Goal: Task Accomplishment & Management: Contribute content

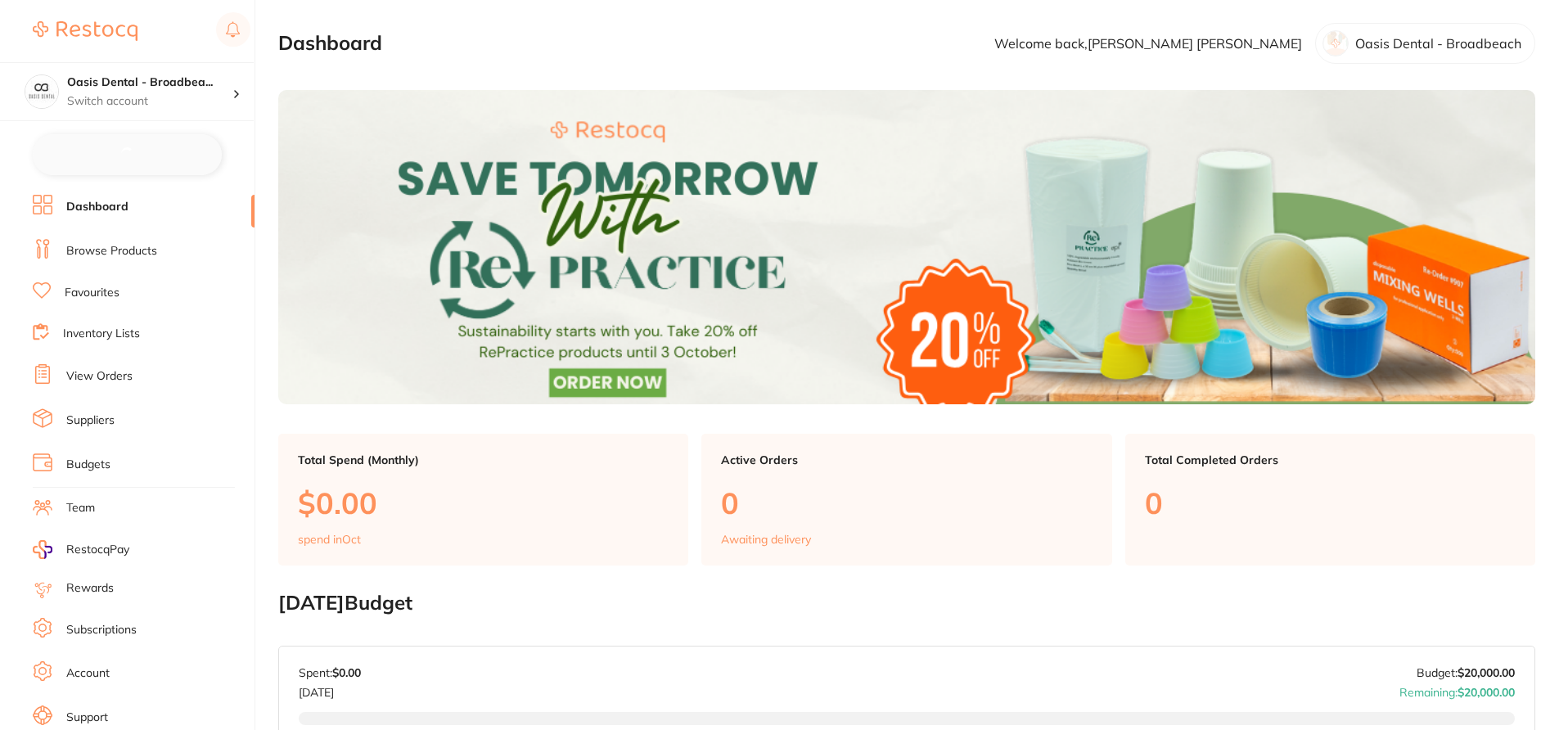
checkbox input "false"
click at [147, 246] on link "Browse Products" at bounding box center [111, 249] width 91 height 17
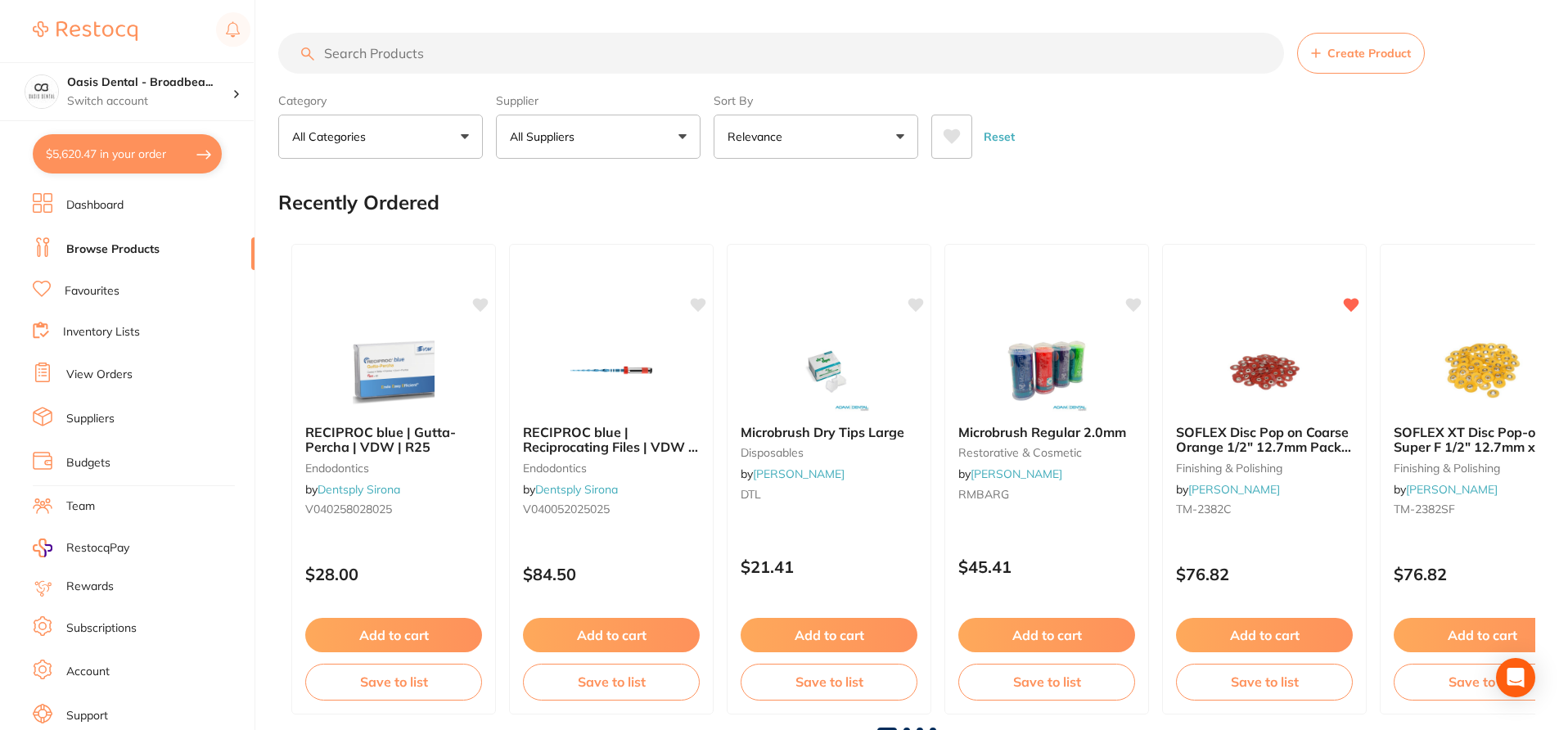
click at [521, 56] on input "search" at bounding box center [782, 54] width 1006 height 41
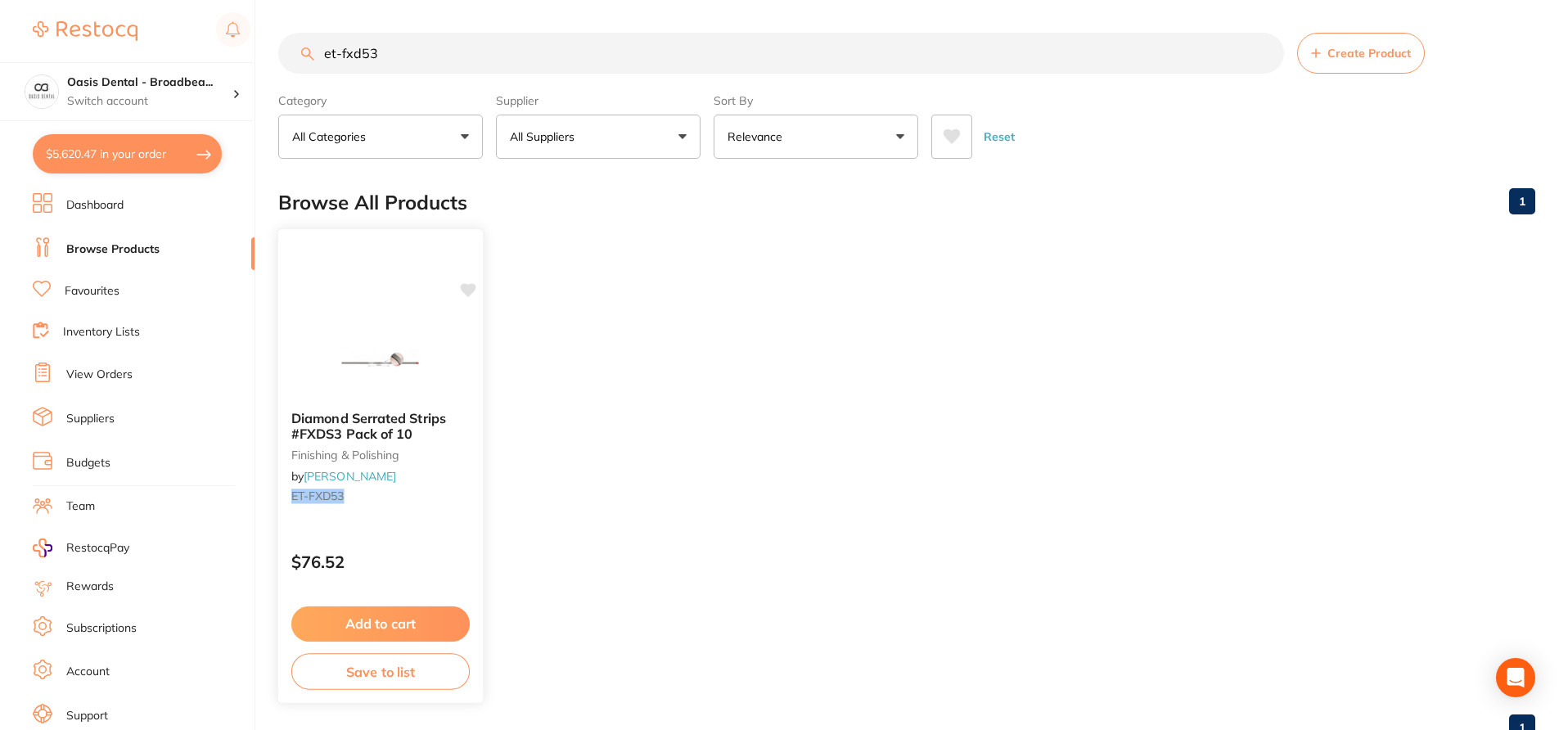
type input "et-fxd53"
click at [460, 496] on small "ET-FXD53" at bounding box center [380, 495] width 178 height 13
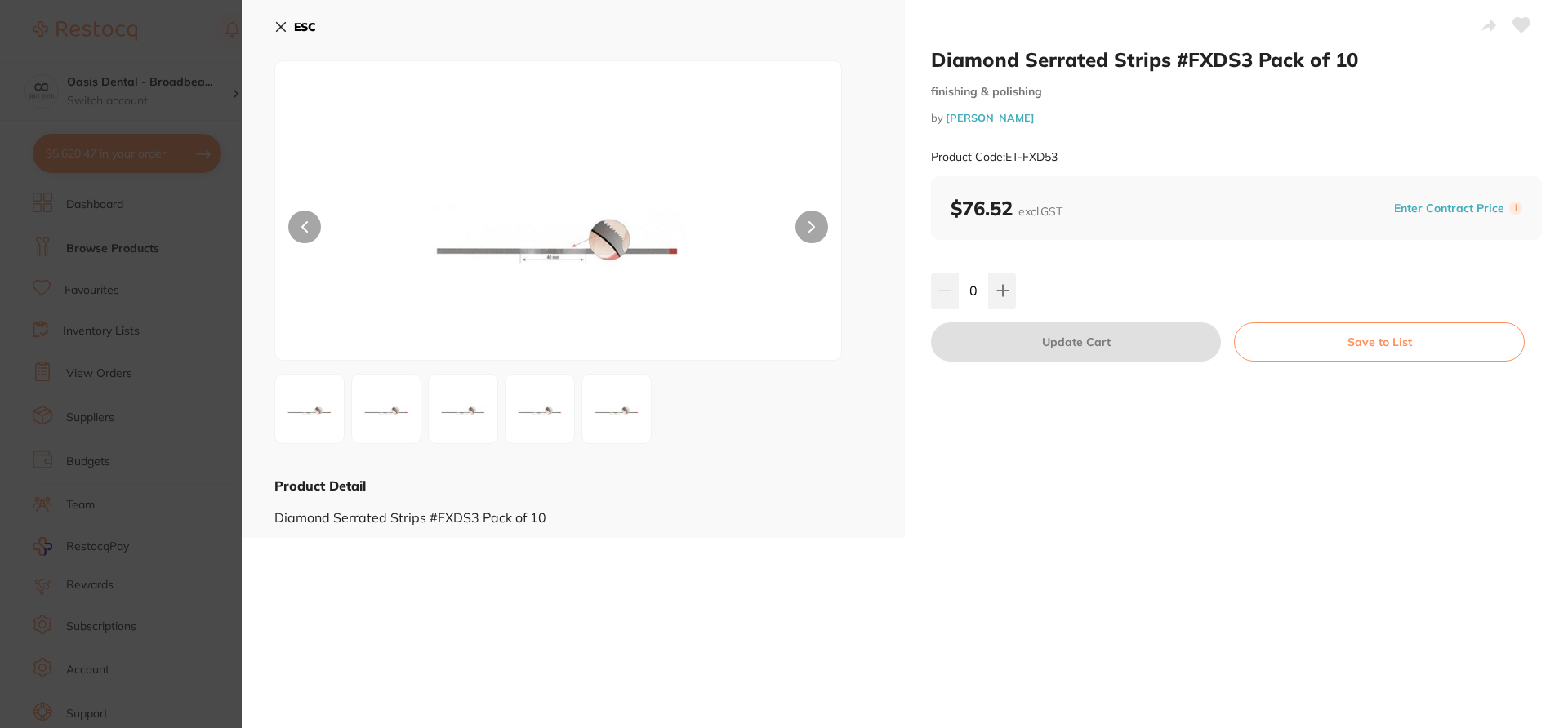
click at [1518, 29] on icon at bounding box center [1521, 25] width 17 height 15
drag, startPoint x: 929, startPoint y: 56, endPoint x: 1247, endPoint y: 52, distance: 318.0
click at [1247, 52] on h2 "Diamond Serrated Strips #FXDS3 Pack of 10" at bounding box center [1236, 59] width 611 height 24
copy h2 "Diamond Serrated Strips #FXDS3"
click at [188, 323] on section "Diamond Serrated Strips #FXDS3 Pack of 10 finishing & polishing by Henry Schein…" at bounding box center [784, 364] width 1568 height 728
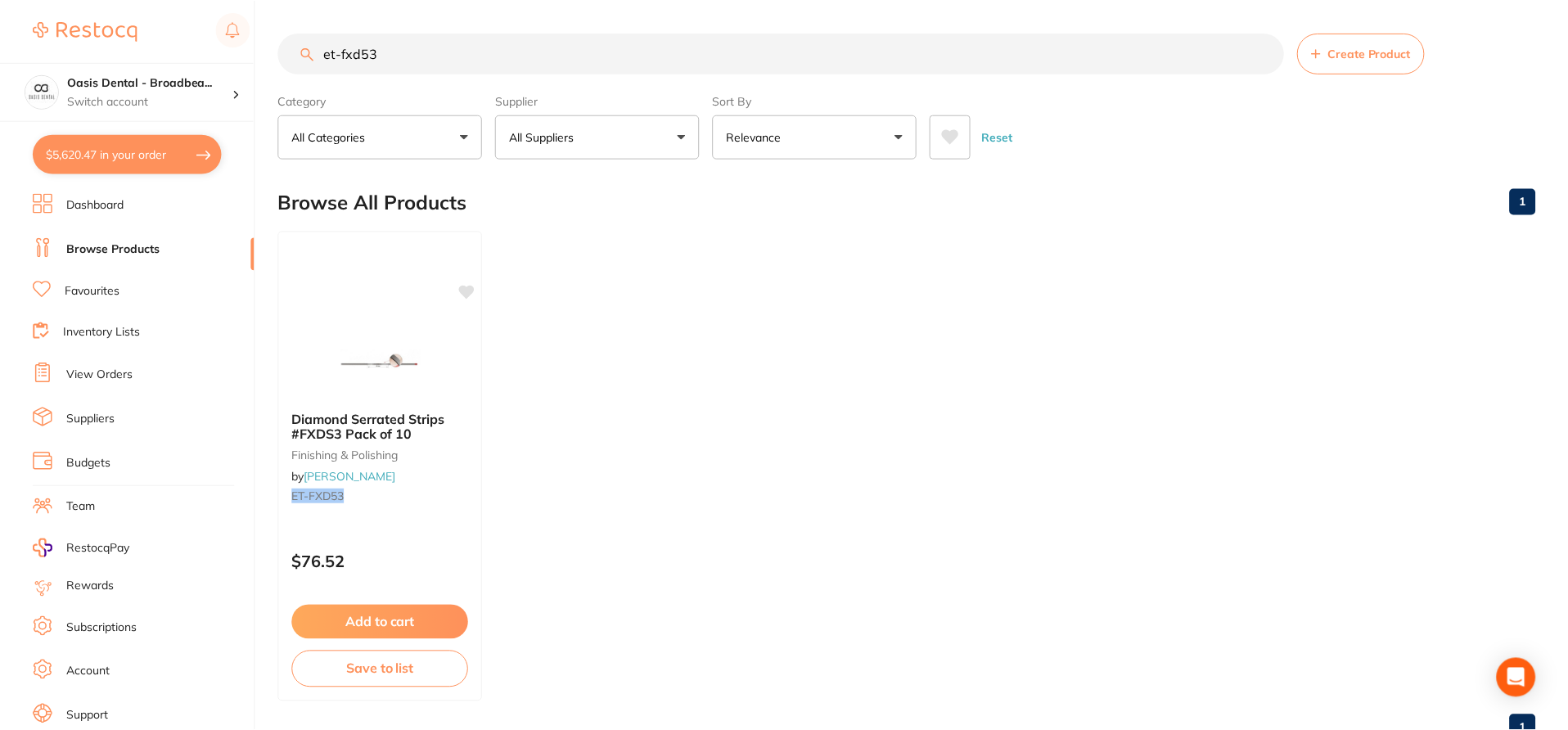
scroll to position [2, 0]
click at [115, 368] on link "View Orders" at bounding box center [99, 375] width 66 height 17
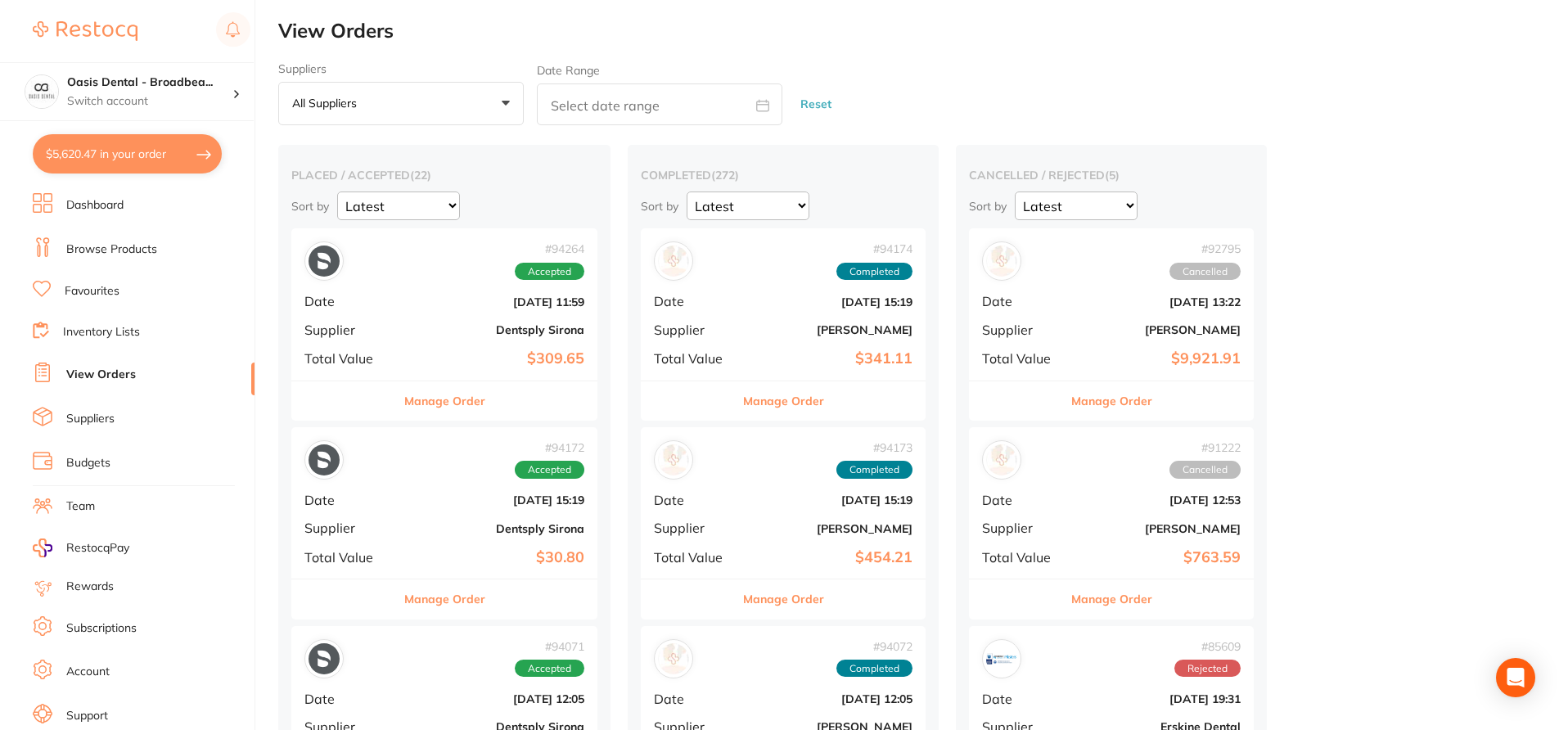
click at [508, 100] on button "All suppliers +0" at bounding box center [401, 103] width 245 height 44
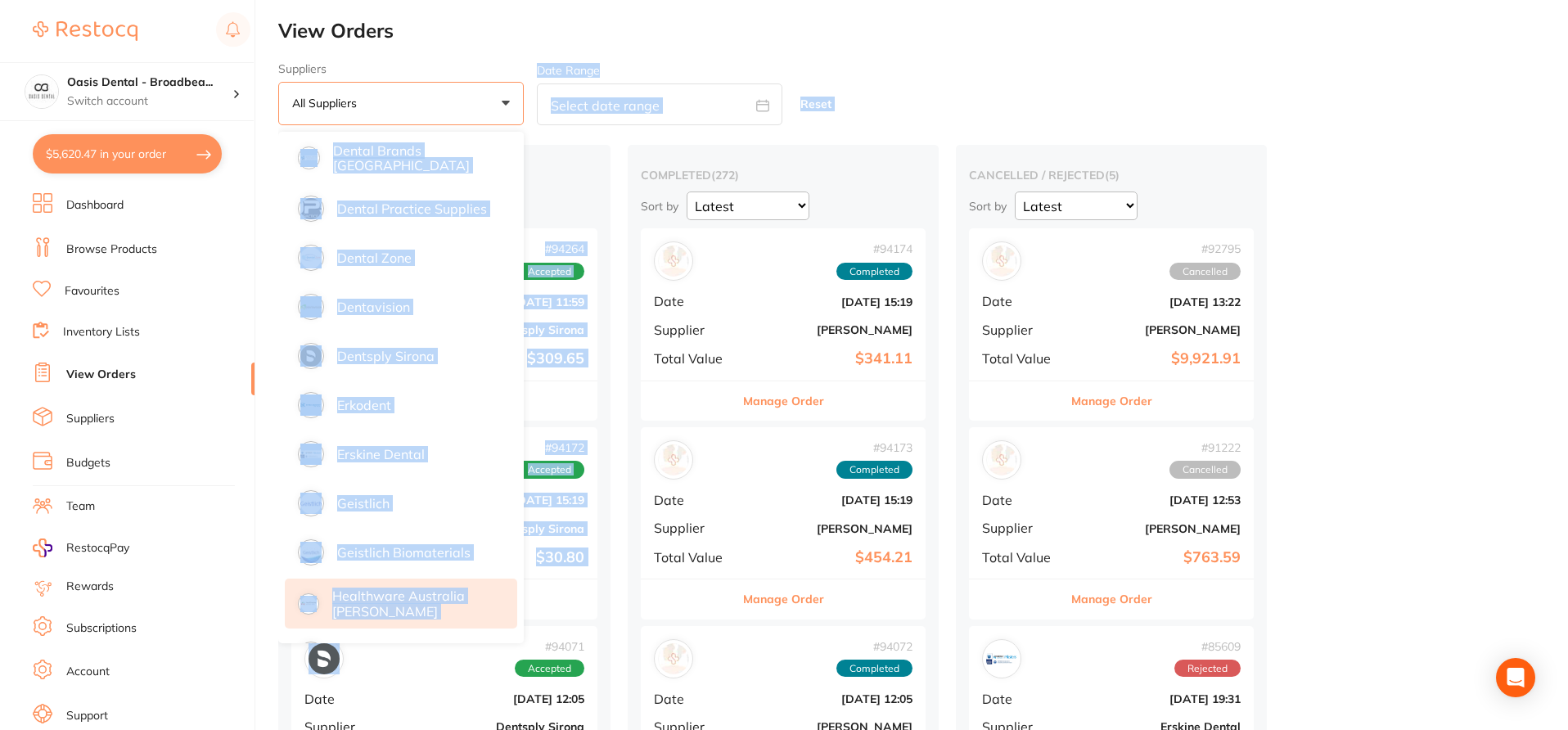
scroll to position [764, 0]
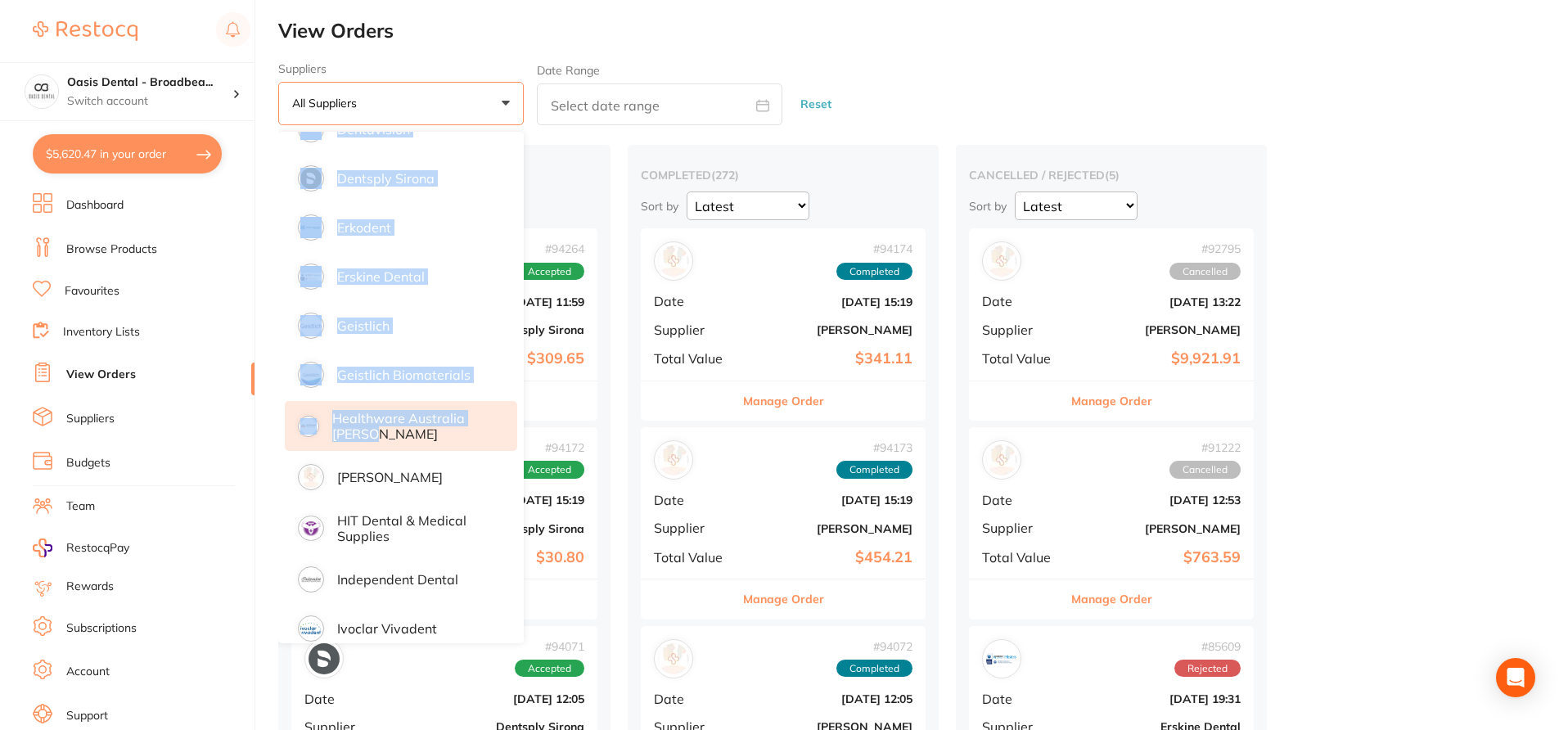
drag, startPoint x: 399, startPoint y: 368, endPoint x: 422, endPoint y: 440, distance: 75.6
click at [422, 440] on ul "All suppliers AB Orthodontics Adam Dental AHP Dental and Medical Air Liquide He…" at bounding box center [401, 687] width 245 height 2640
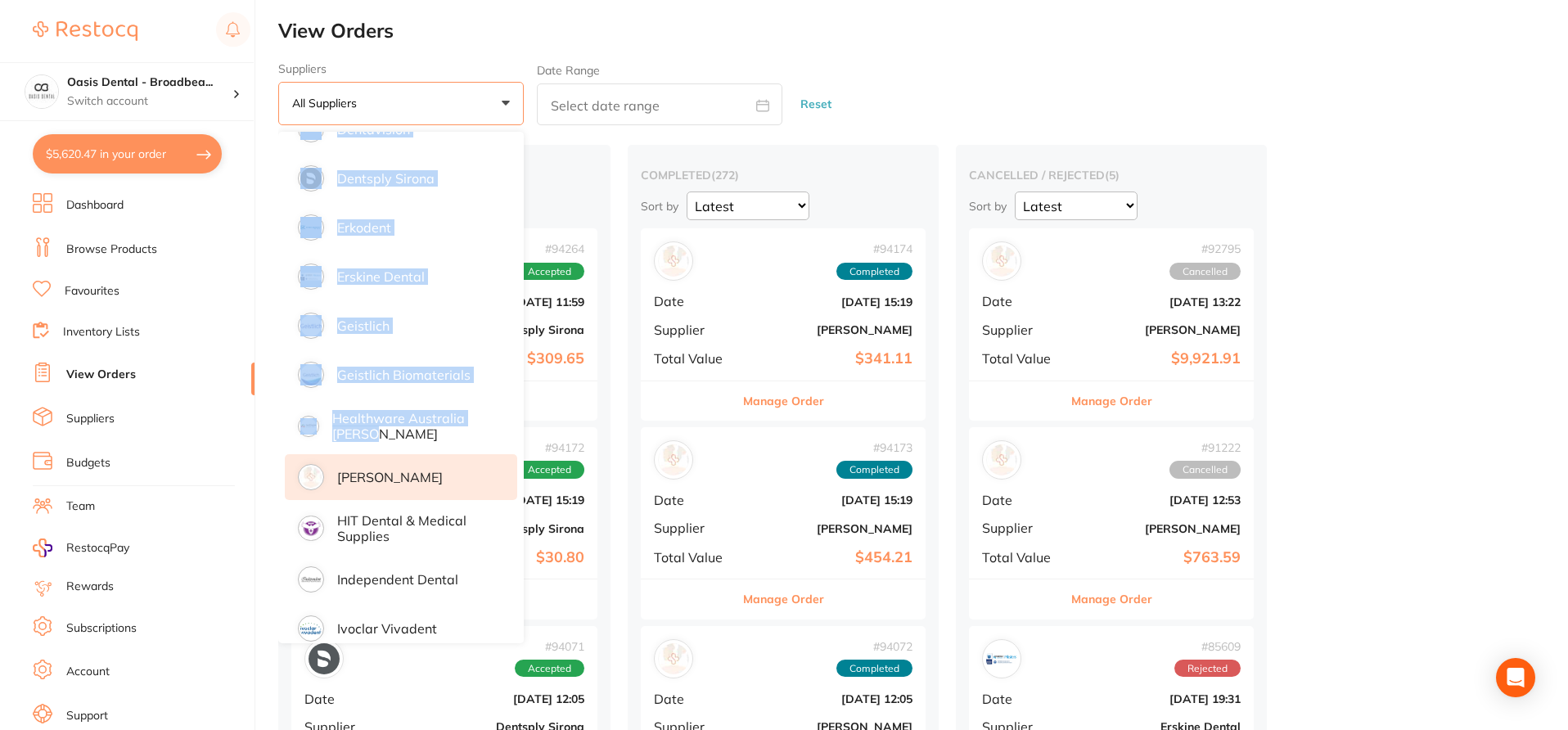
click at [404, 473] on p "[PERSON_NAME]" at bounding box center [389, 477] width 105 height 15
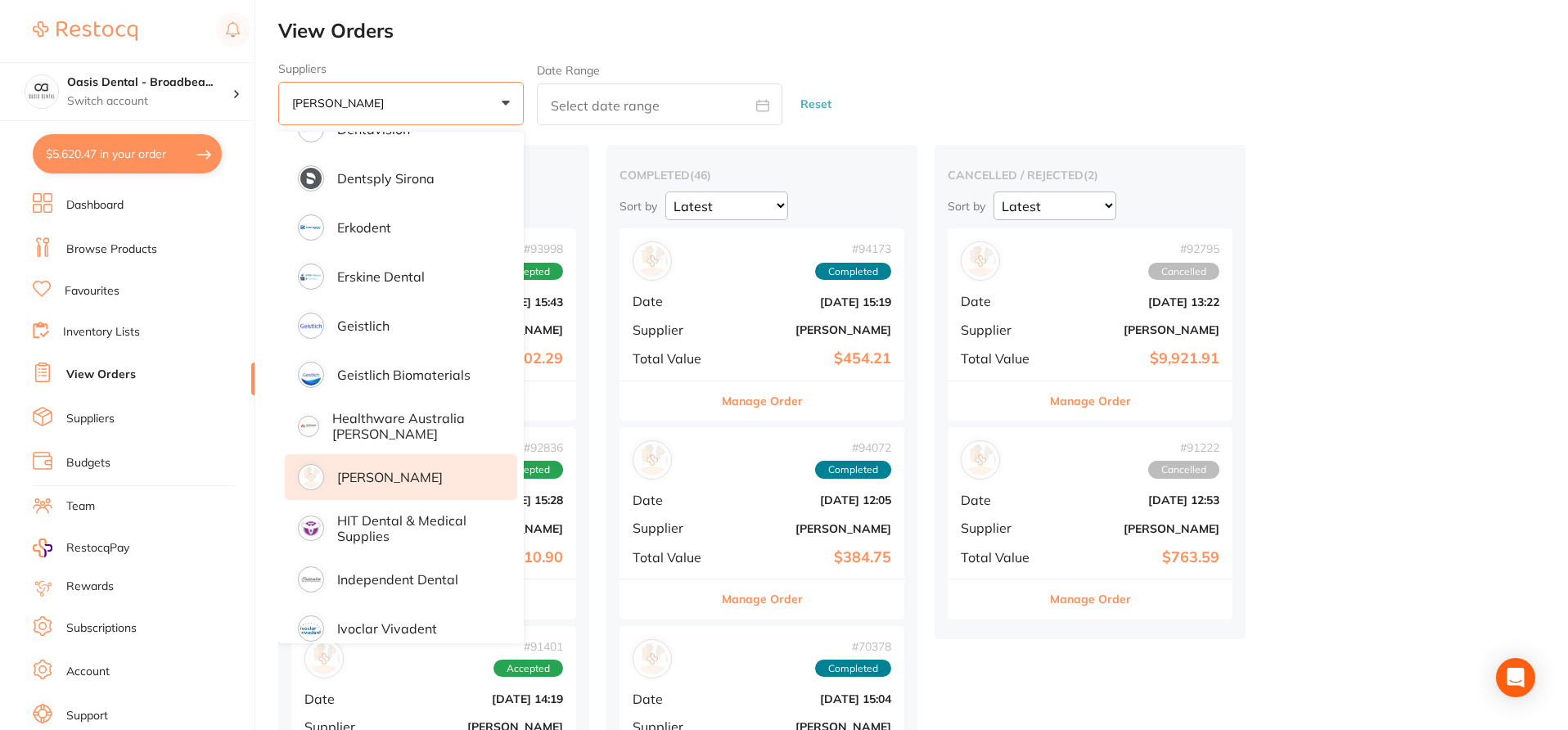
click at [924, 70] on div "Suppliers Henry Schein Halas +0 All suppliers AB Orthodontics Adam Dental AHP D…" at bounding box center [923, 94] width 1290 height 64
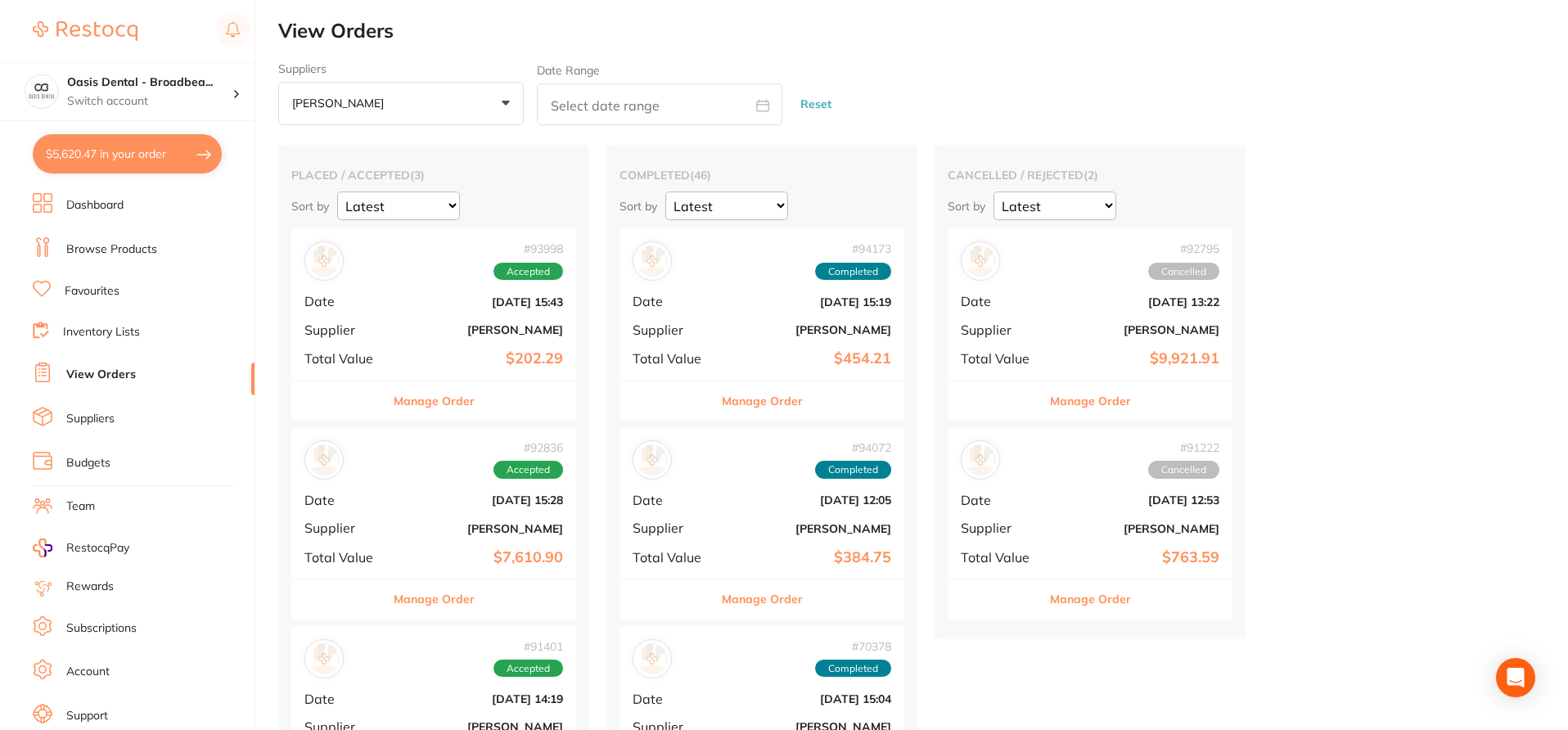
click at [770, 394] on button "Manage Order" at bounding box center [762, 401] width 81 height 39
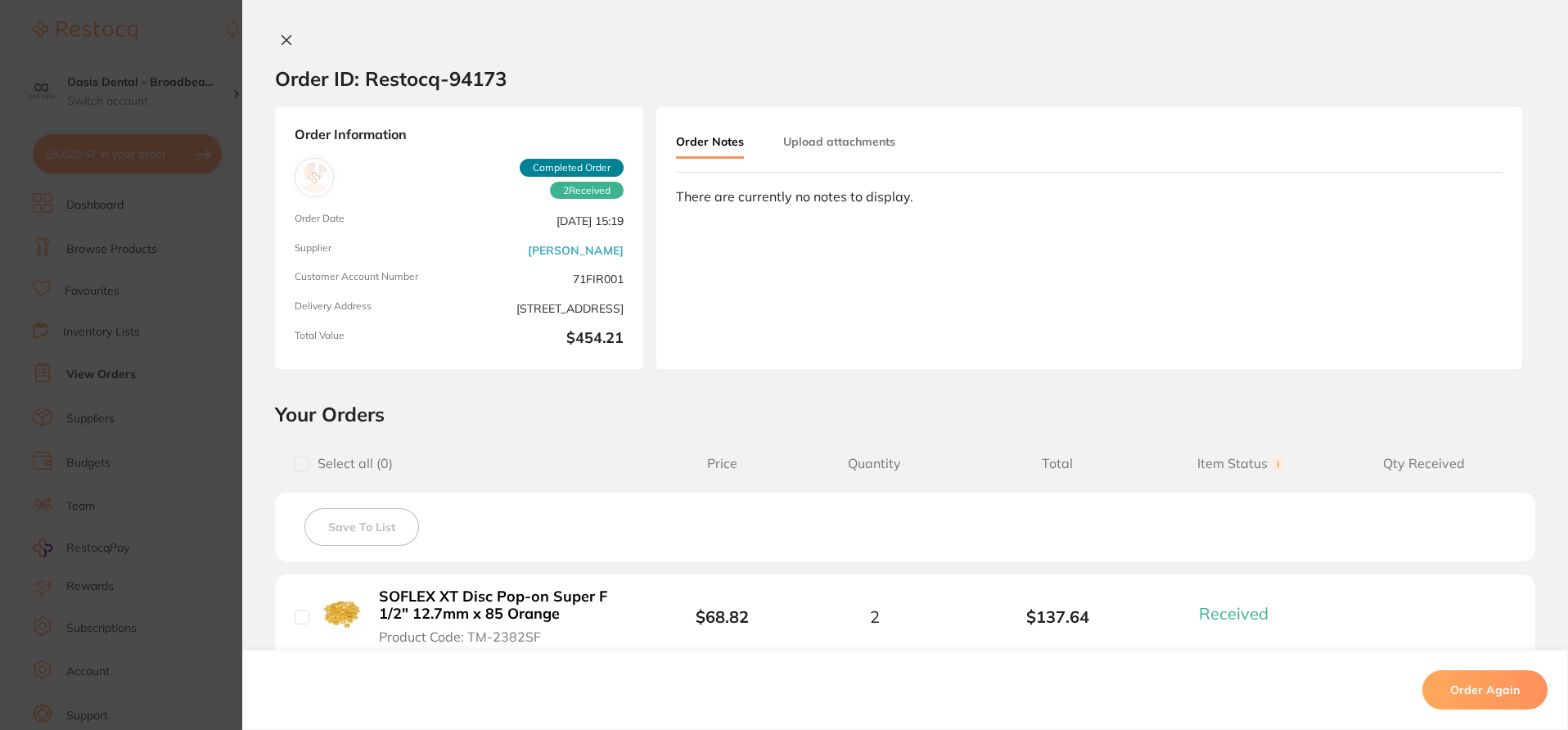
click at [602, 478] on div "Select all ( 0 ) Price Quantity Total Item Status You can use this feature to t…" at bounding box center [905, 463] width 1260 height 42
click at [702, 408] on h2 "Your Orders" at bounding box center [905, 414] width 1260 height 24
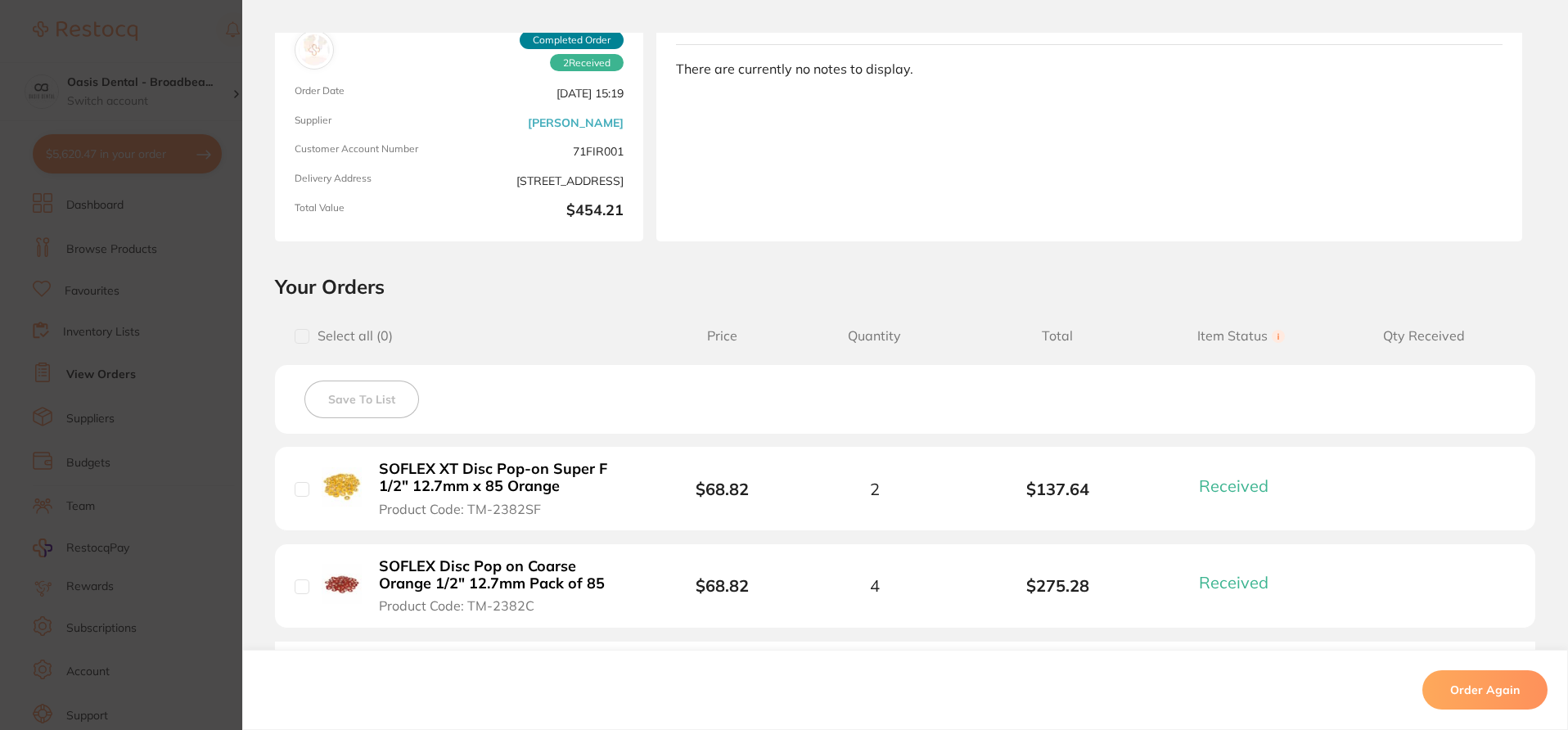
scroll to position [0, 0]
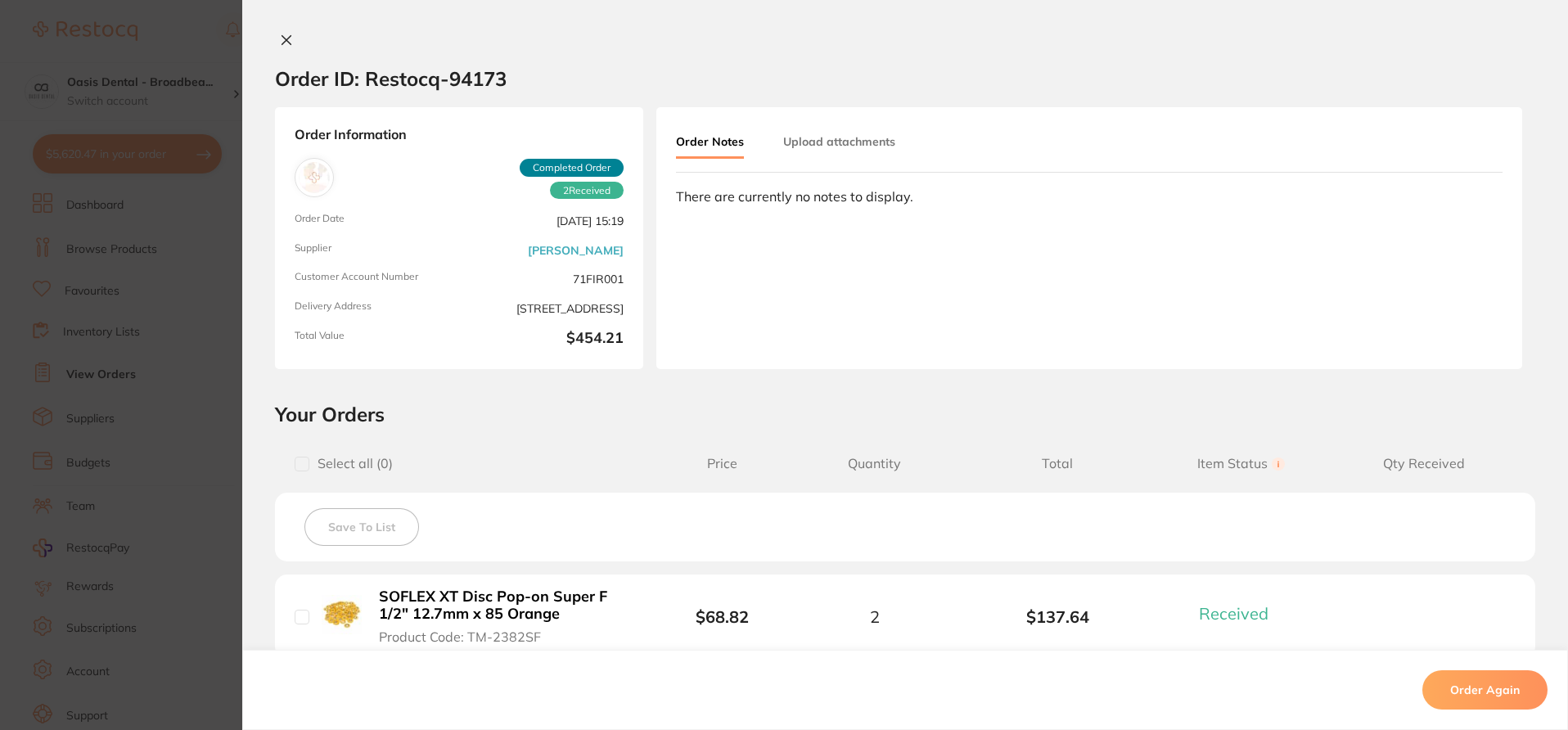
click at [280, 34] on icon at bounding box center [286, 39] width 13 height 13
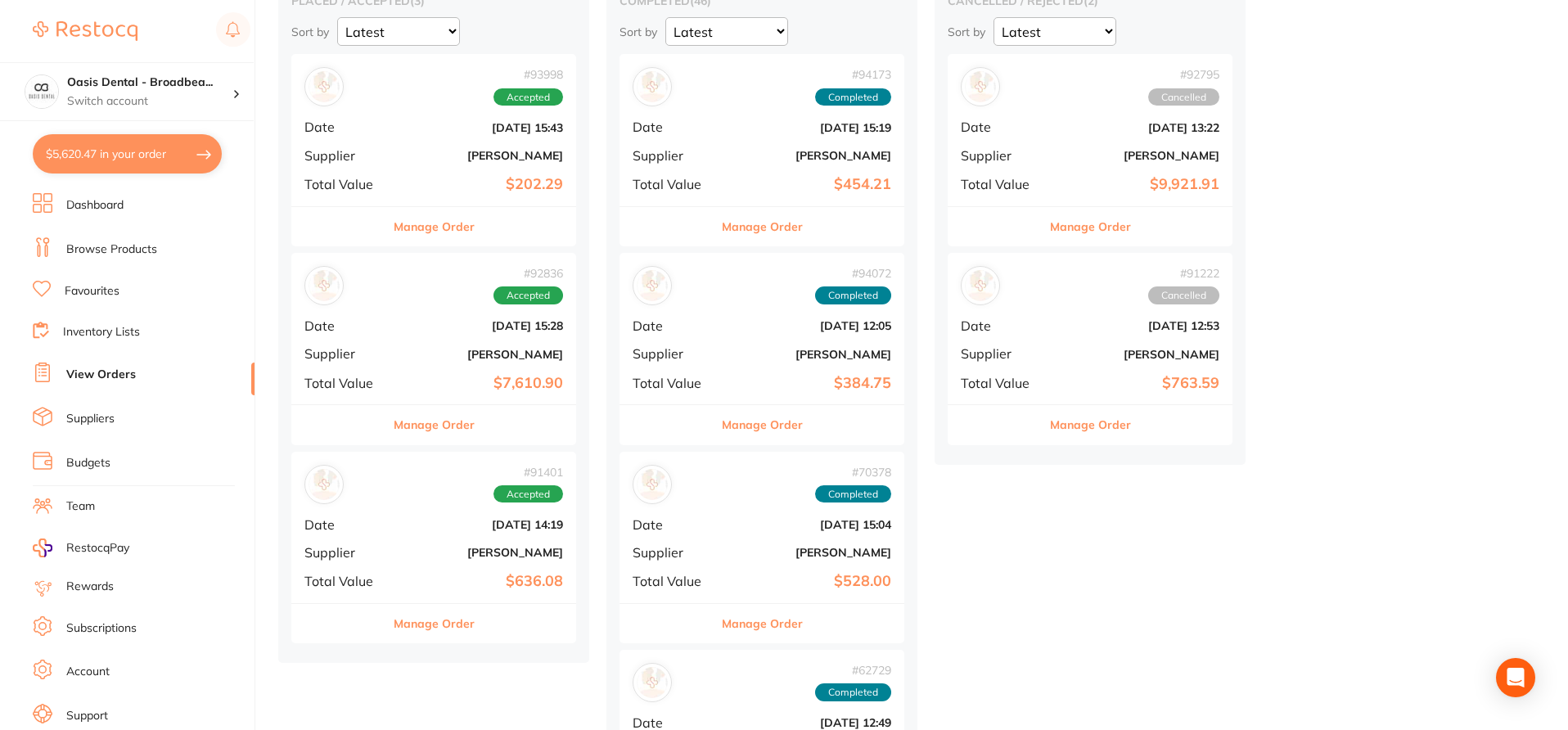
click at [449, 238] on button "Manage Order" at bounding box center [434, 227] width 81 height 39
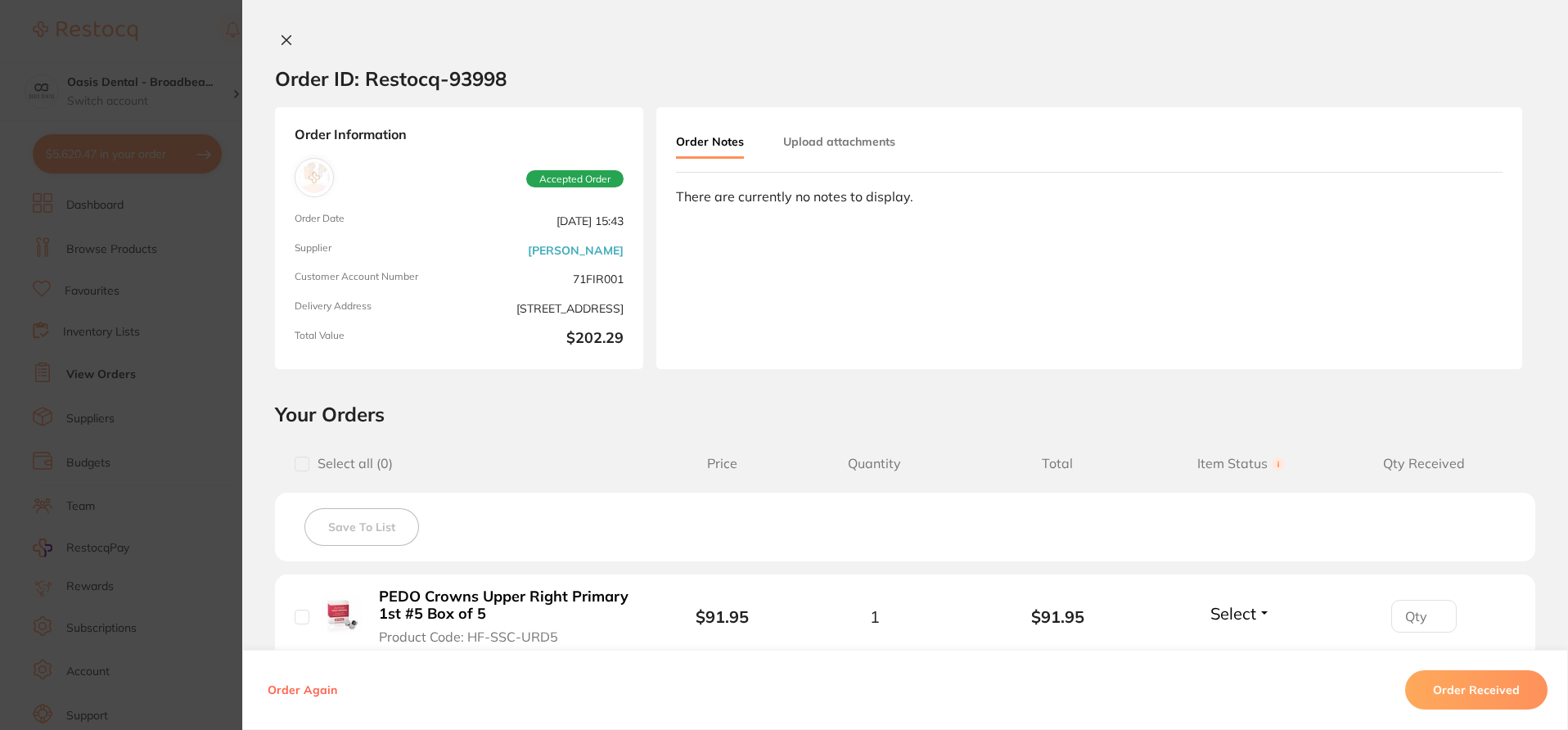
click at [739, 398] on div "Order ID: Restocq- 93998 Order Information Accepted Order Order Date Sept 17 20…" at bounding box center [905, 382] width 1326 height 698
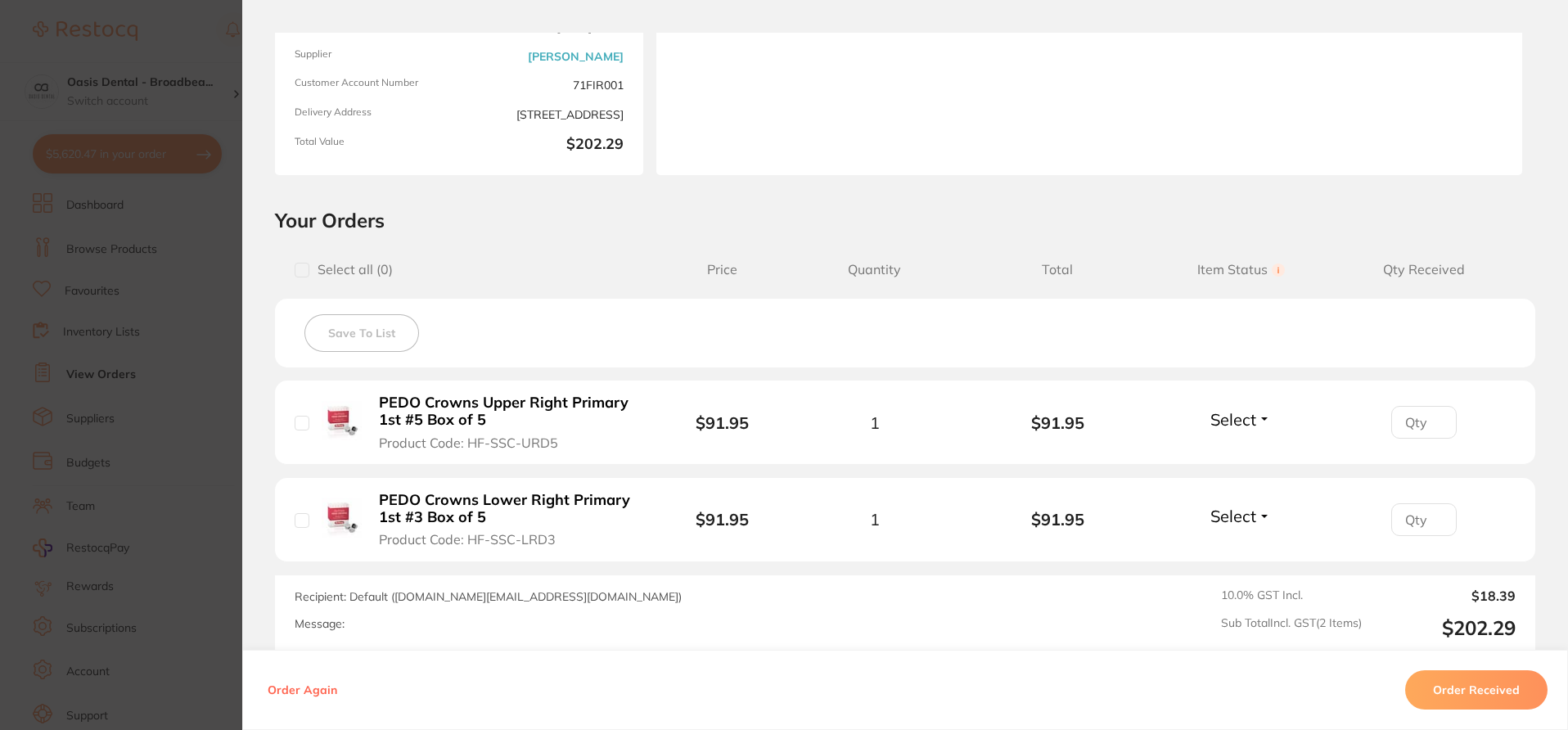
scroll to position [228, 0]
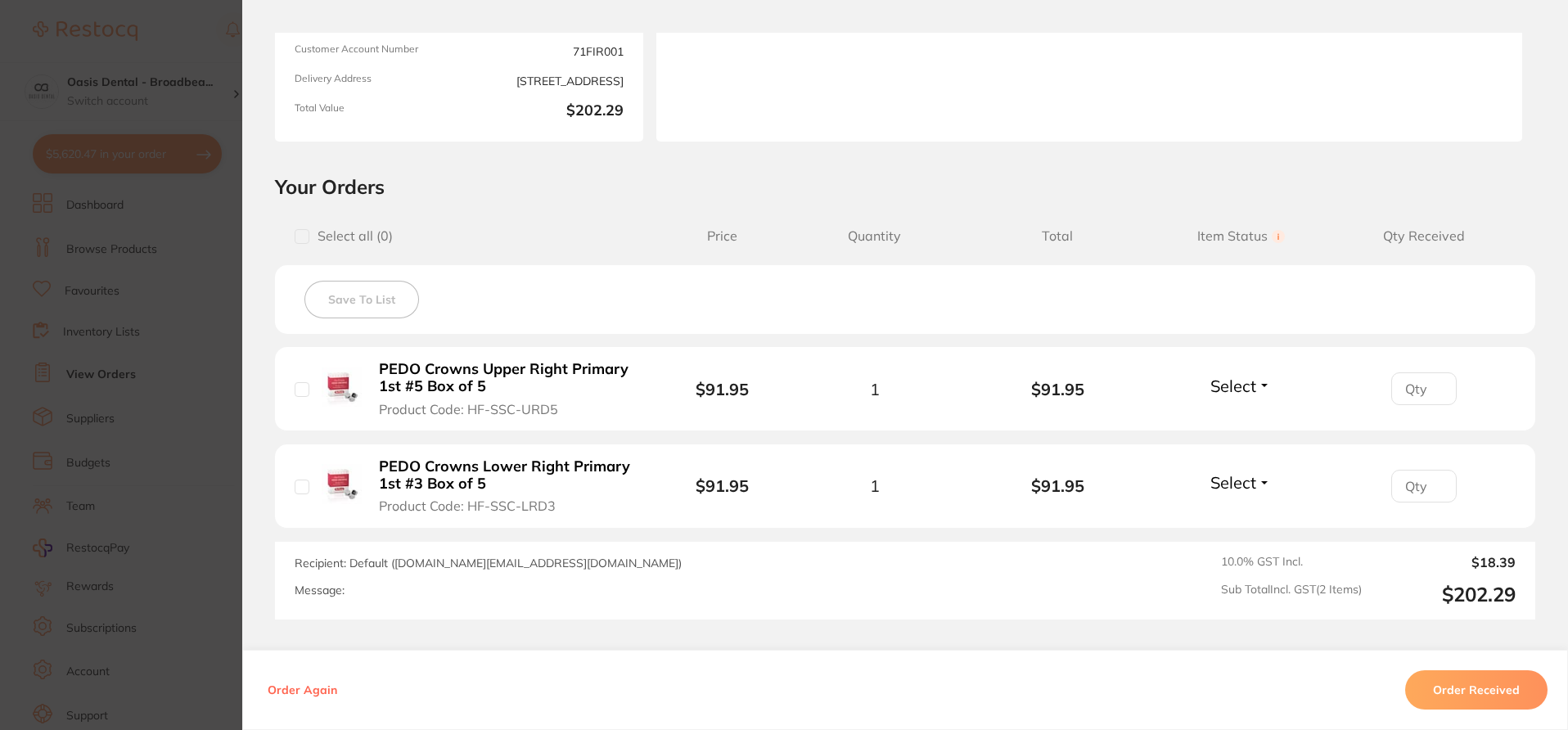
click at [193, 41] on section "Order ID: Restocq- 93998 Order Information Accepted Order Order Date Sept 17 20…" at bounding box center [784, 365] width 1568 height 730
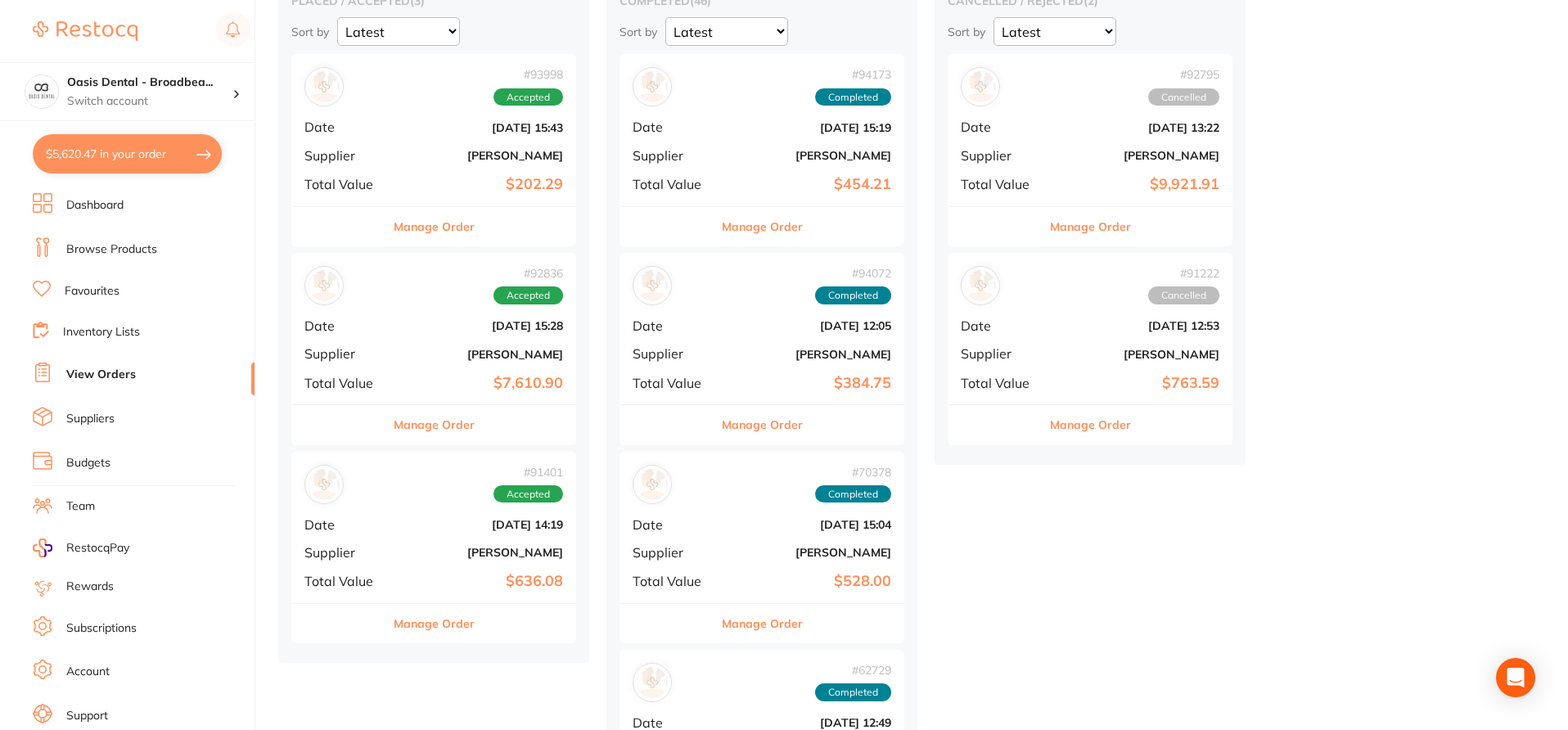
click at [465, 435] on button "Manage Order" at bounding box center [434, 424] width 81 height 39
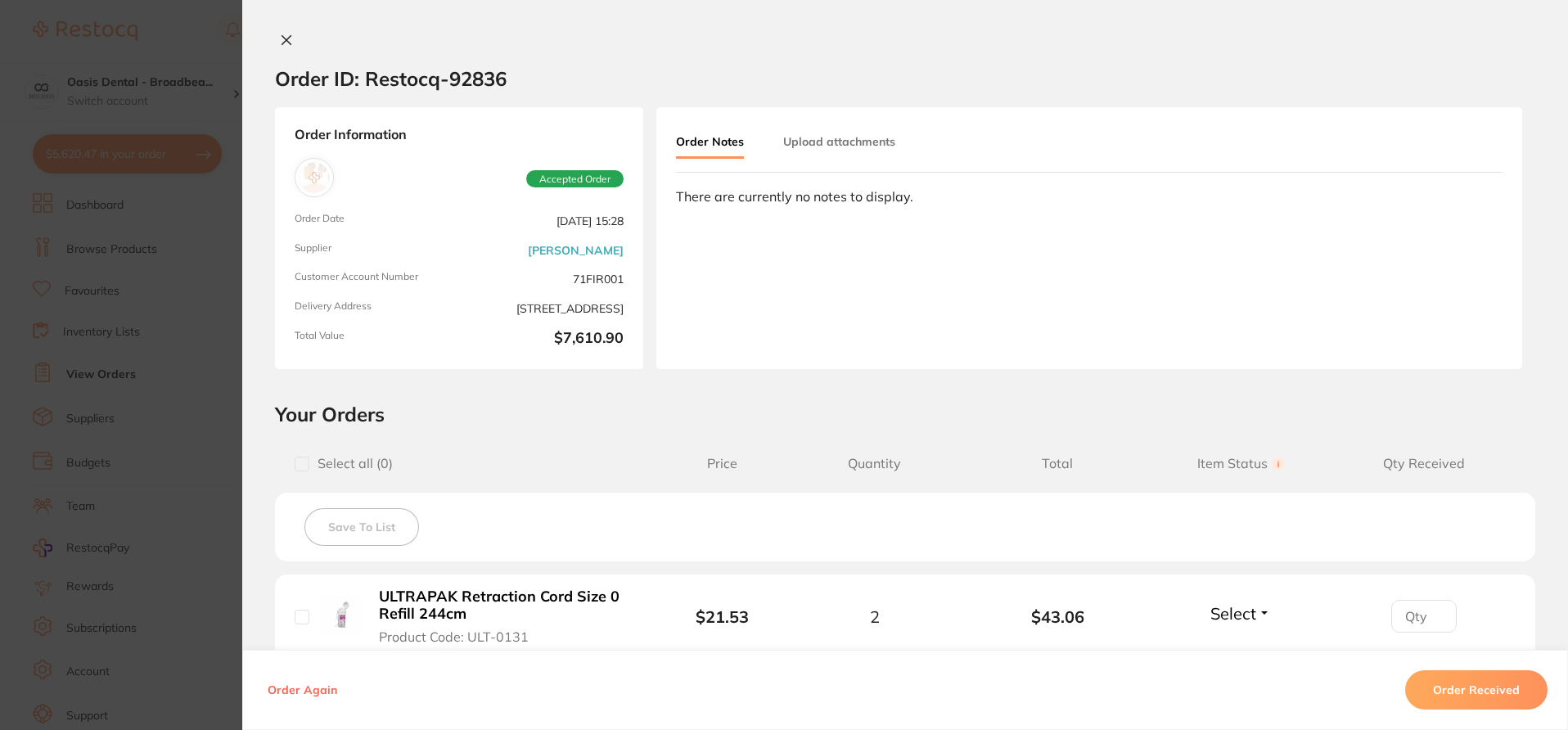
click at [628, 413] on h2 "Your Orders" at bounding box center [905, 414] width 1260 height 24
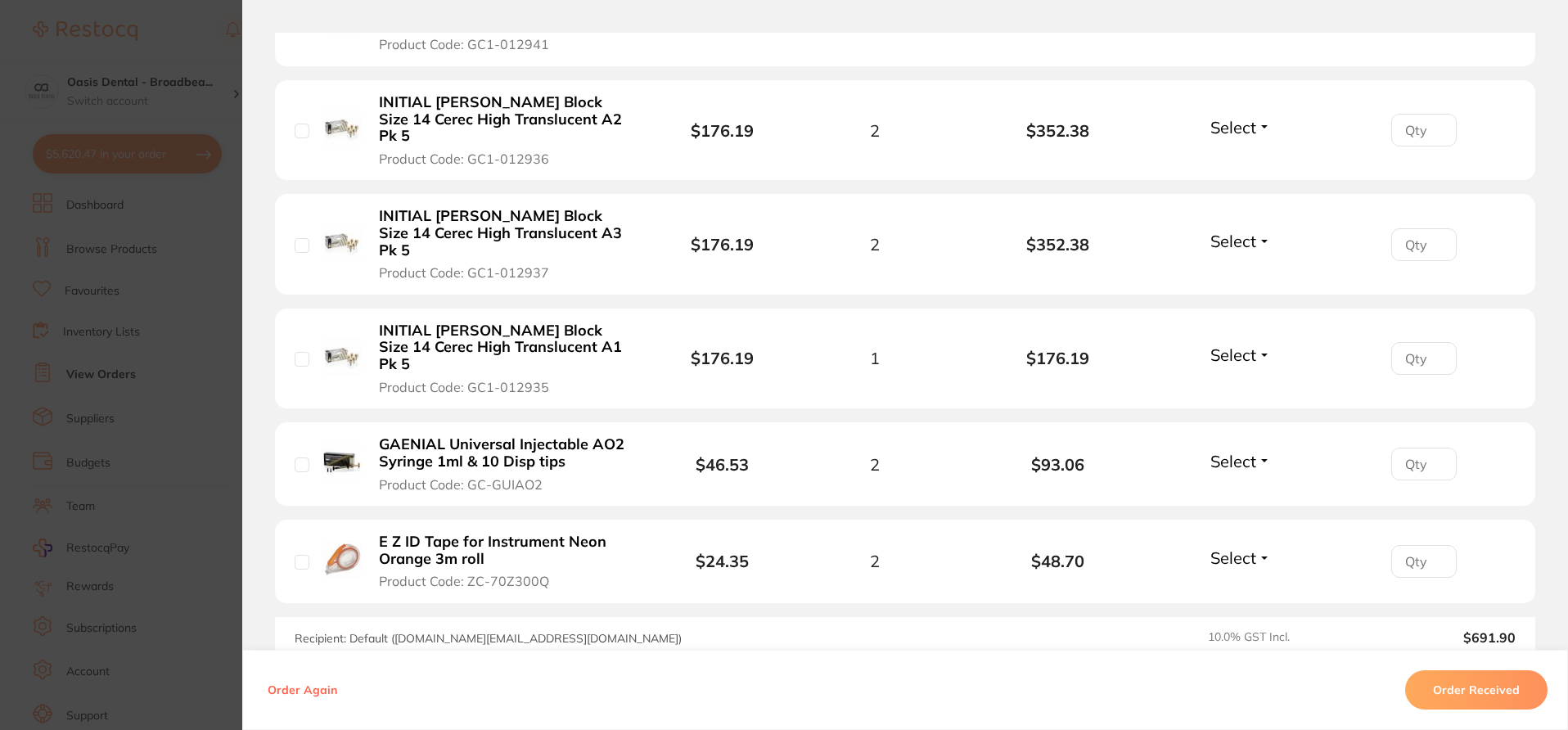
scroll to position [2680, 0]
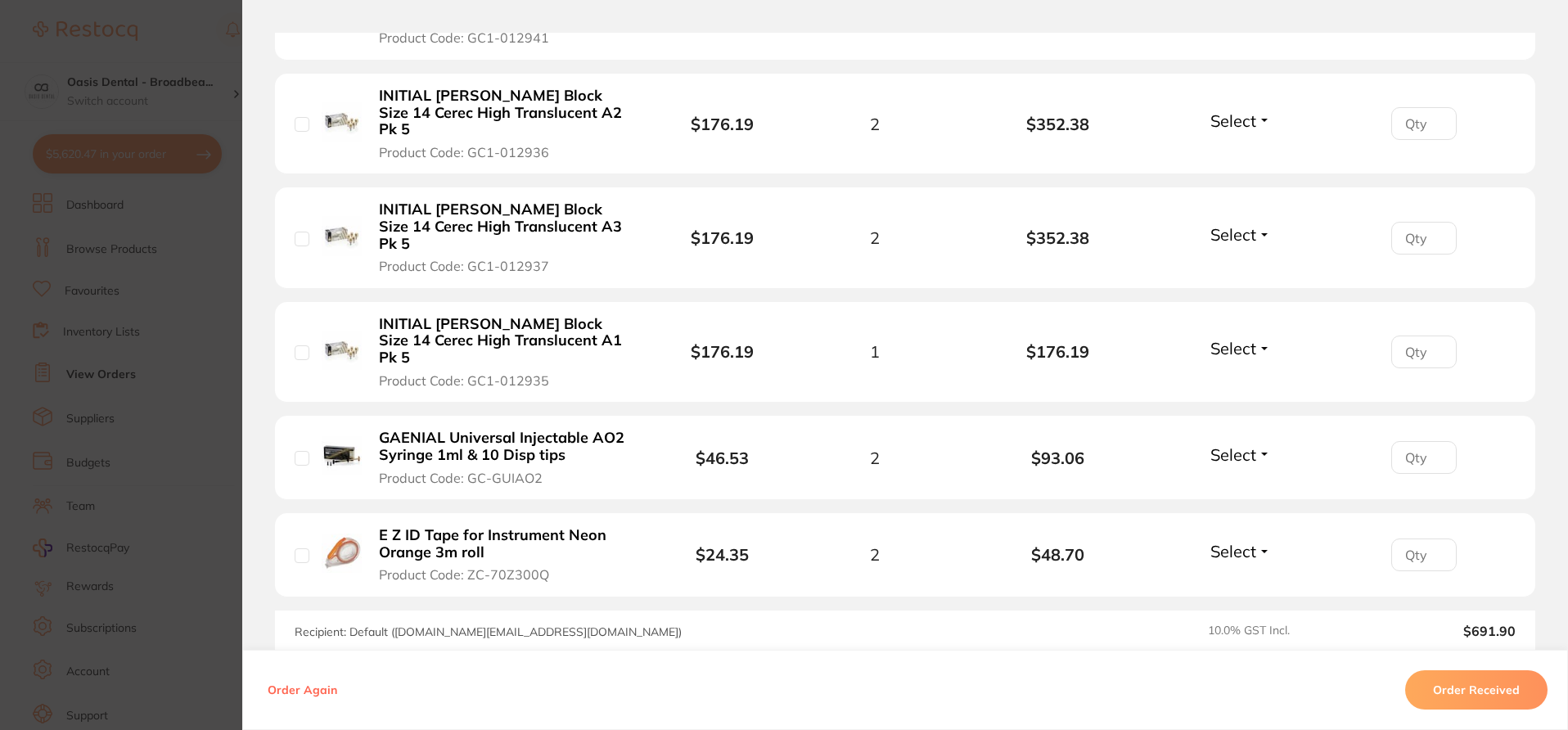
click at [210, 260] on section "Order ID: Restocq- 92836 Order Information Accepted Order Order Date Sept 4 202…" at bounding box center [784, 365] width 1568 height 730
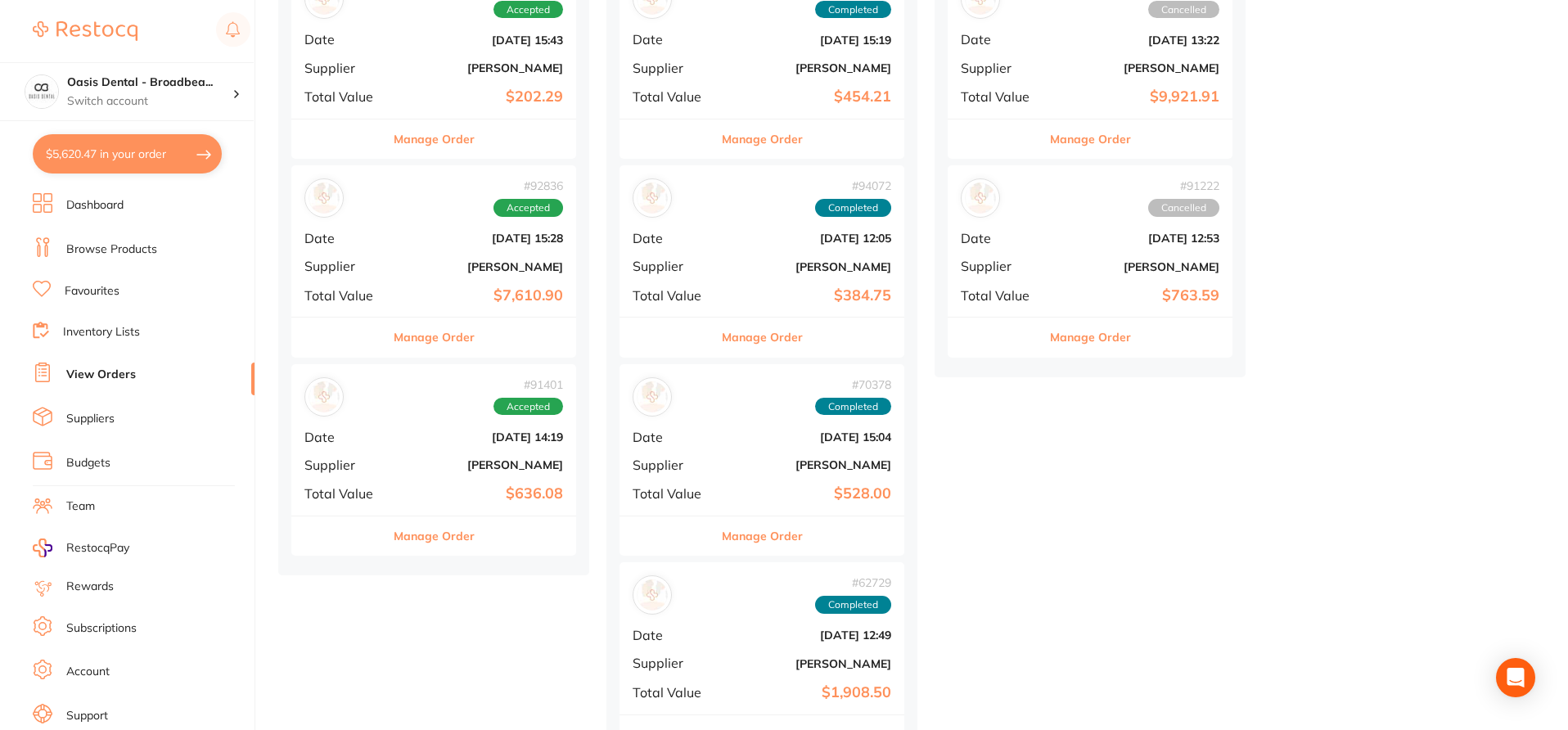
click at [450, 530] on button "Manage Order" at bounding box center [434, 536] width 81 height 39
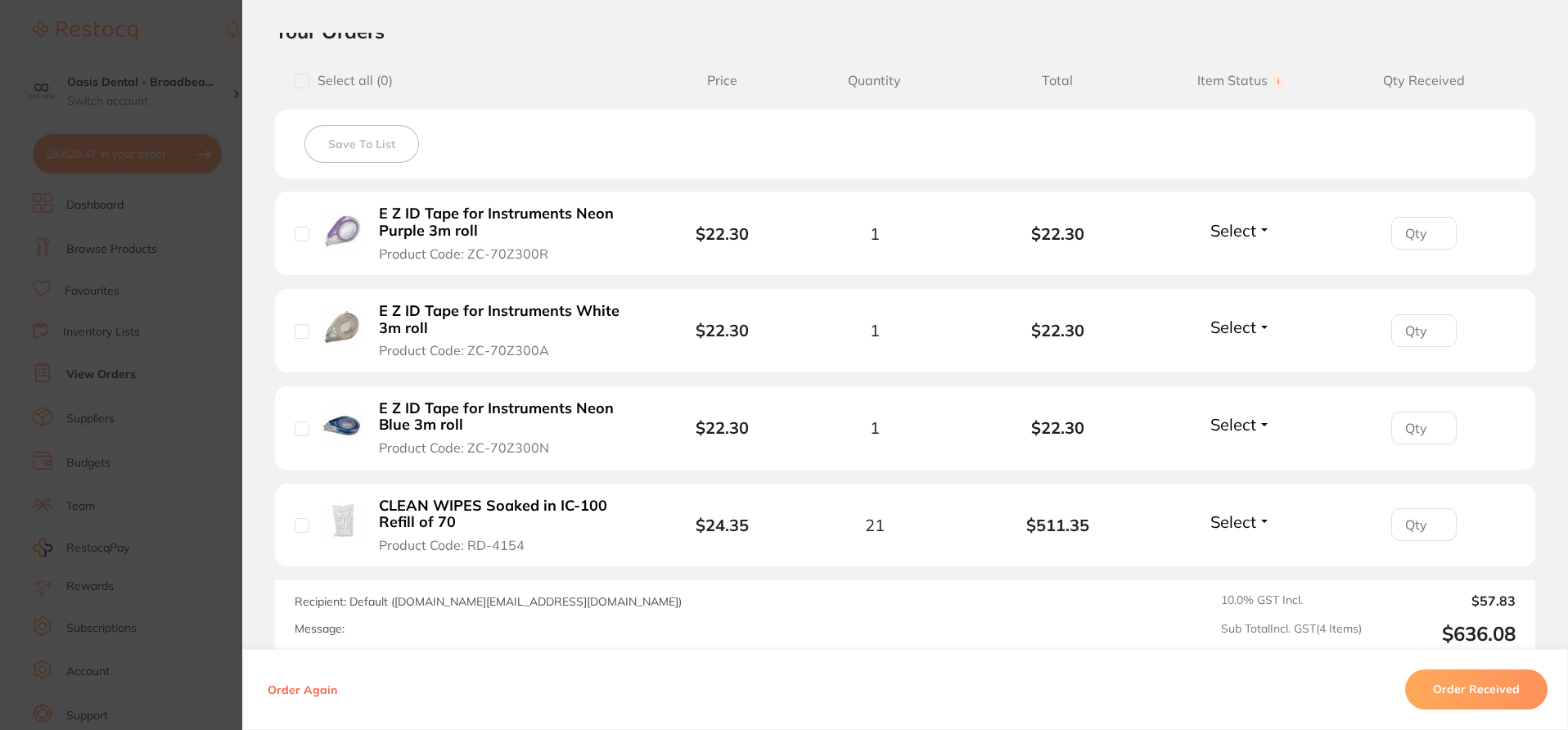
scroll to position [437, 0]
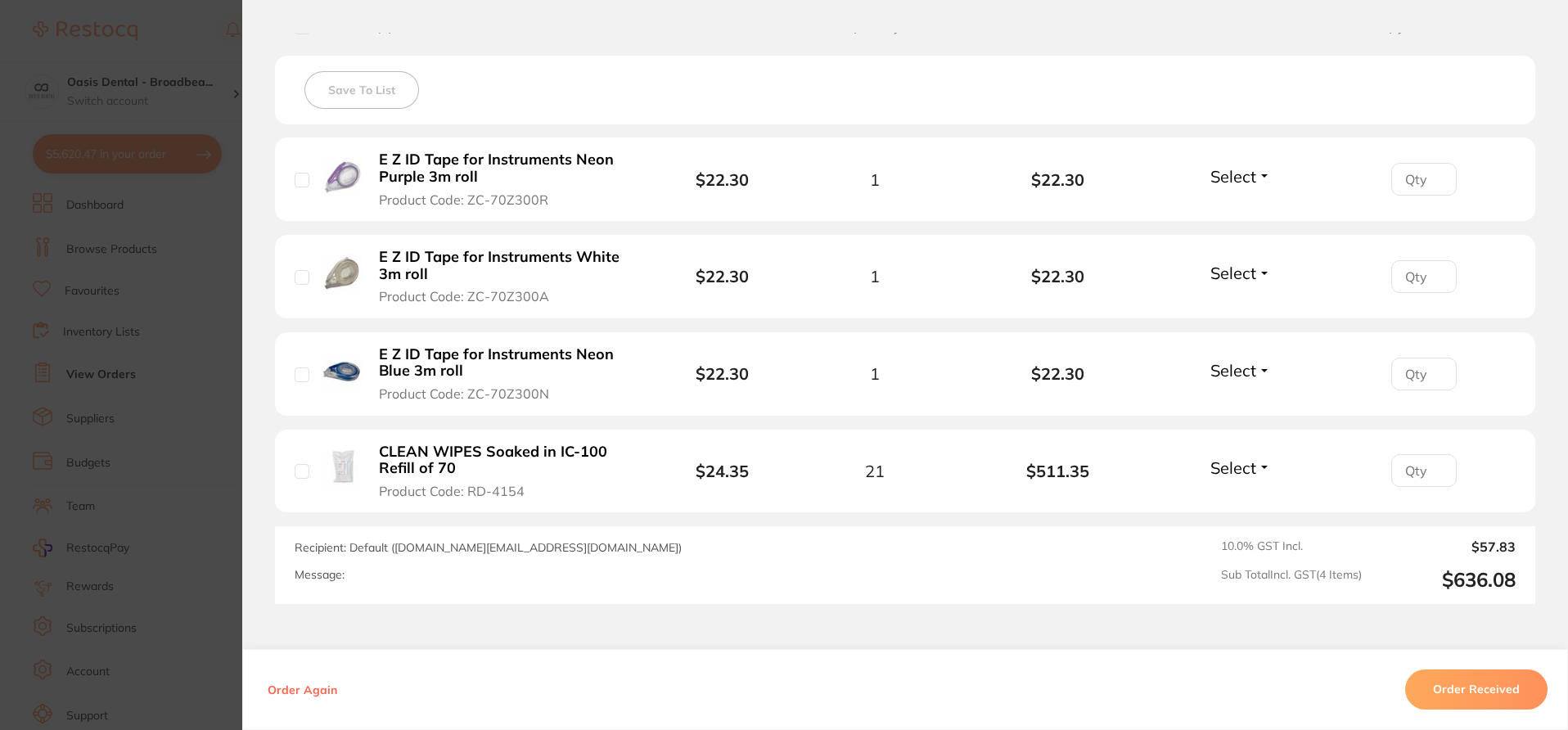
click at [157, 299] on section "Order ID: Restocq- 91401 Order Information Accepted Order Order Date Aug 26 202…" at bounding box center [784, 365] width 1568 height 730
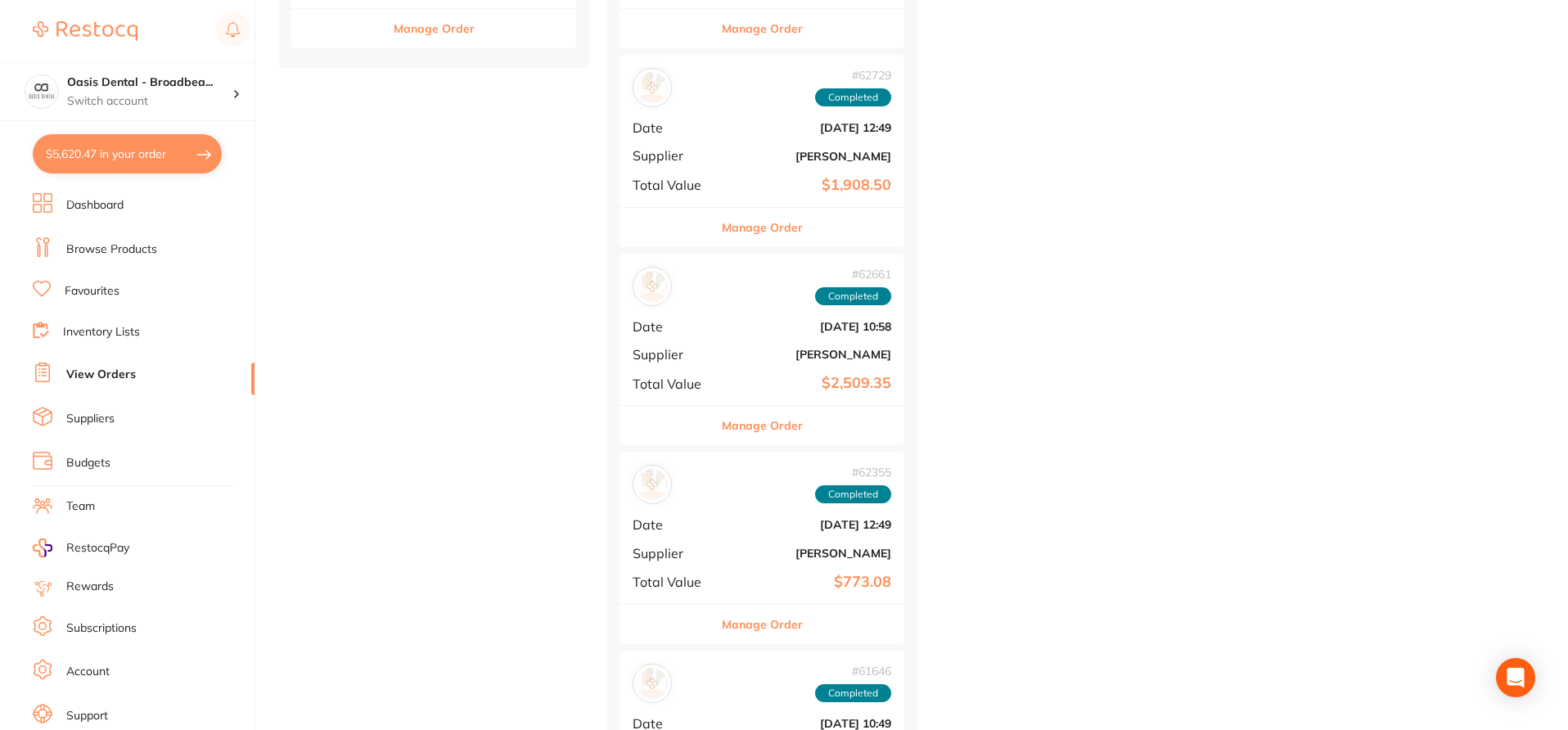
scroll to position [785, 0]
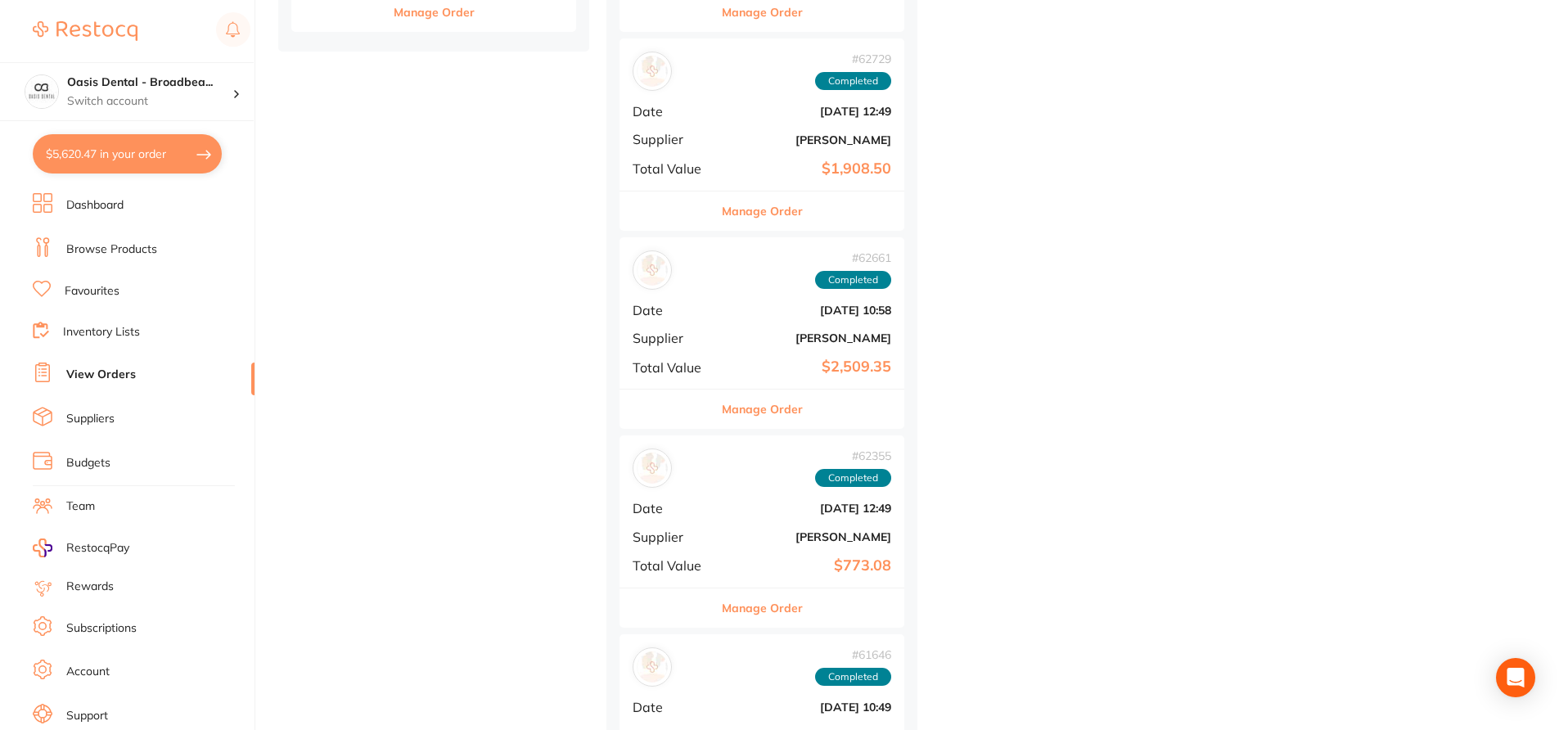
click at [783, 405] on button "Manage Order" at bounding box center [762, 409] width 81 height 39
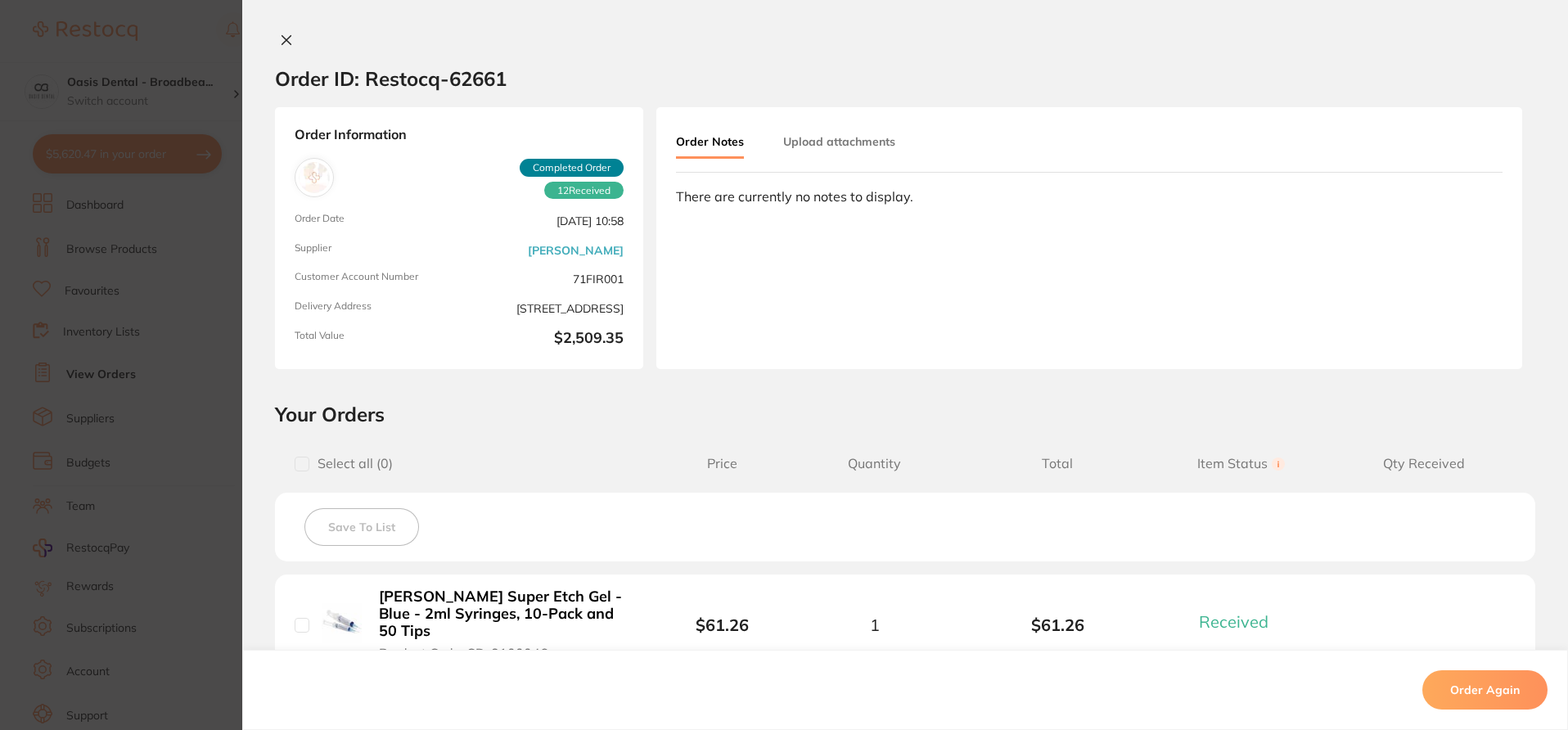
checkbox input "true"
click at [923, 422] on h2 "Your Orders" at bounding box center [905, 414] width 1260 height 24
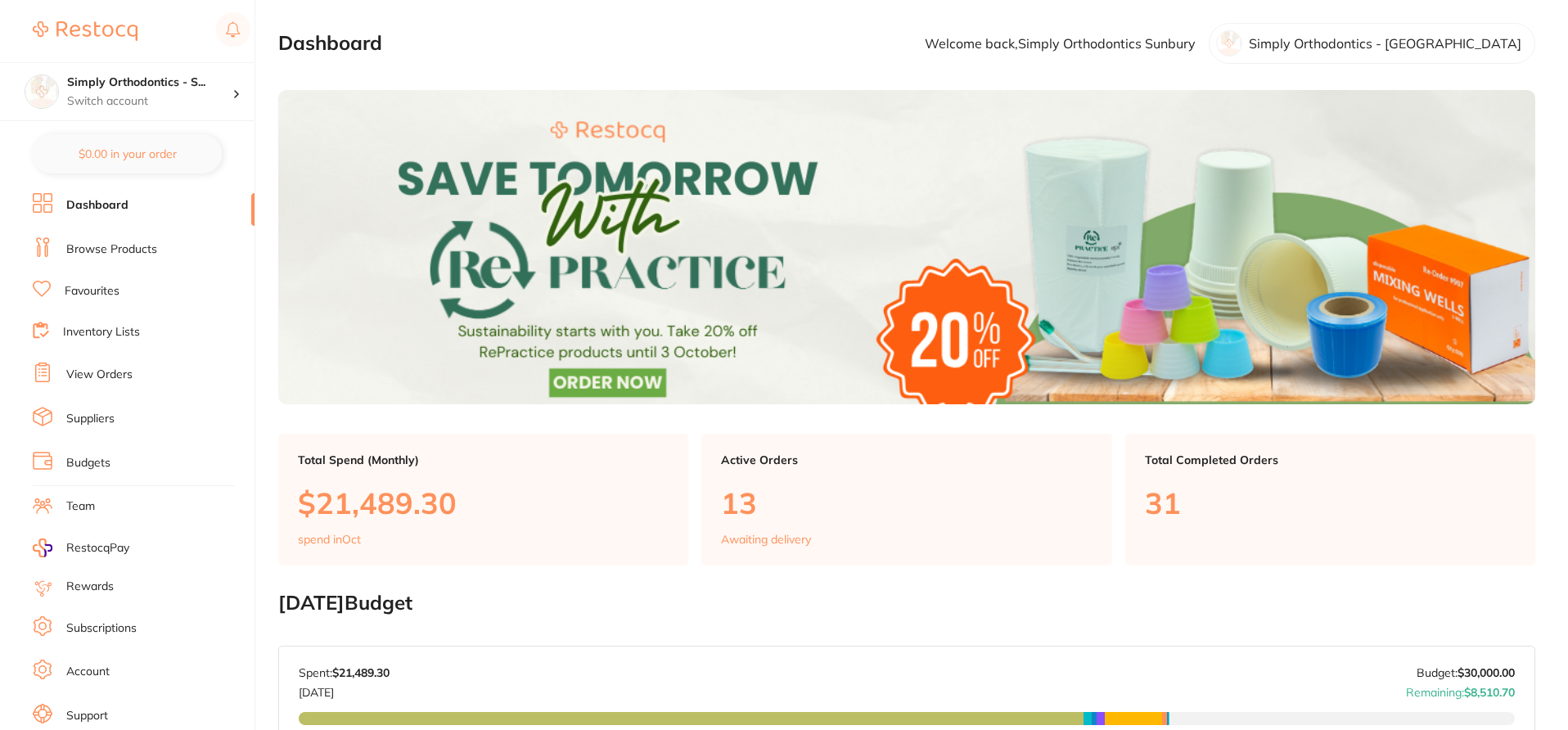
click at [121, 289] on li "Favourites" at bounding box center [144, 291] width 222 height 21
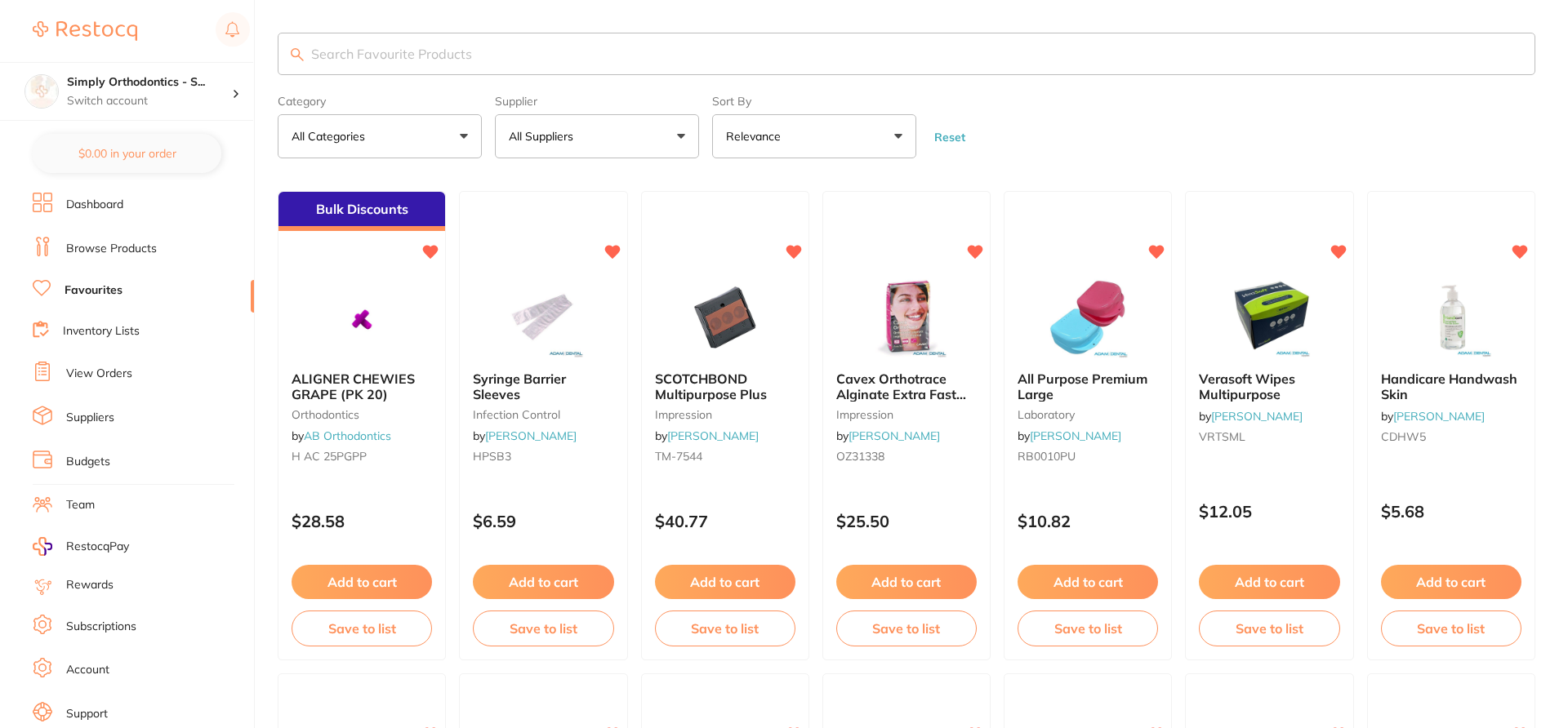
click at [375, 45] on input "search" at bounding box center [906, 54] width 1257 height 43
paste input "519409 Large - Safe Touch Advanced Pure Nitrile Gloves UN131275E"
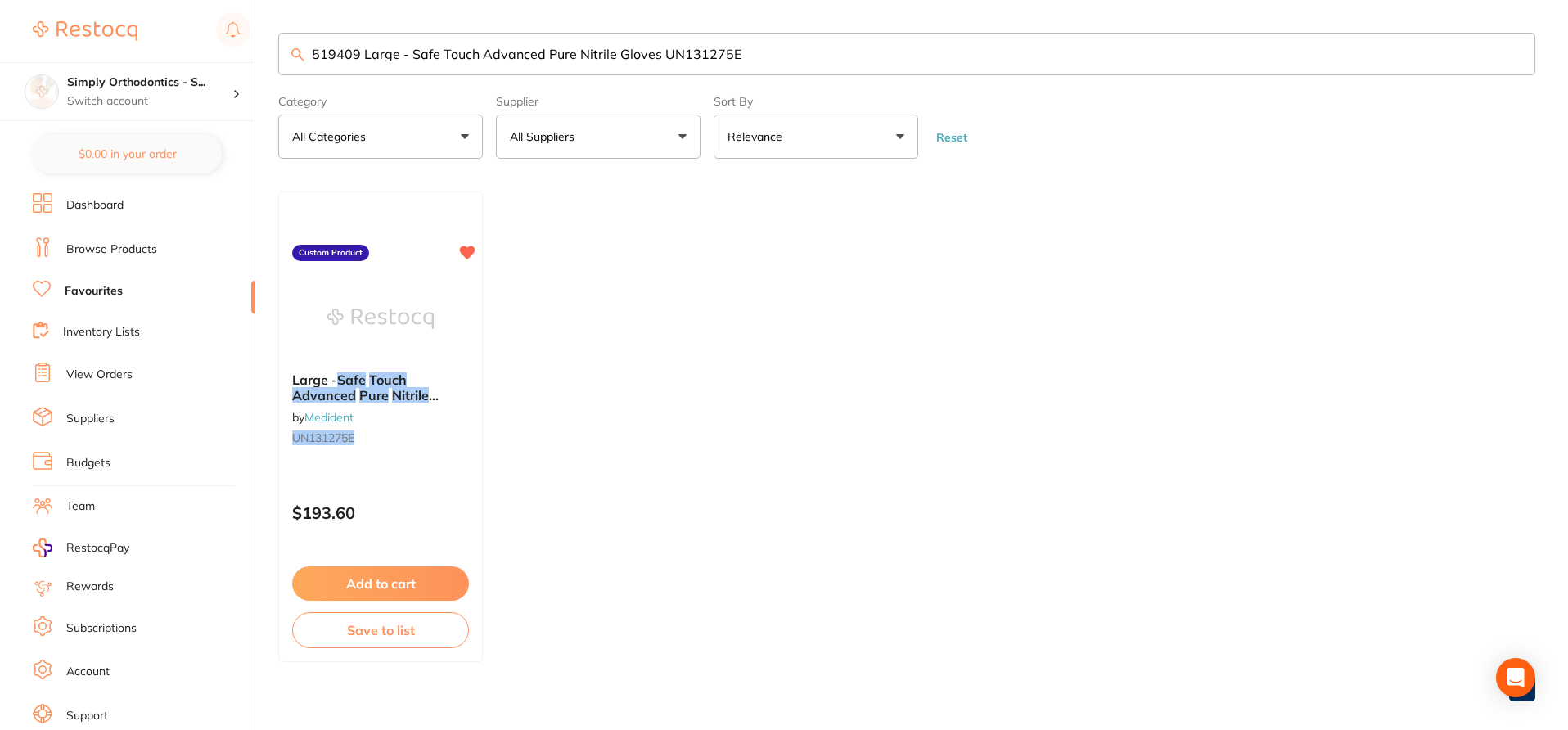
drag, startPoint x: 662, startPoint y: 56, endPoint x: 643, endPoint y: 64, distance: 20.6
click at [298, 55] on div "519409 Large - Safe Touch Advanced Pure Nitrile Gloves UN131275E" at bounding box center [907, 55] width 1258 height 43
drag, startPoint x: 661, startPoint y: 55, endPoint x: 298, endPoint y: 44, distance: 363.2
click at [298, 44] on input "519409 Large - Safe Touch Advanced Pure Nitrile Gloves UN131275E" at bounding box center [907, 55] width 1258 height 43
click at [431, 57] on input "UN131275E" at bounding box center [907, 55] width 1258 height 43
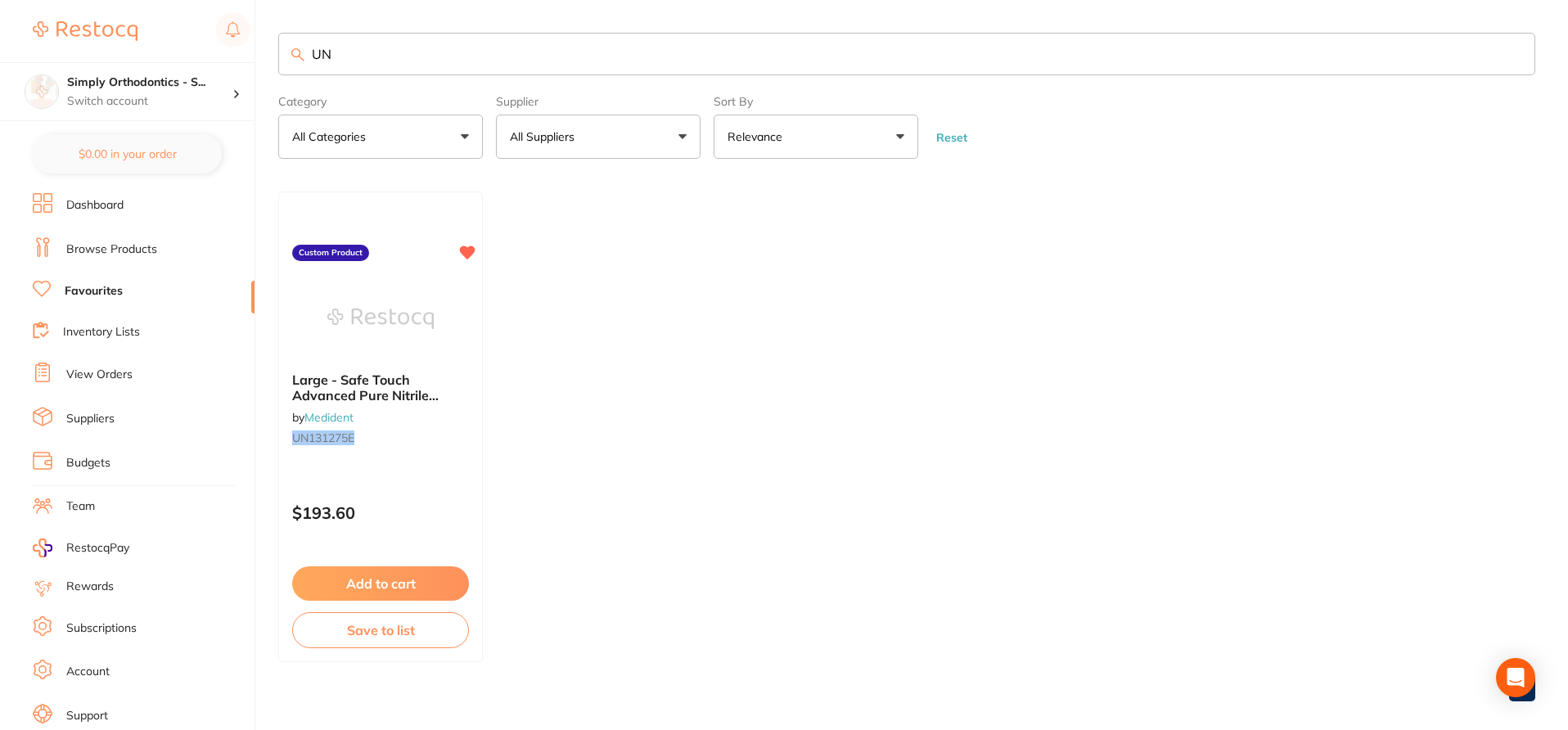
type input "U"
click at [448, 59] on input "safe" at bounding box center [907, 55] width 1258 height 43
click at [407, 57] on input "safe" at bounding box center [907, 55] width 1258 height 43
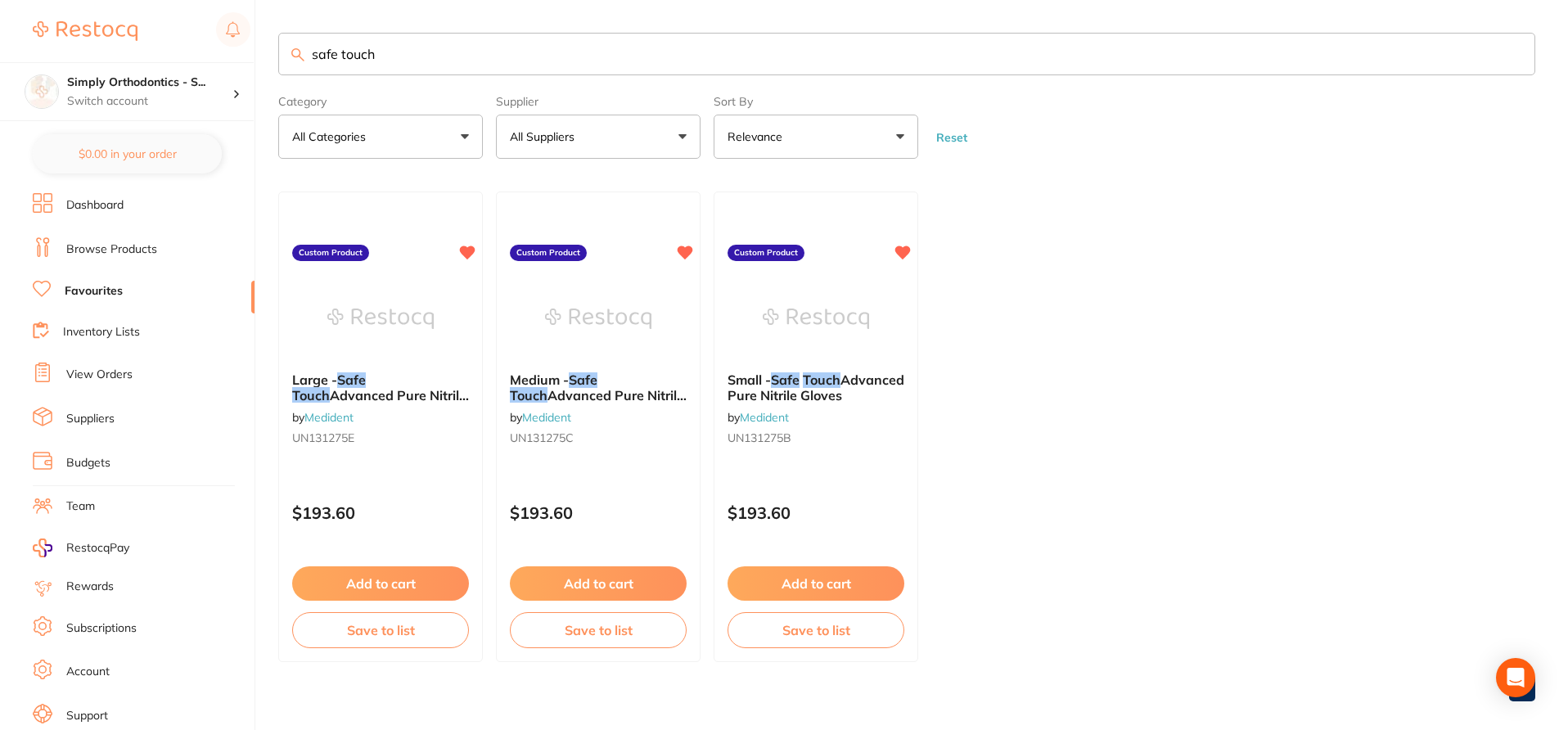
type input "safe touch"
click at [462, 465] on div "Large - Safe Touch Advanced Pure Nitrile Gloves by Medident UN131275E" at bounding box center [381, 412] width 204 height 105
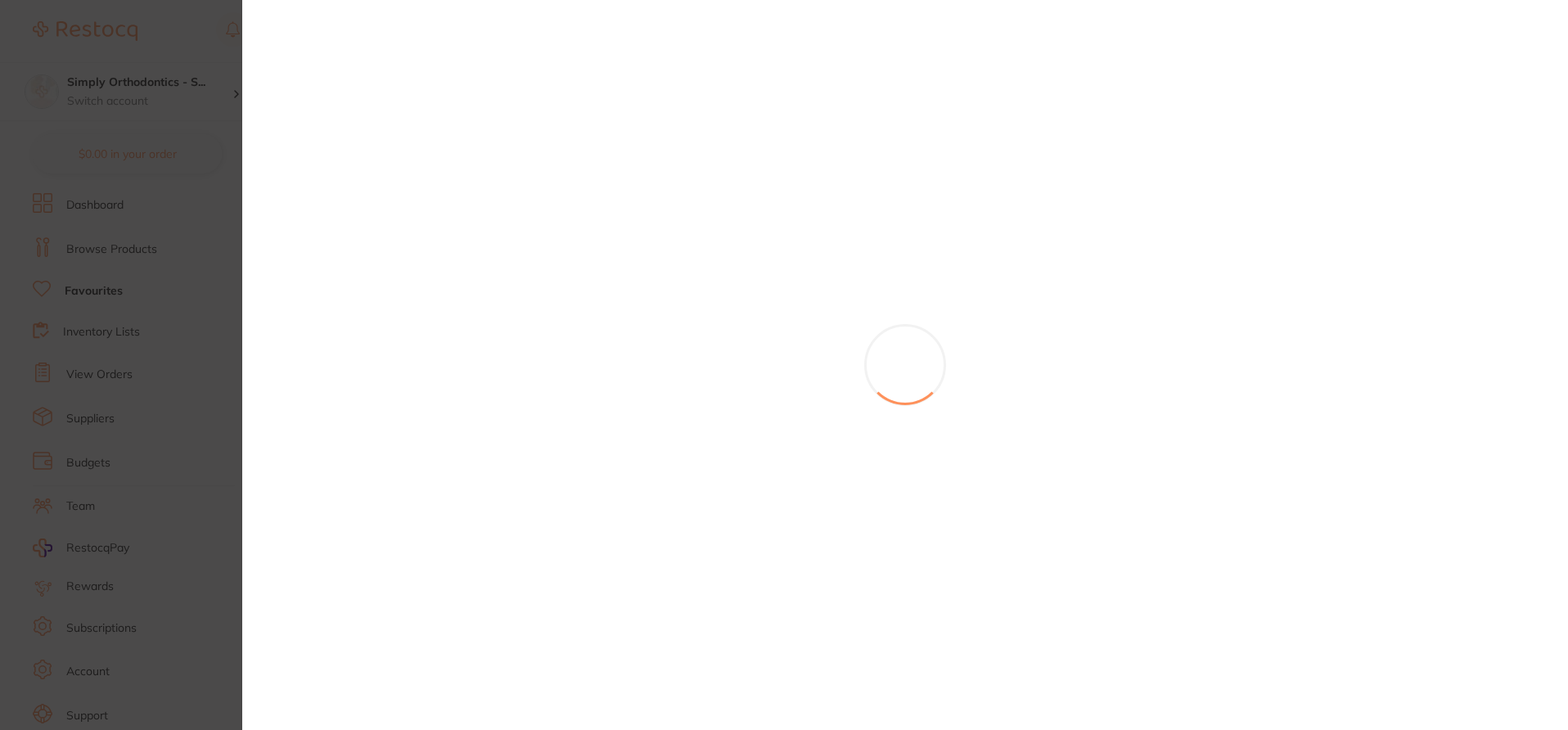
scroll to position [18, 0]
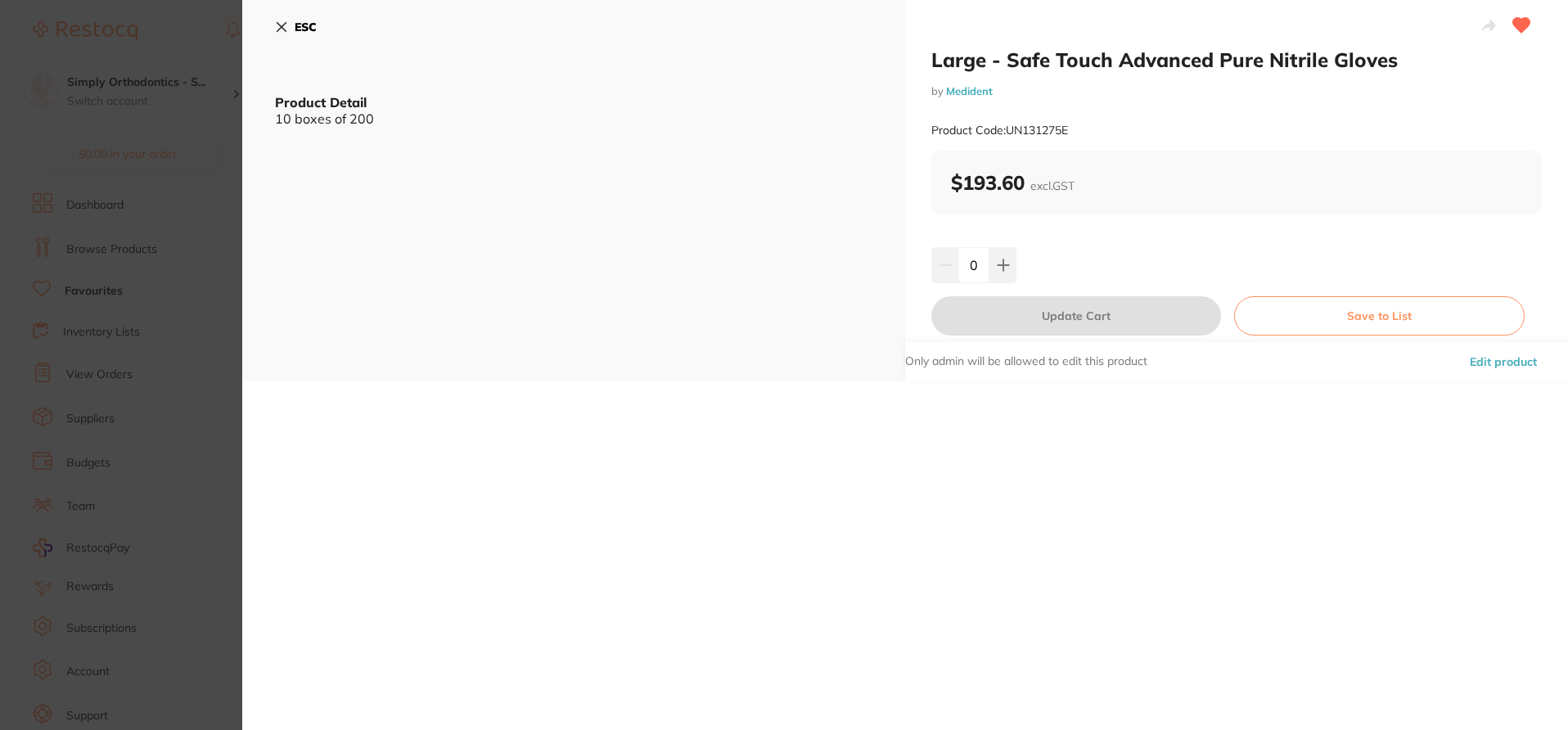
click at [275, 18] on button "ESC" at bounding box center [296, 26] width 42 height 28
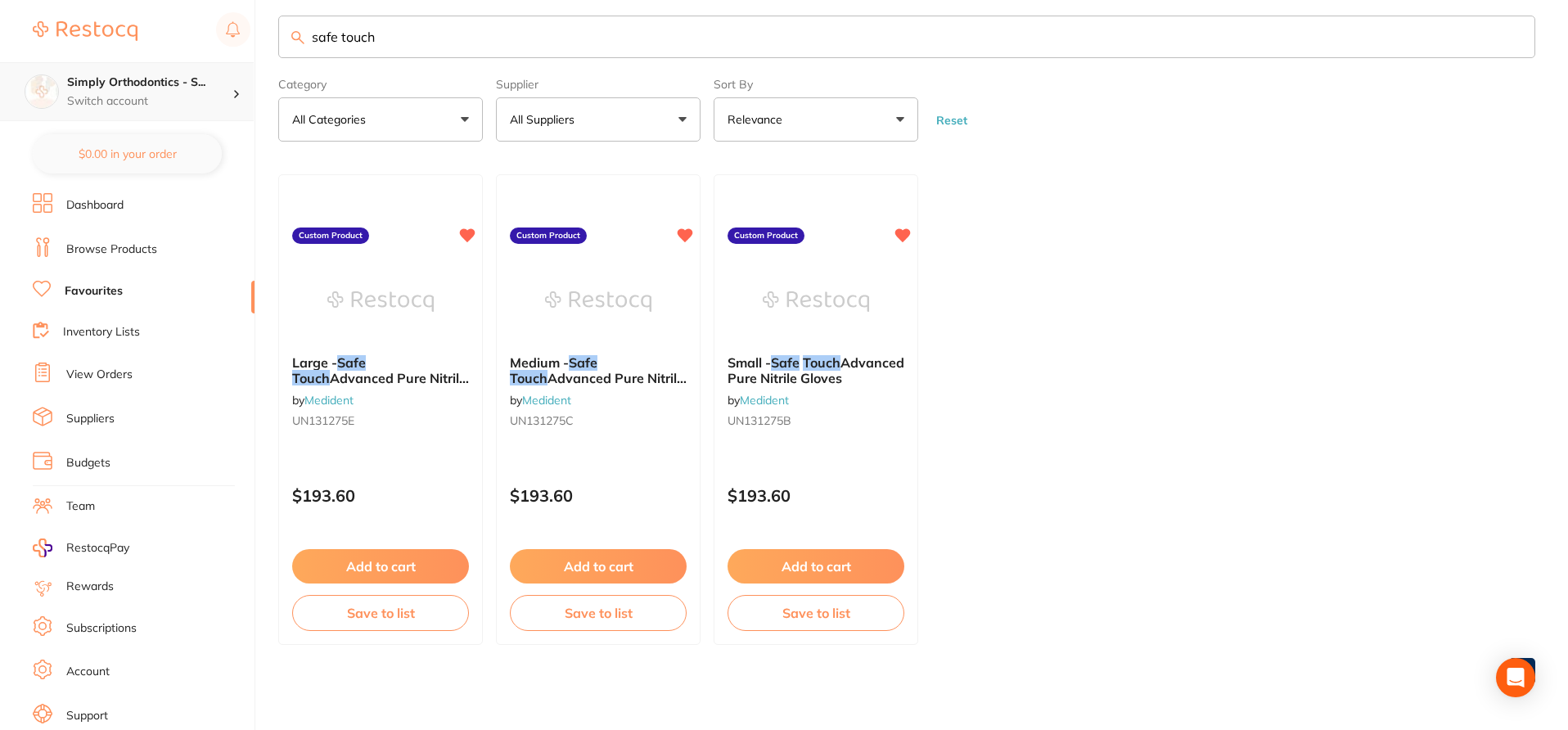
click at [171, 94] on p "Switch account" at bounding box center [150, 101] width 165 height 17
click at [572, 424] on span "UN131275C" at bounding box center [541, 420] width 64 height 15
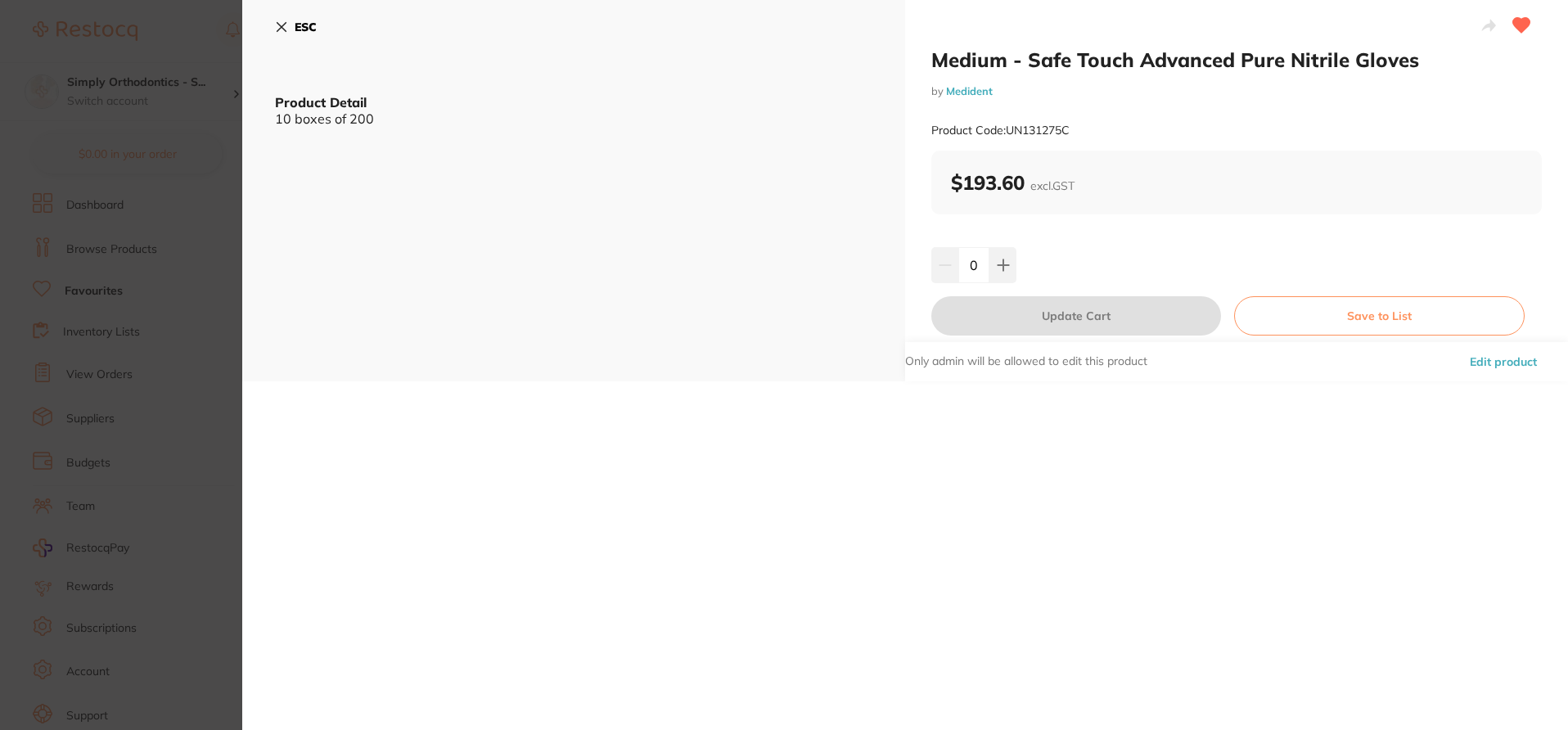
click at [275, 27] on icon at bounding box center [281, 26] width 13 height 13
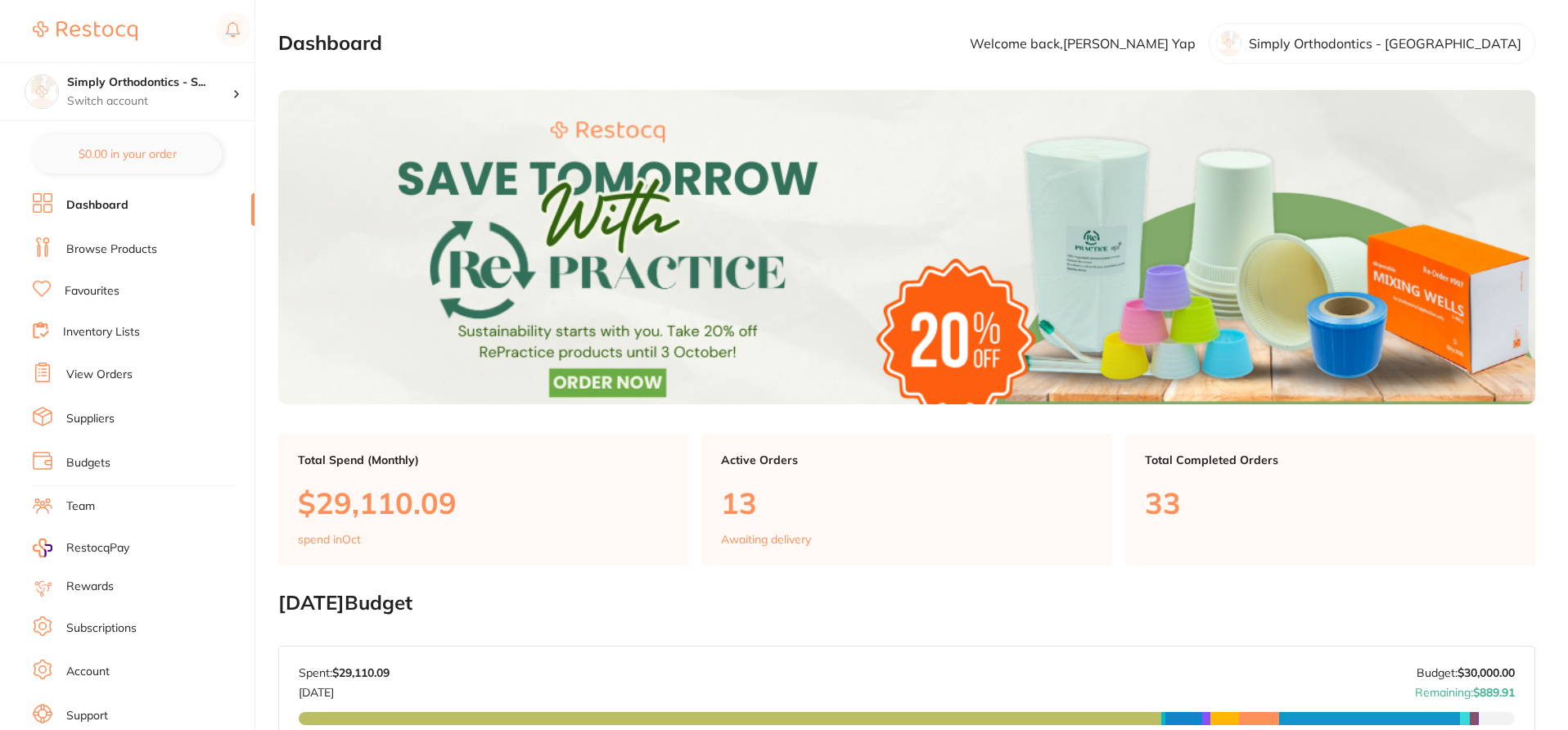
click at [133, 243] on link "Browse Products" at bounding box center [111, 249] width 91 height 17
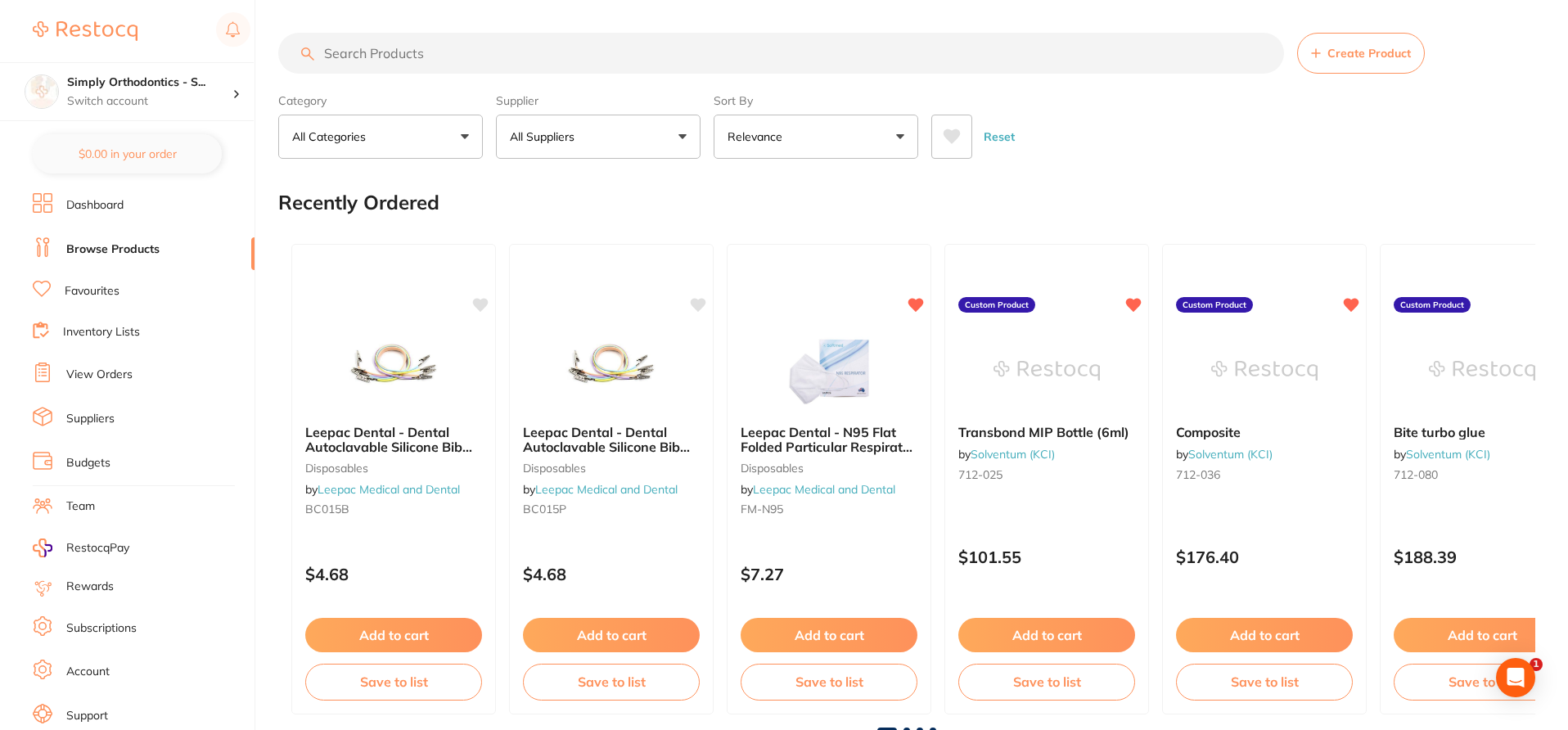
click at [463, 55] on input "search" at bounding box center [782, 54] width 1006 height 41
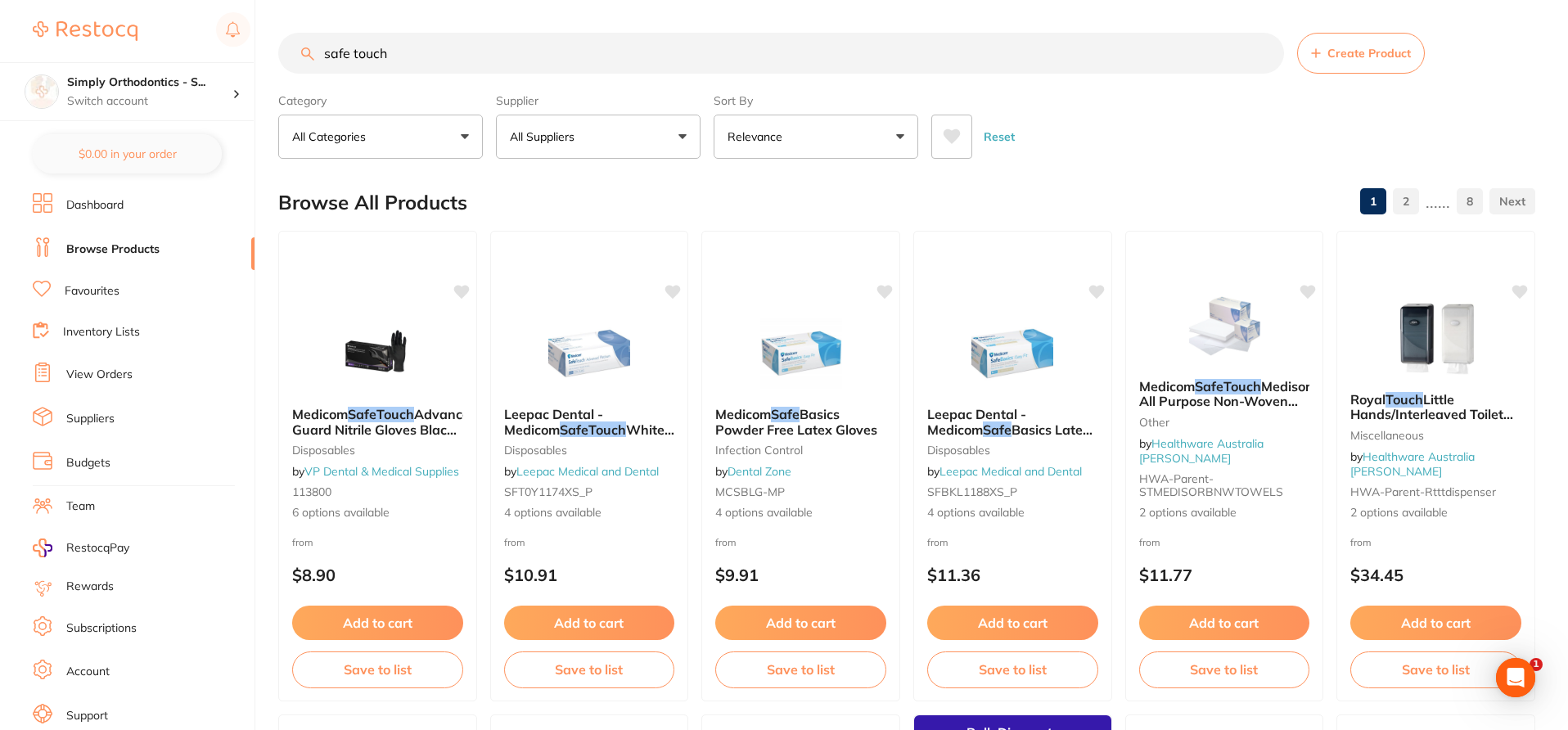
type input "safe touch"
click at [1339, 56] on span "Create Product" at bounding box center [1369, 53] width 84 height 13
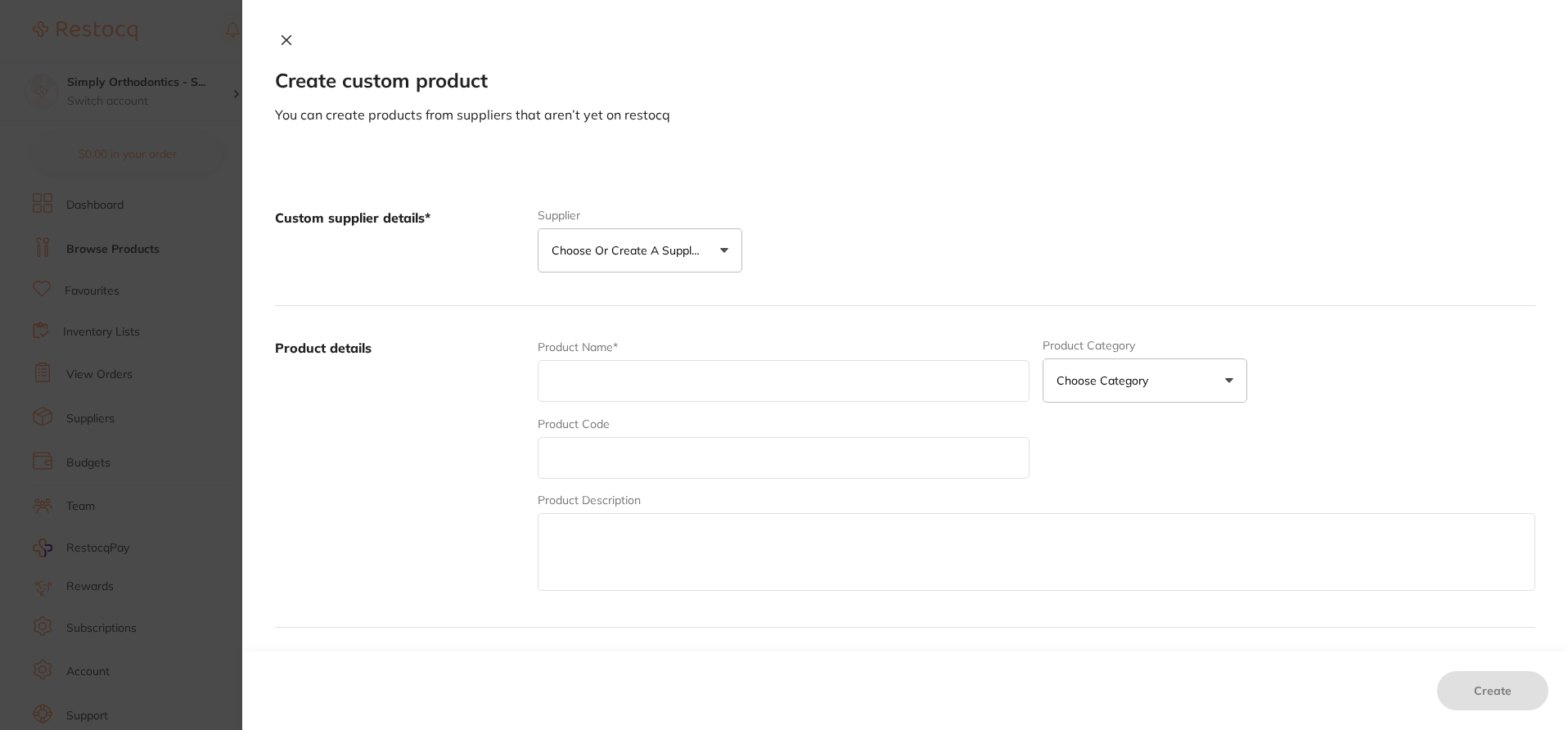
click at [692, 255] on p "Choose or create a supplier" at bounding box center [630, 250] width 156 height 17
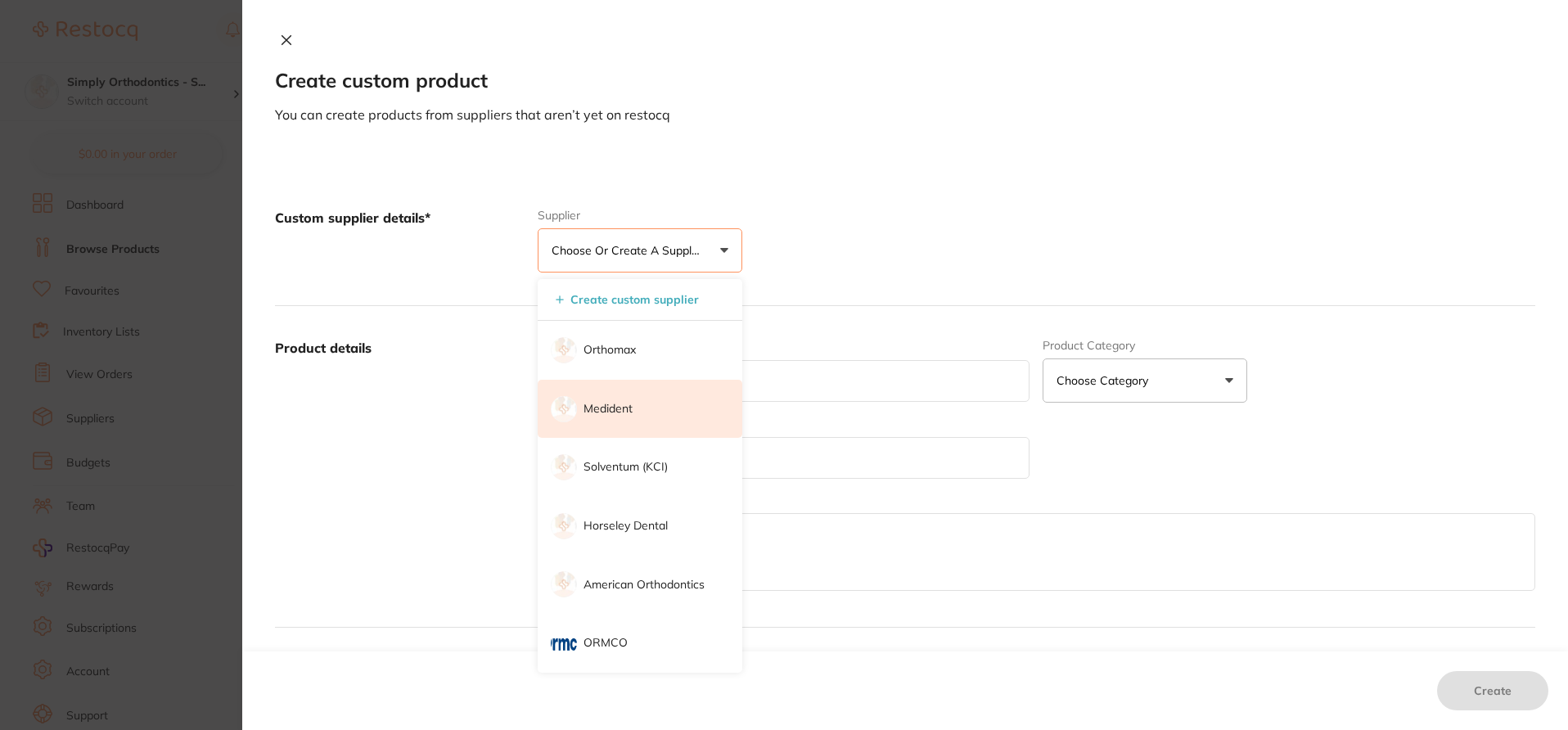
click at [614, 415] on p "Medident" at bounding box center [608, 409] width 49 height 17
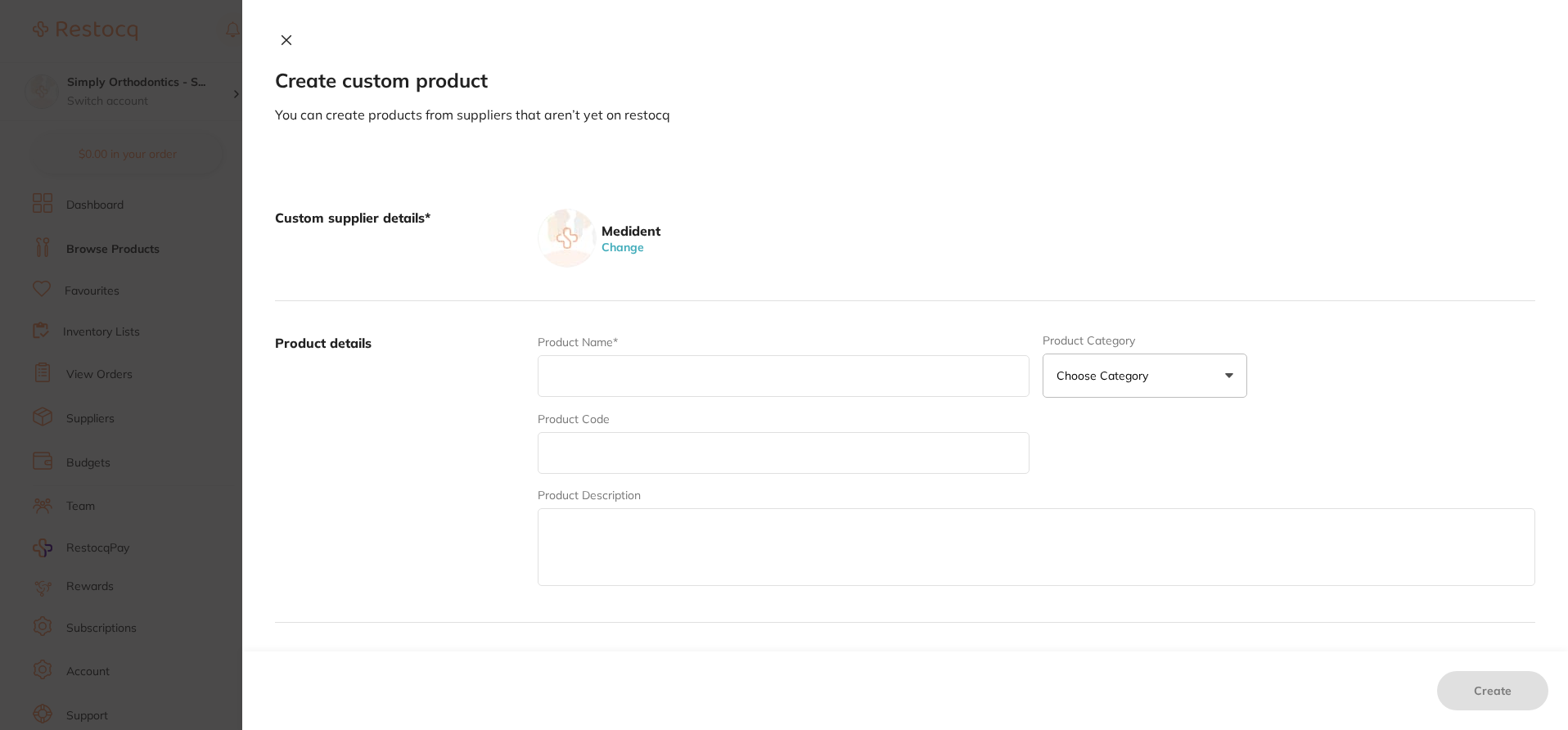
click at [600, 378] on input "text" at bounding box center [784, 376] width 492 height 42
paste input "Small - Safe Touch Advanced Pure Nitrile Gloves UN131275B"
drag, startPoint x: 843, startPoint y: 378, endPoint x: 951, endPoint y: 383, distance: 108.1
click at [951, 383] on input "Small - Safe Touch Advanced Pure Nitrile Gloves UN131275B" at bounding box center [784, 376] width 492 height 42
type input "Small - Safe Touch Advanced Pure Nitrile Gloves"
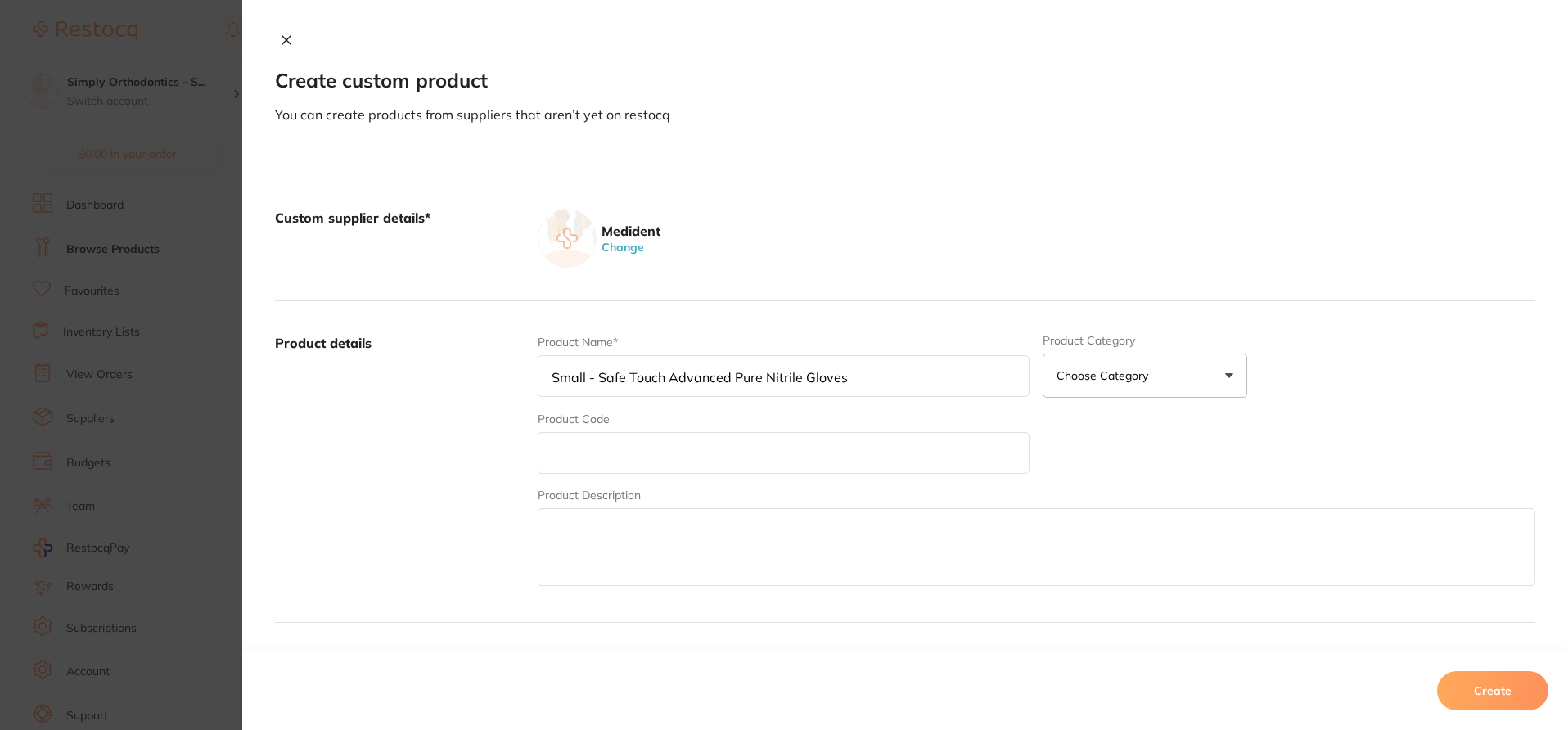
click at [734, 466] on input "text" at bounding box center [784, 453] width 492 height 42
paste input "UN131275B"
type input "UN131275B"
click at [206, 327] on section "Create custom product You can create products from suppliers that aren’t yet on…" at bounding box center [784, 365] width 1568 height 730
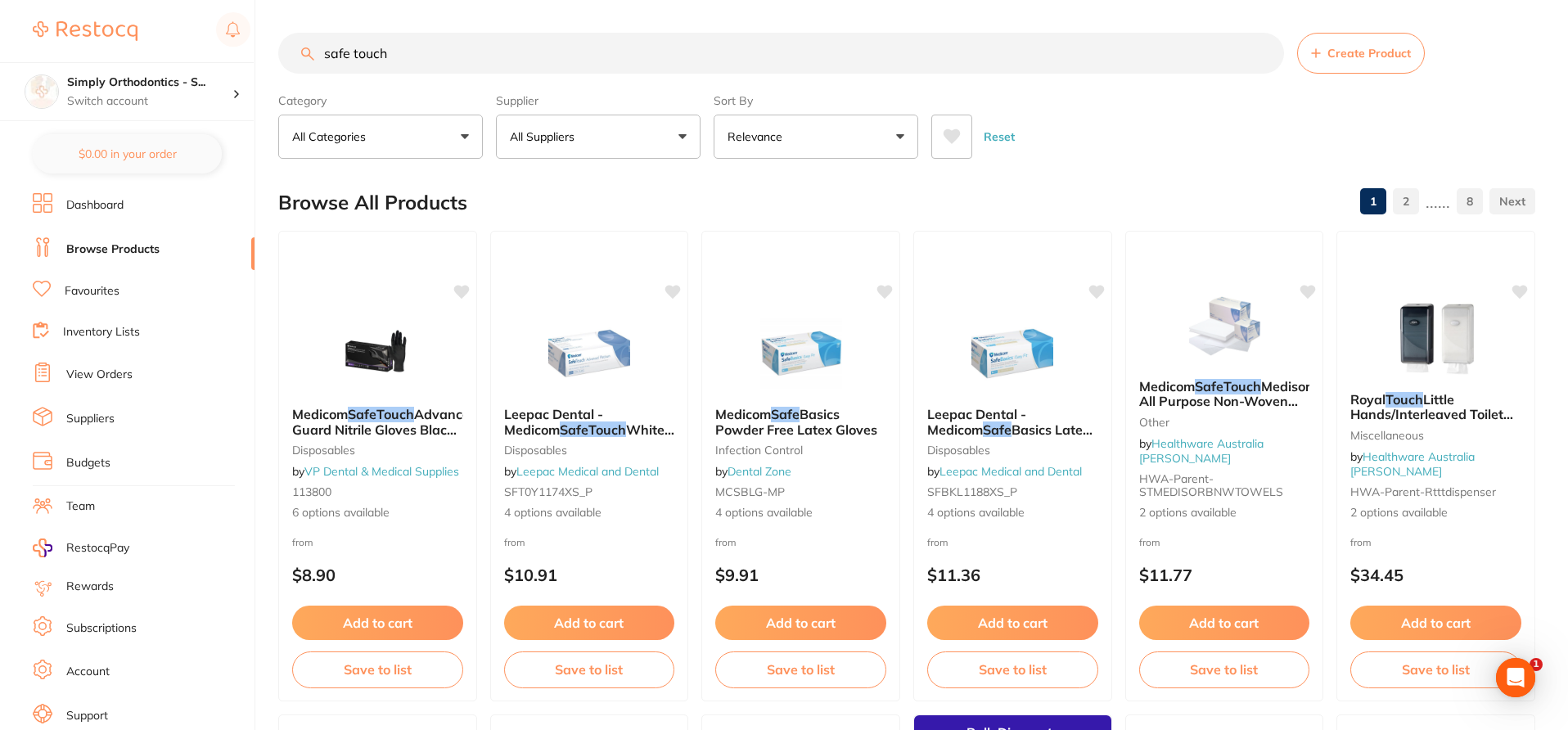
click at [1359, 47] on span "Create Product" at bounding box center [1369, 53] width 84 height 13
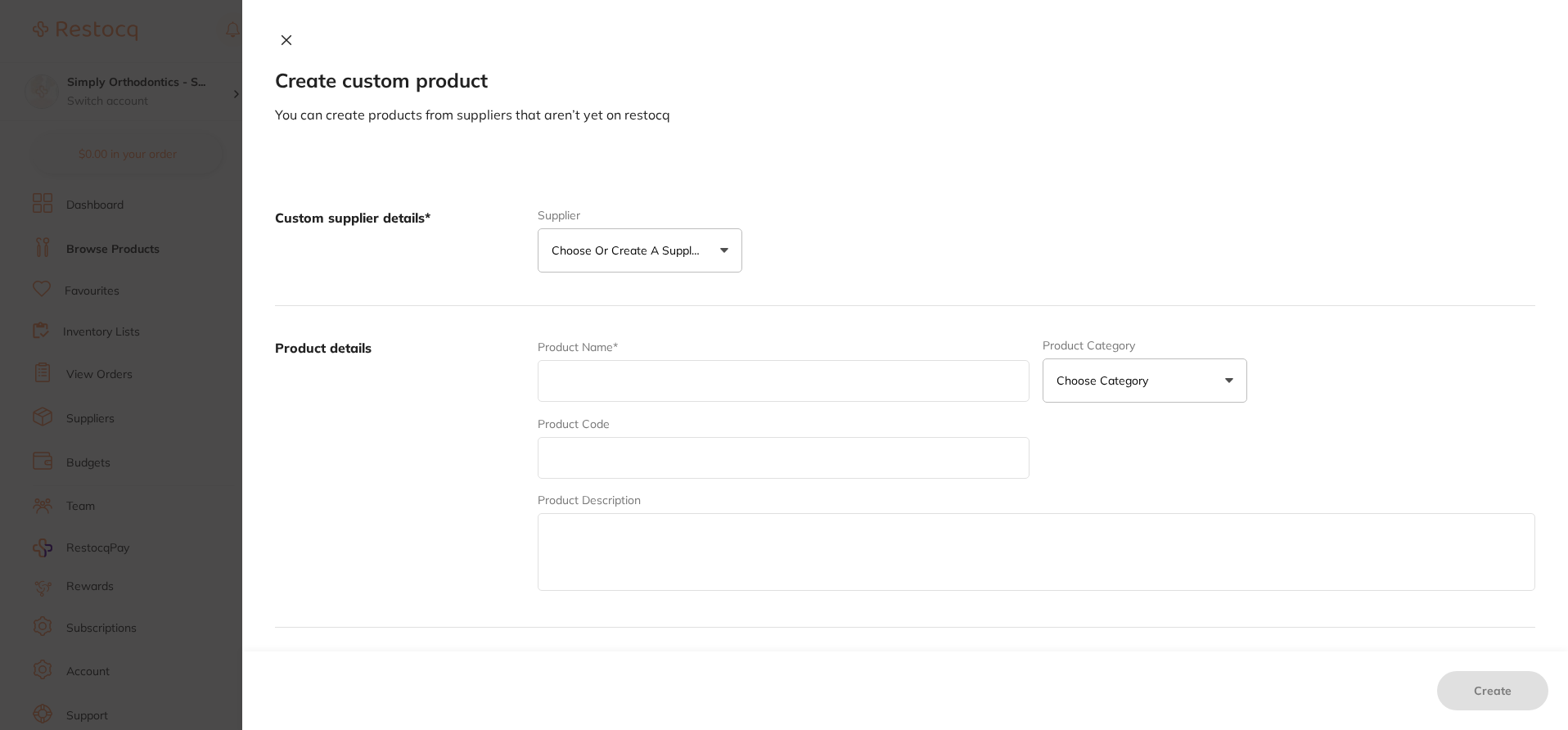
click at [672, 254] on p "Choose or create a supplier" at bounding box center [630, 250] width 156 height 17
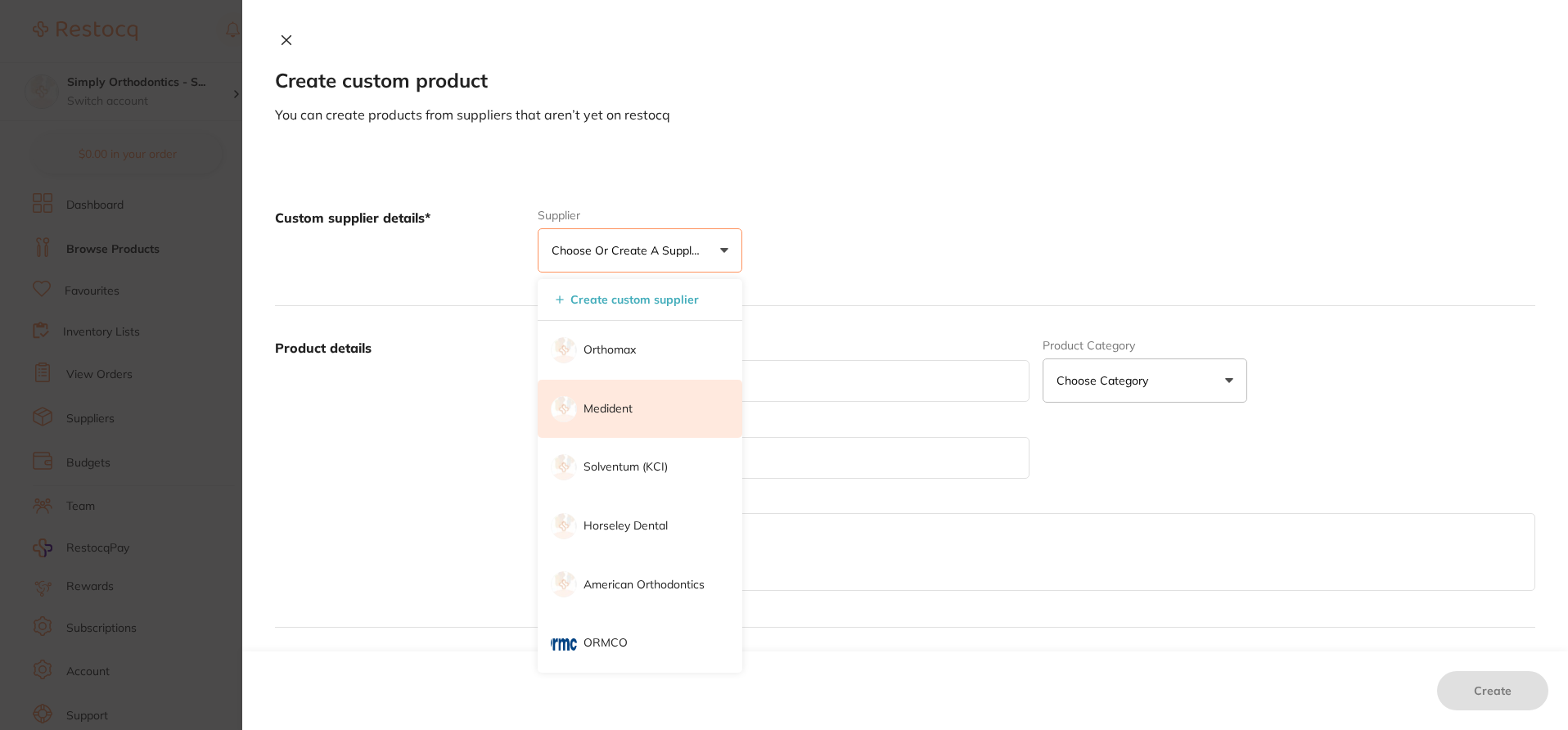
click at [627, 413] on p "Medident" at bounding box center [608, 409] width 49 height 17
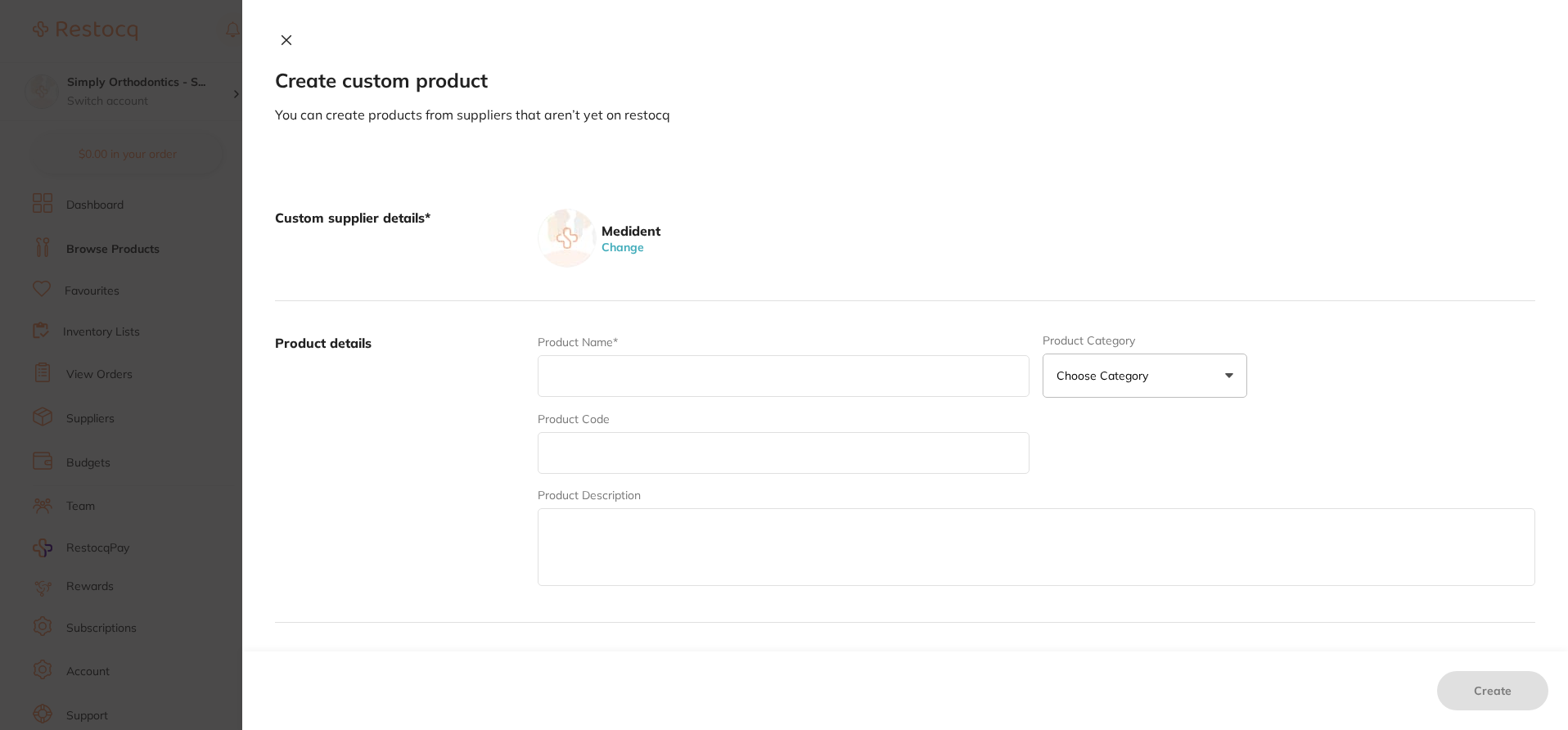
click at [612, 528] on textarea at bounding box center [1037, 547] width 998 height 78
paste textarea "UN131275B"
type textarea "UN131275B"
drag, startPoint x: 663, startPoint y: 530, endPoint x: 507, endPoint y: 523, distance: 156.2
click at [507, 523] on div "Product details Product Name* Product Category Choose Category 3d Printing Anae…" at bounding box center [905, 461] width 1260 height 322
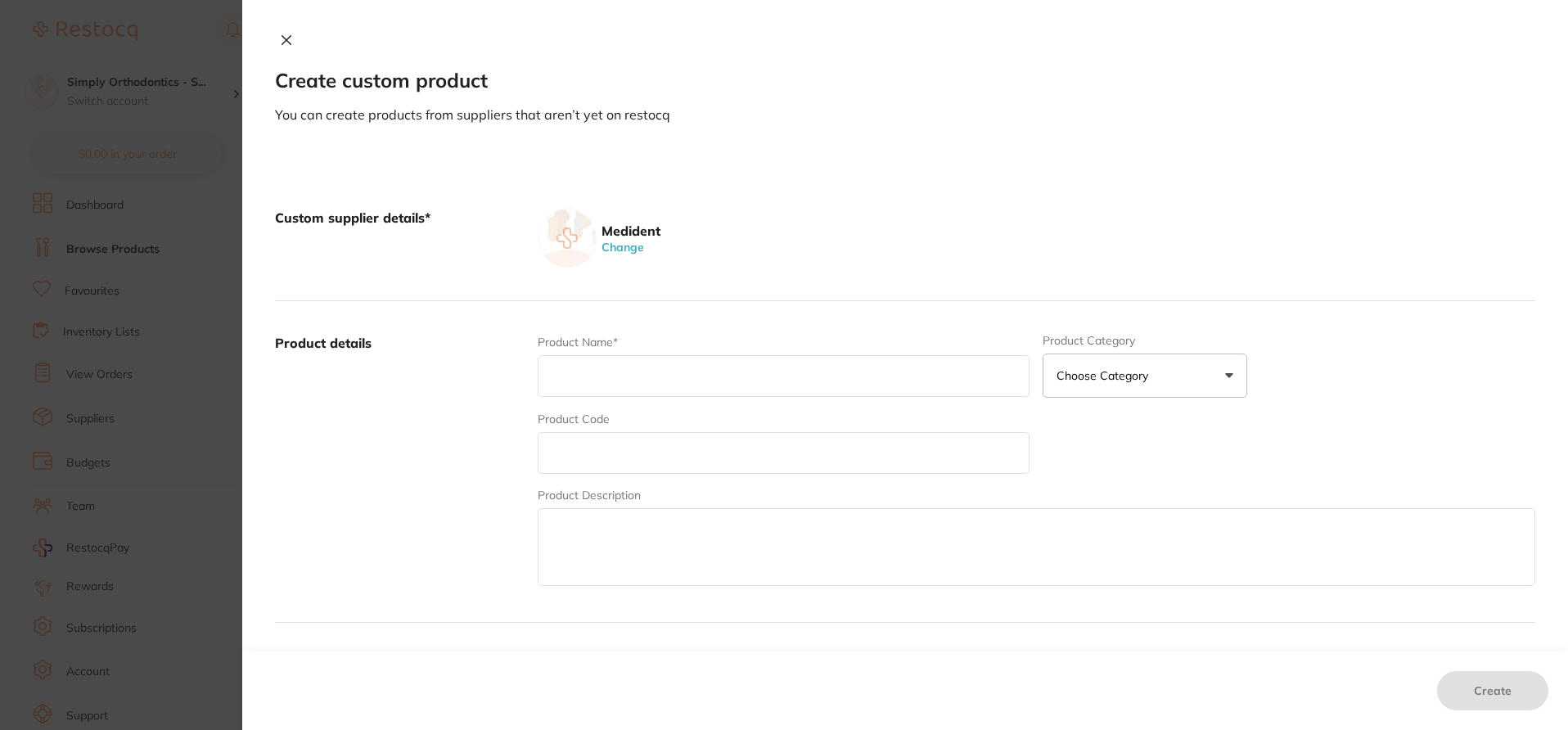
click at [575, 442] on input "text" at bounding box center [784, 453] width 492 height 42
paste input "UN131275B"
type input "UN131275B"
click at [589, 377] on input "text" at bounding box center [784, 376] width 492 height 42
type input "Small - Safe Touch Advanced Pure Nitrile Gloves"
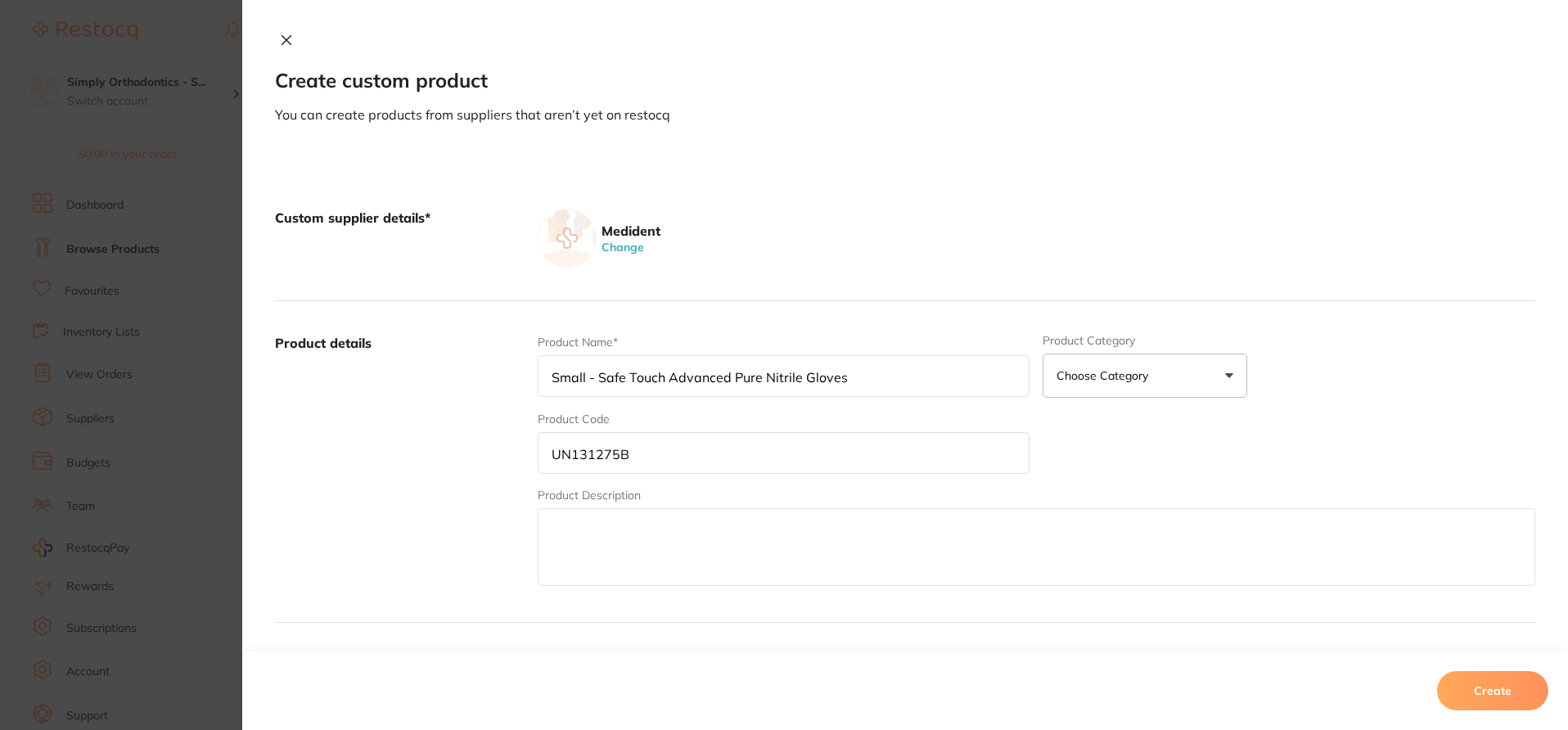
click at [1090, 462] on div "Product Name* Small - Safe Touch Advanced Pure Nitrile Gloves Product Category …" at bounding box center [1037, 461] width 998 height 255
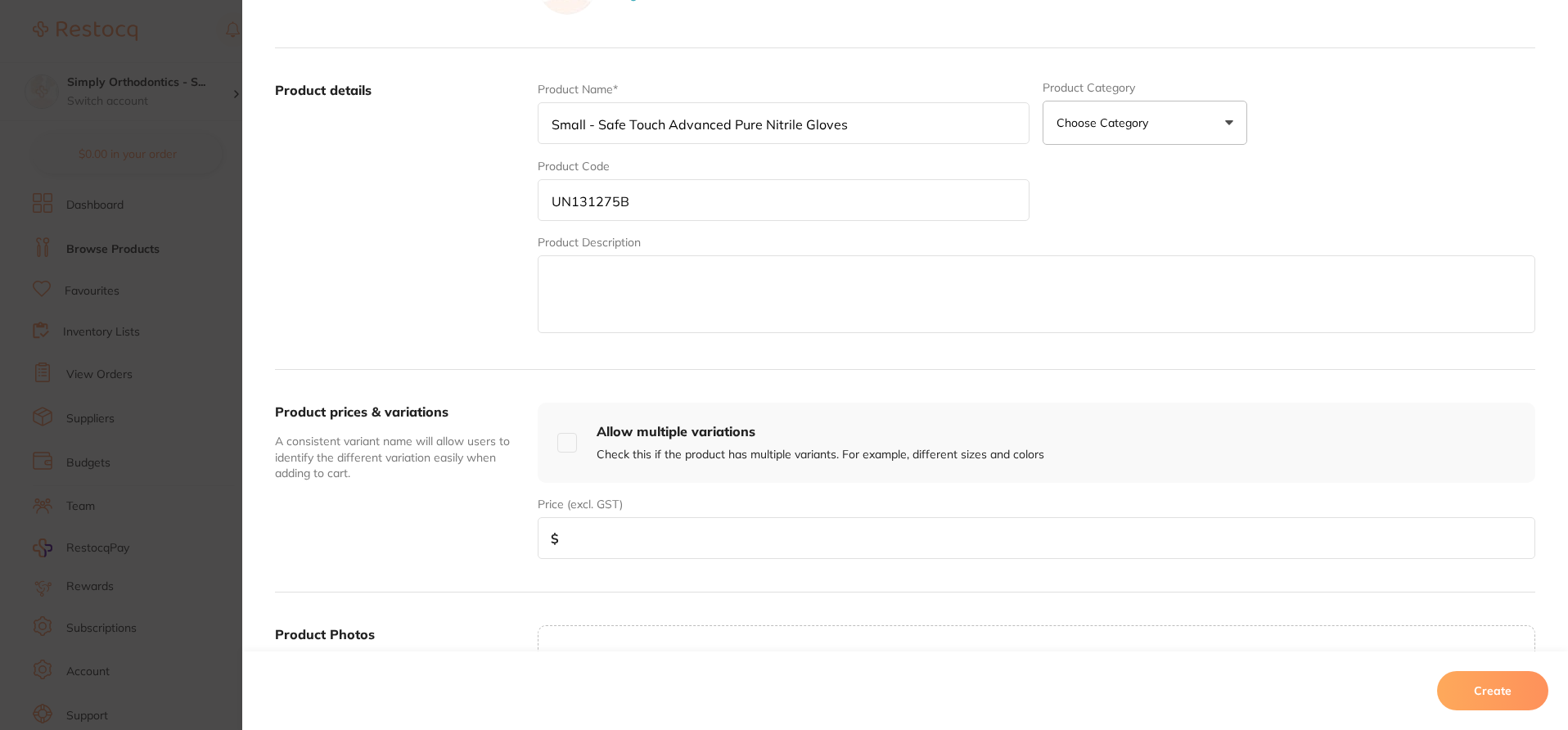
scroll to position [262, 0]
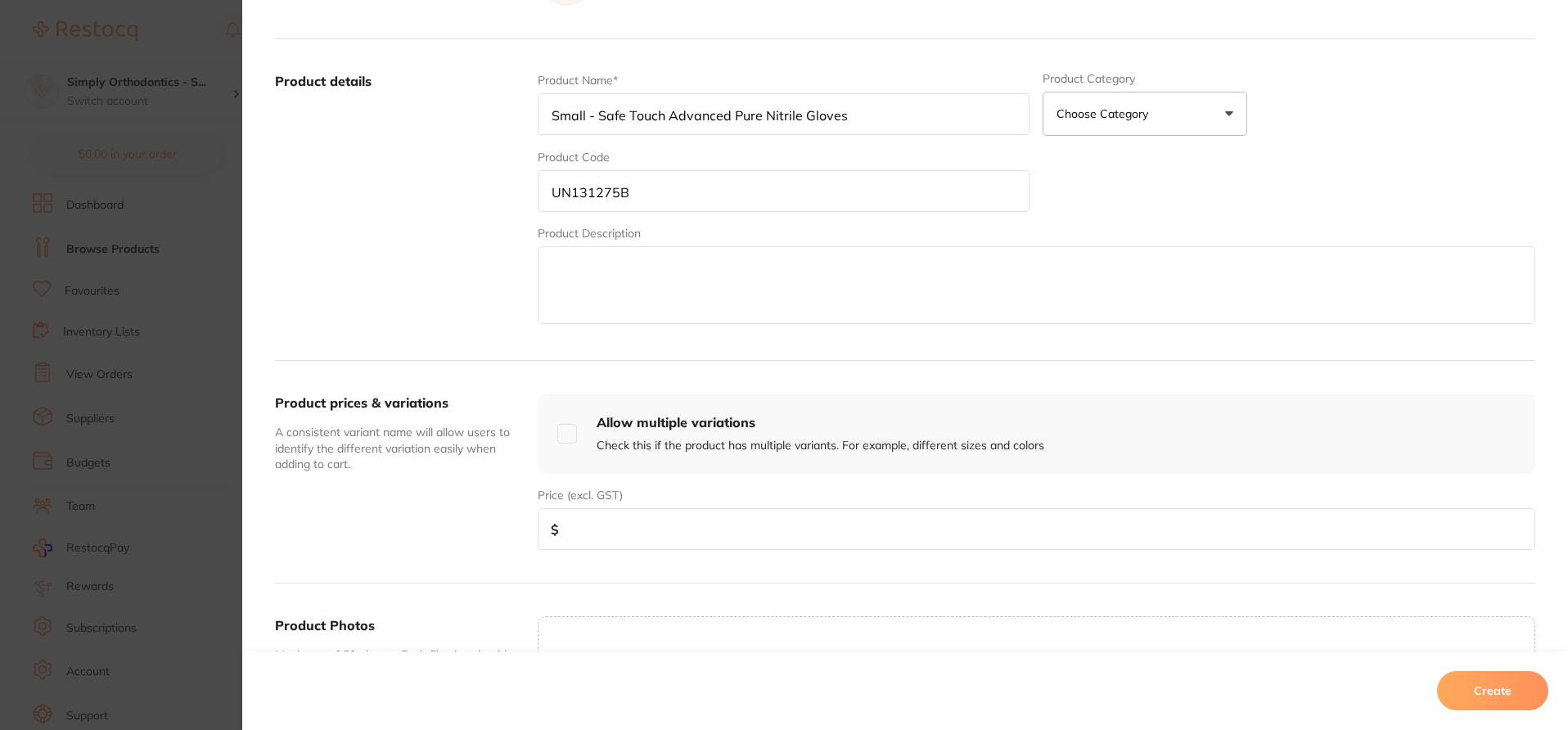
click at [934, 521] on input "number" at bounding box center [1037, 529] width 998 height 42
paste input "193.60"
type input "193.60"
click at [1178, 118] on button "Choose Category" at bounding box center [1145, 113] width 204 height 44
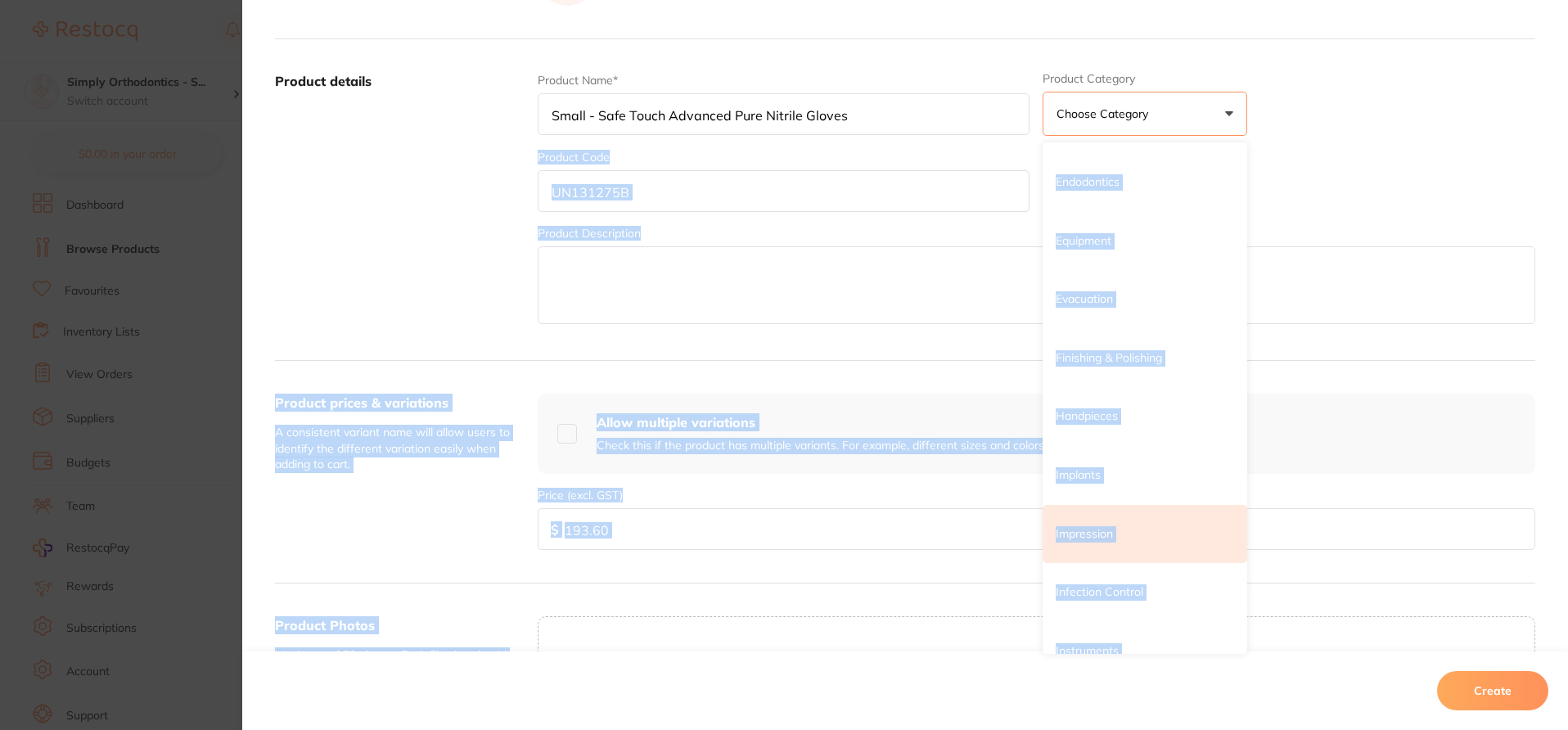
scroll to position [506, 0]
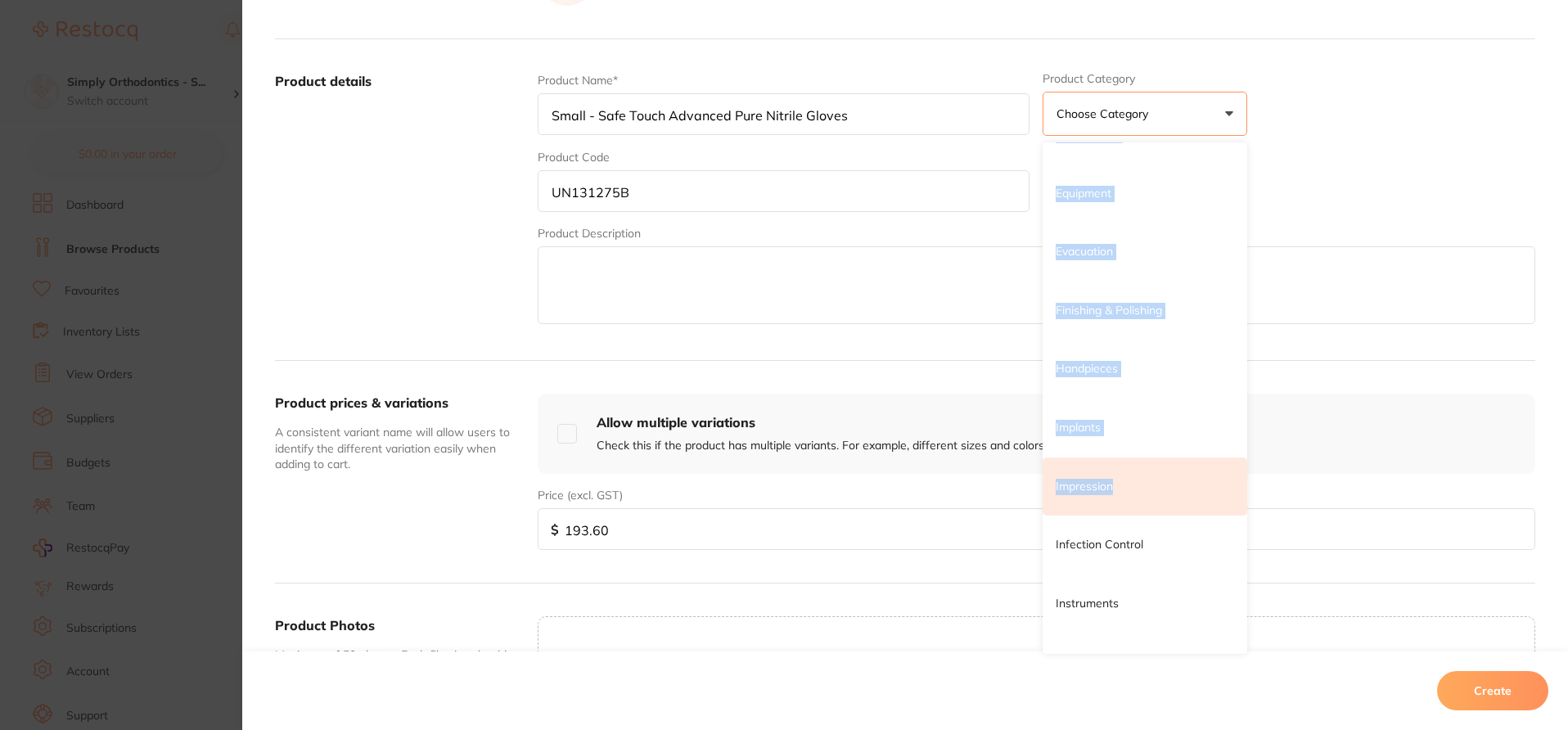
drag, startPoint x: 1082, startPoint y: 460, endPoint x: 1084, endPoint y: 496, distance: 36.1
click at [1084, 496] on ul "3d Printing Anaesthetic Articulating Burs Cad/Cam Crown & Bridge Disposables Ed…" at bounding box center [1145, 633] width 204 height 1992
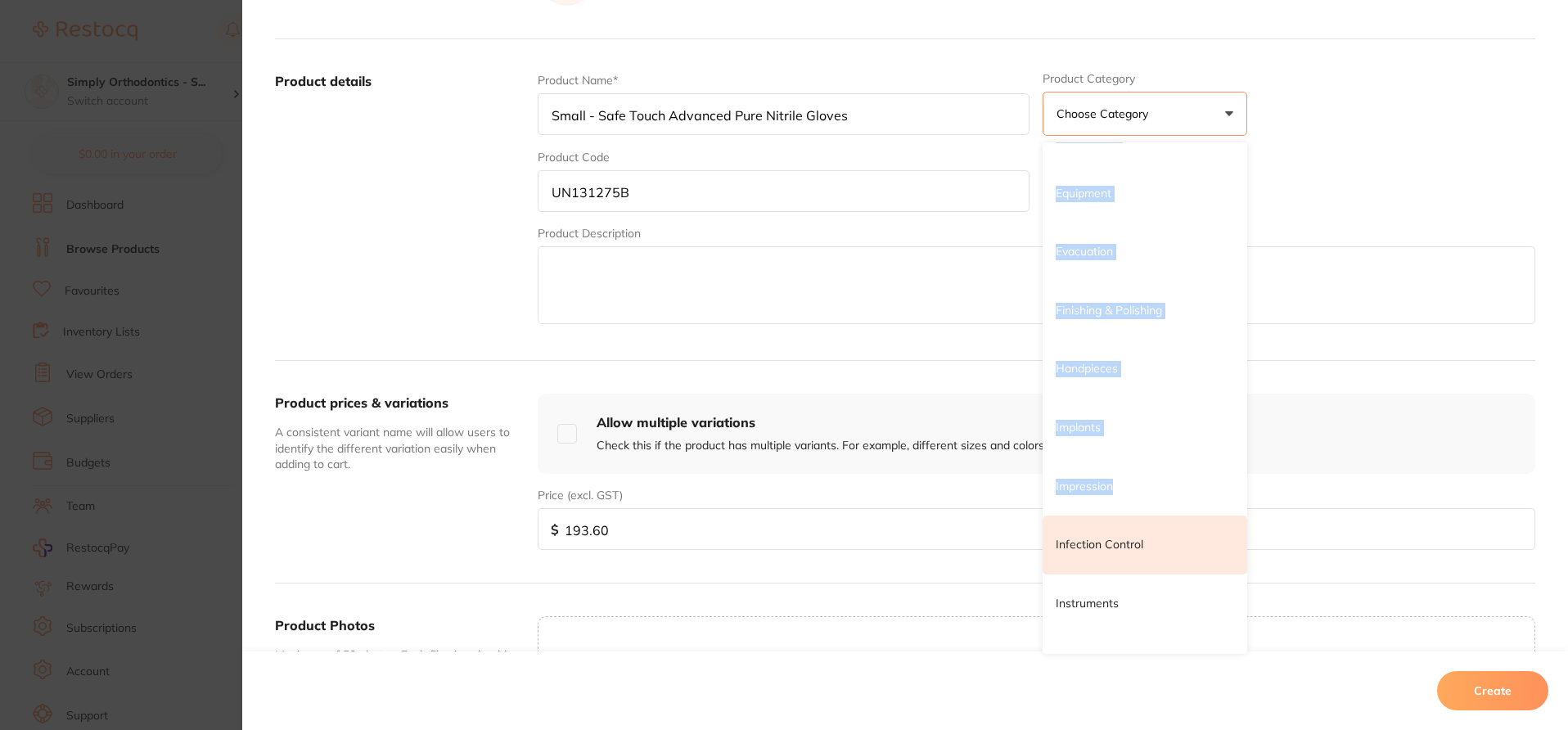
click at [1114, 544] on p "Infection Control" at bounding box center [1100, 545] width 88 height 17
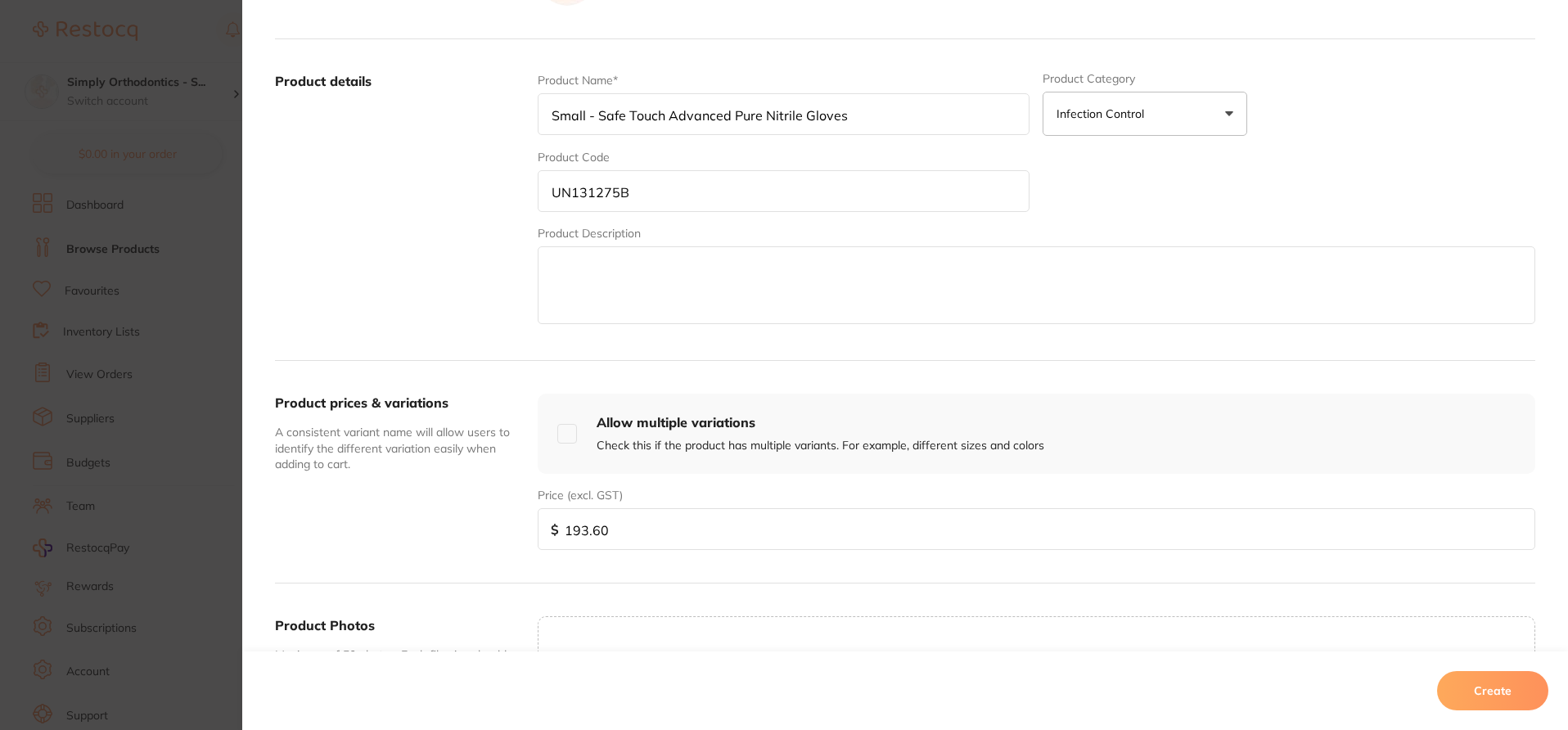
click at [1471, 690] on button "Create" at bounding box center [1493, 691] width 111 height 39
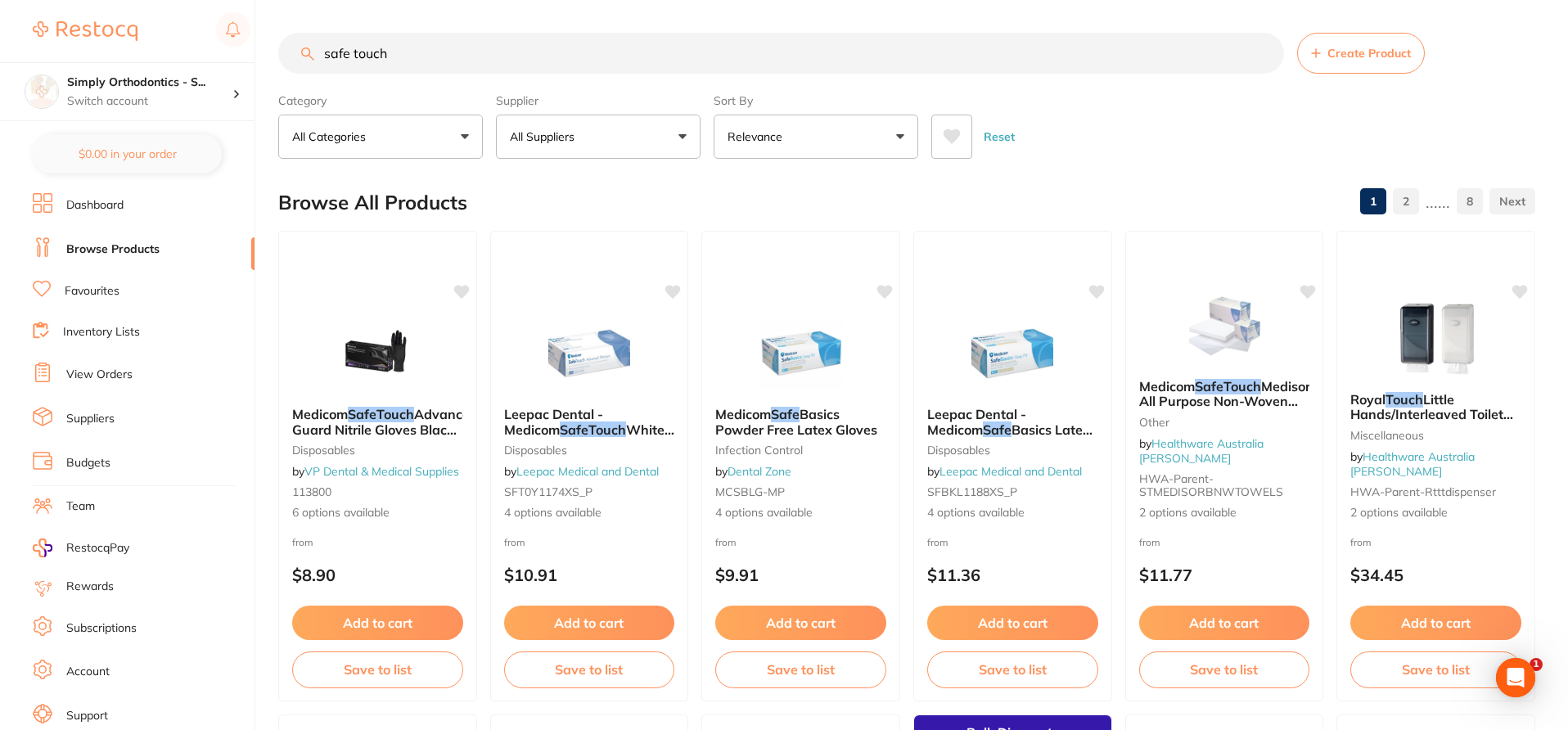
click at [1383, 52] on span "Create Product" at bounding box center [1369, 53] width 84 height 13
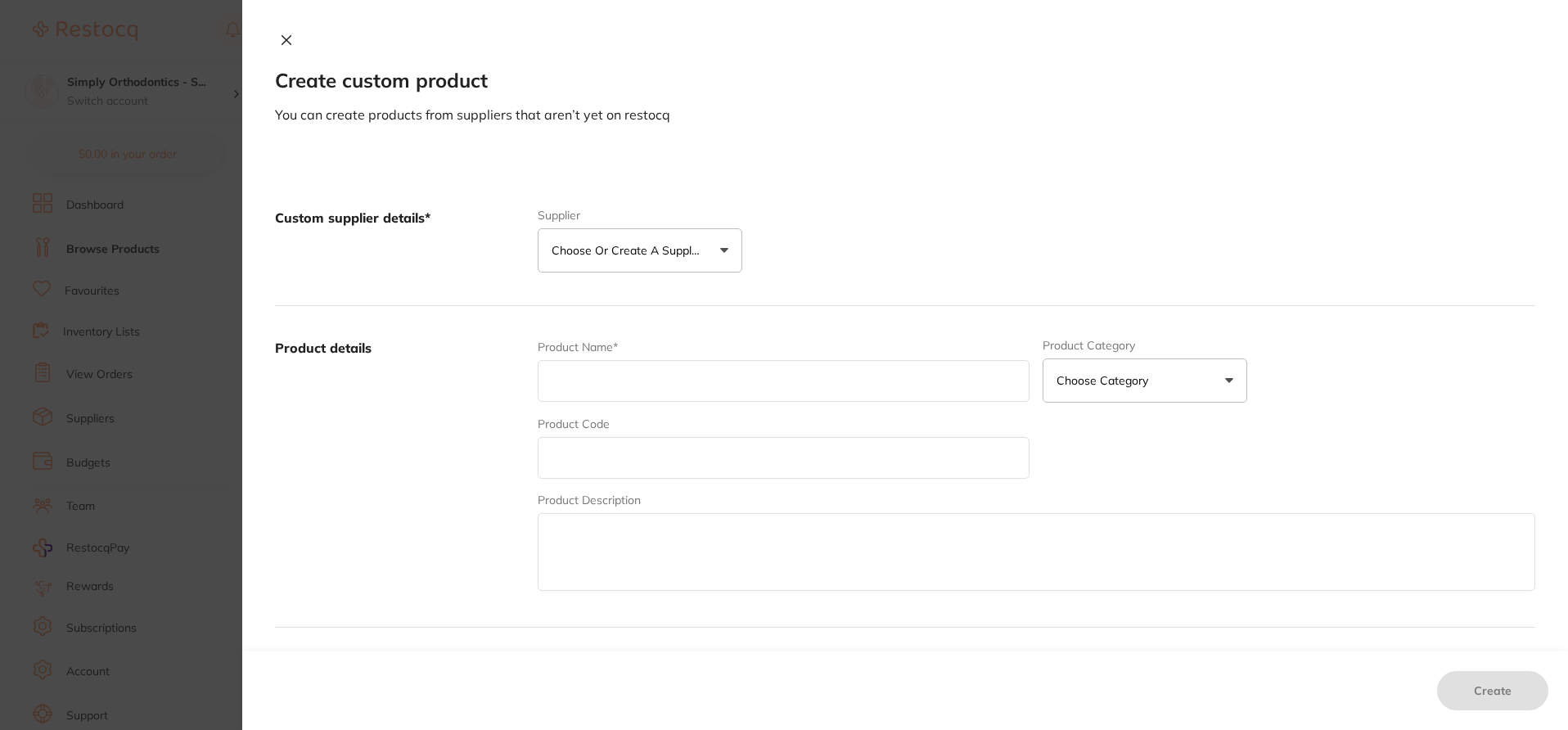
click at [692, 244] on p "Choose or create a supplier" at bounding box center [630, 250] width 156 height 17
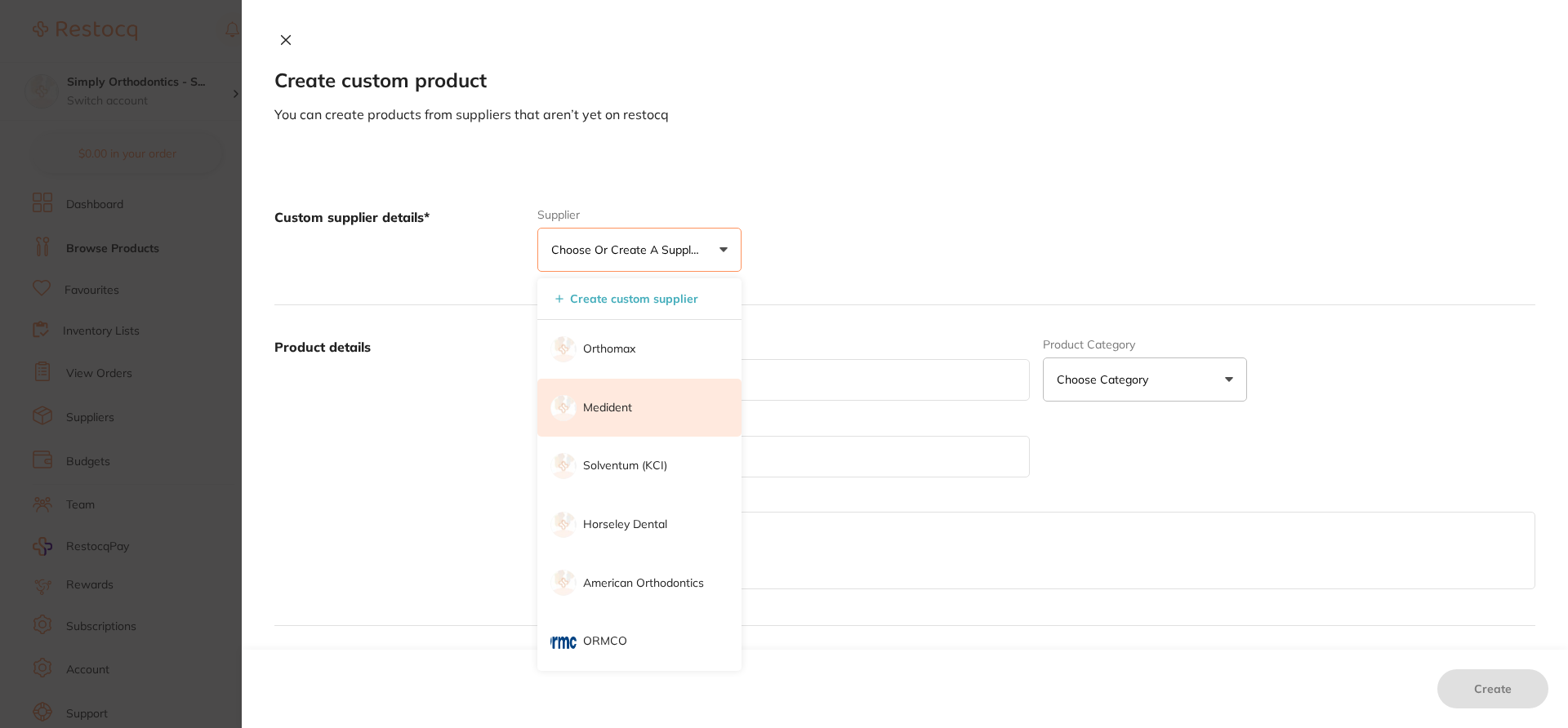
click at [618, 414] on p "Medident" at bounding box center [607, 408] width 49 height 17
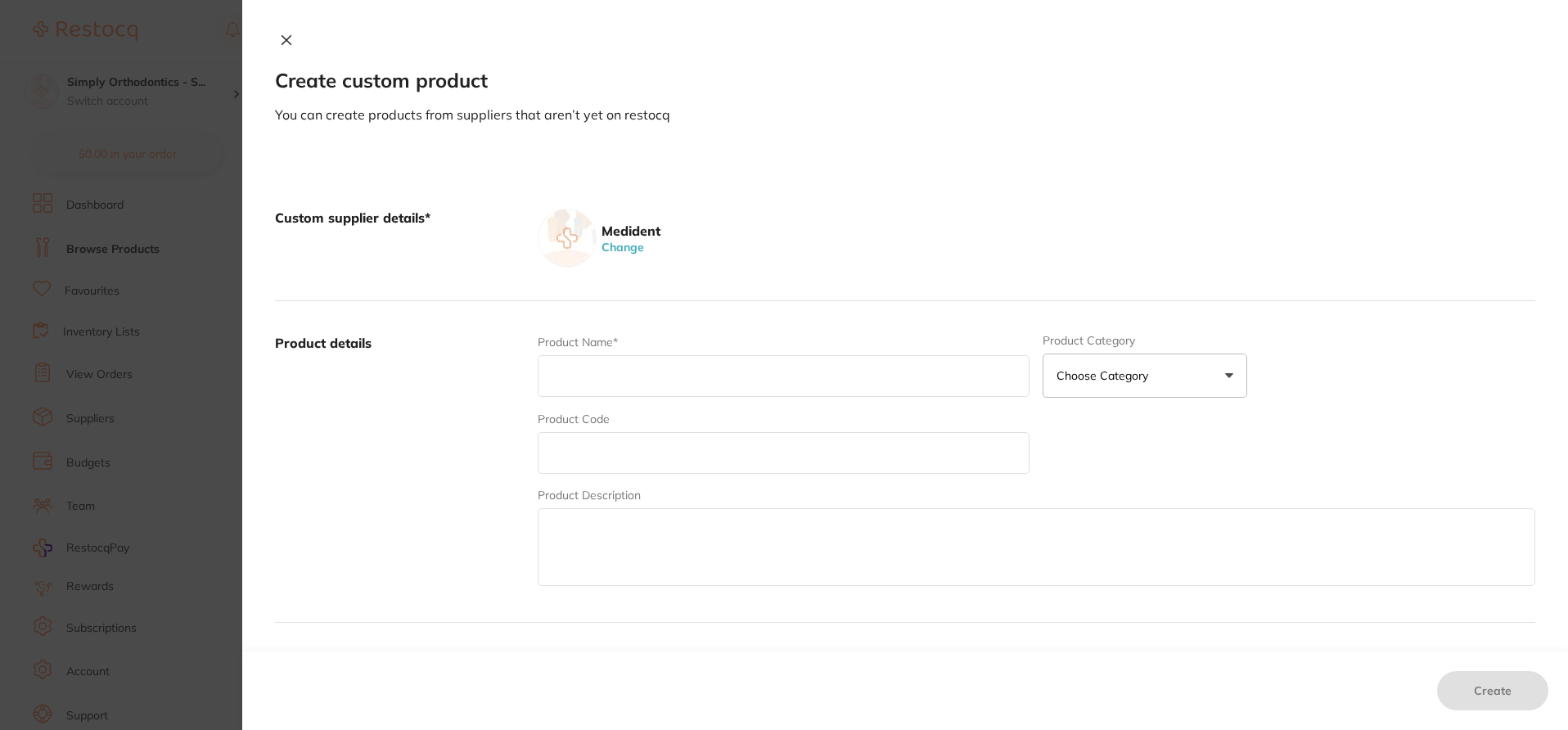
scroll to position [0, 0]
click at [599, 544] on textarea at bounding box center [1037, 547] width 998 height 78
paste textarea "Medium - Safe Touch Advanced Pure Nitrile Gloves UN131275C"
drag, startPoint x: 632, startPoint y: 546, endPoint x: 542, endPoint y: 546, distance: 90.0
click at [543, 546] on textarea "Medium - Safe Touch Advanced Pure Nitrile Gloves UN131275C" at bounding box center [1037, 547] width 998 height 78
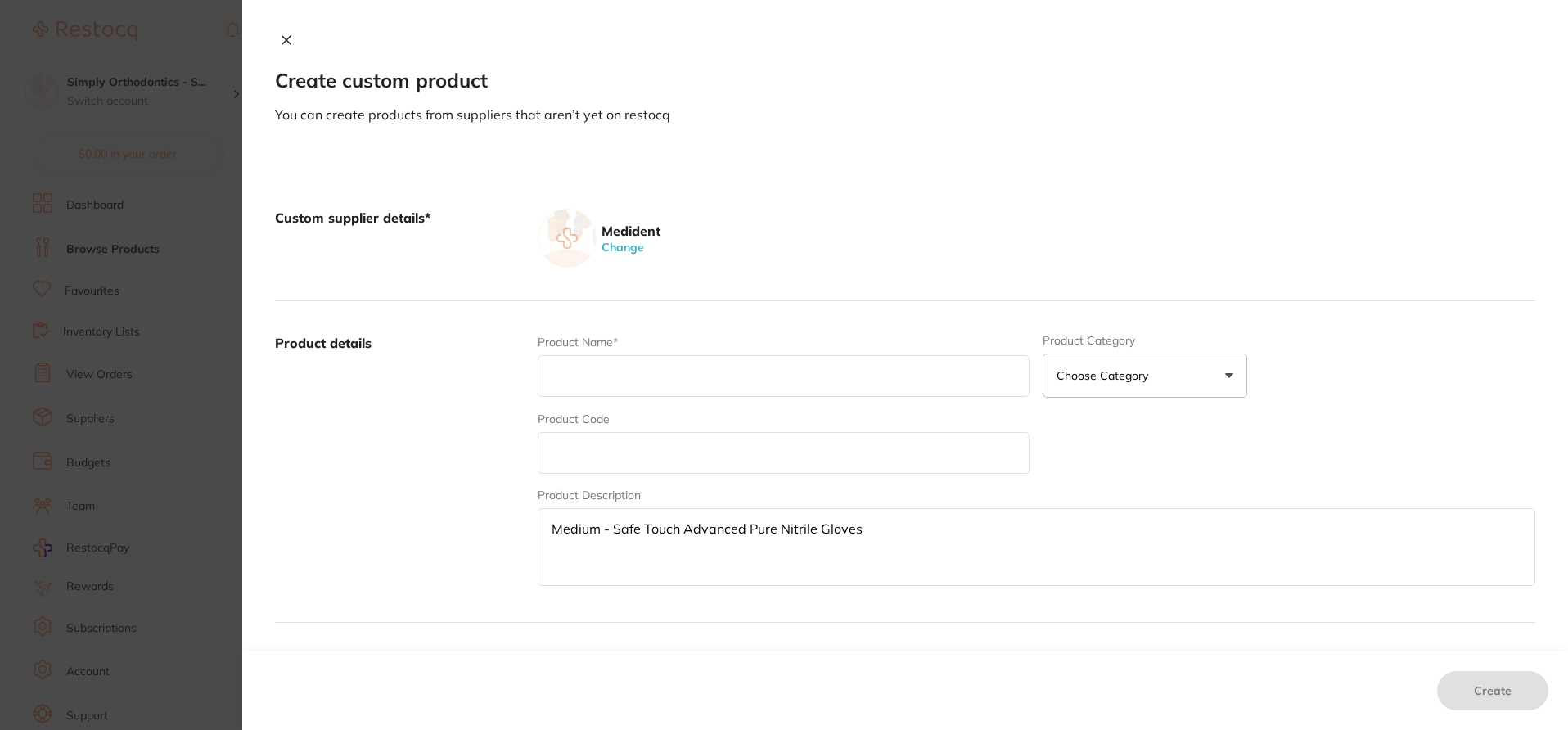
type textarea "Medium - Safe Touch Advanced Pure Nitrile Gloves"
click at [566, 452] on input "text" at bounding box center [784, 453] width 492 height 42
paste input "UN131275C"
type input "UN131275C"
drag, startPoint x: 876, startPoint y: 534, endPoint x: 538, endPoint y: 527, distance: 338.1
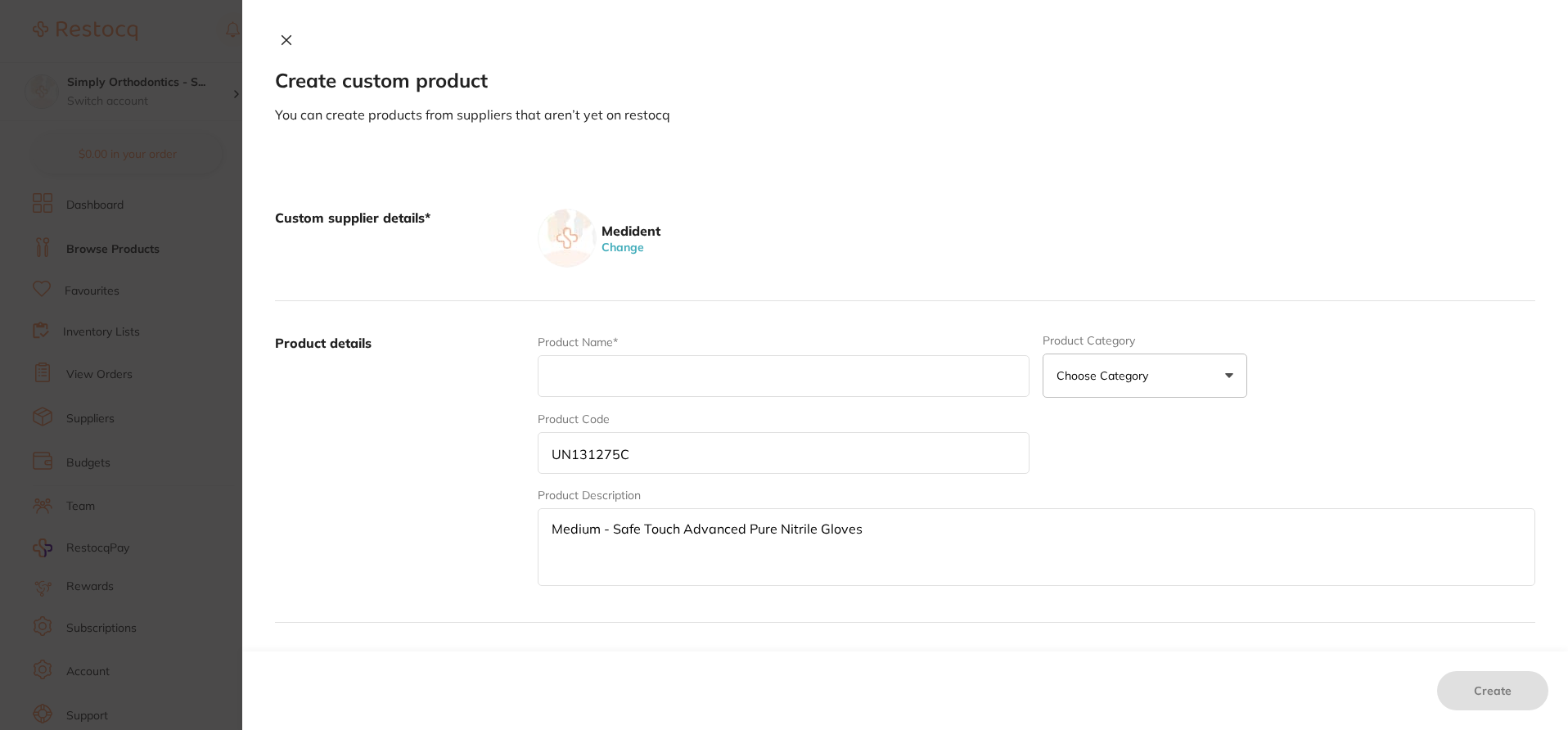
click at [538, 527] on textarea "Medium - Safe Touch Advanced Pure Nitrile Gloves" at bounding box center [1037, 547] width 998 height 78
click at [590, 366] on input "text" at bounding box center [784, 376] width 492 height 42
paste input "Medium - Safe Touch Advanced Pure Nitrile Gloves"
type input "Medium - Safe Touch Advanced Pure Nitrile Gloves"
click at [574, 527] on textarea at bounding box center [1037, 547] width 998 height 78
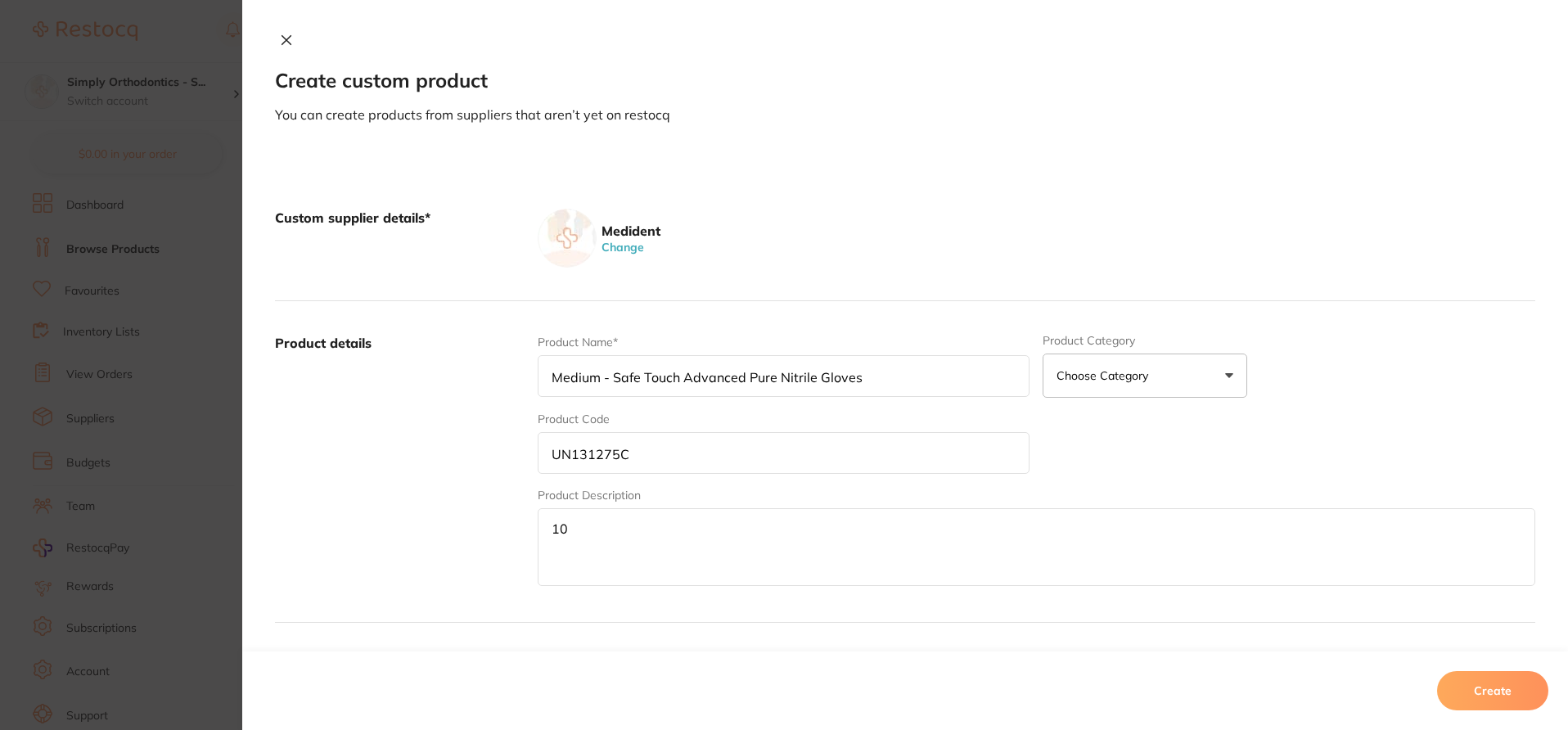
type textarea "10"
click at [164, 294] on section "Create custom product You can create products from suppliers that aren’t yet on…" at bounding box center [784, 365] width 1568 height 730
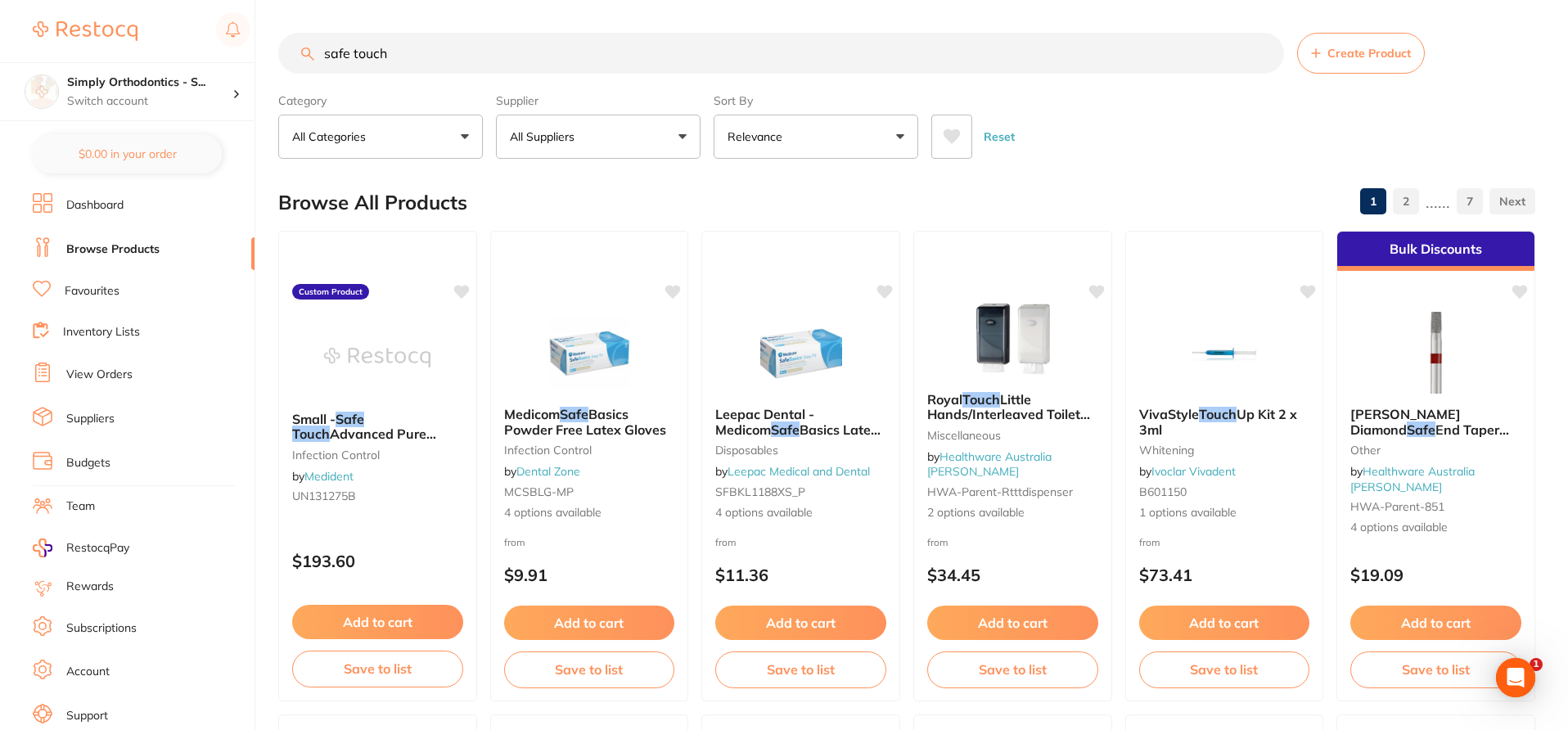
click at [1345, 49] on span "Create Product" at bounding box center [1369, 53] width 84 height 13
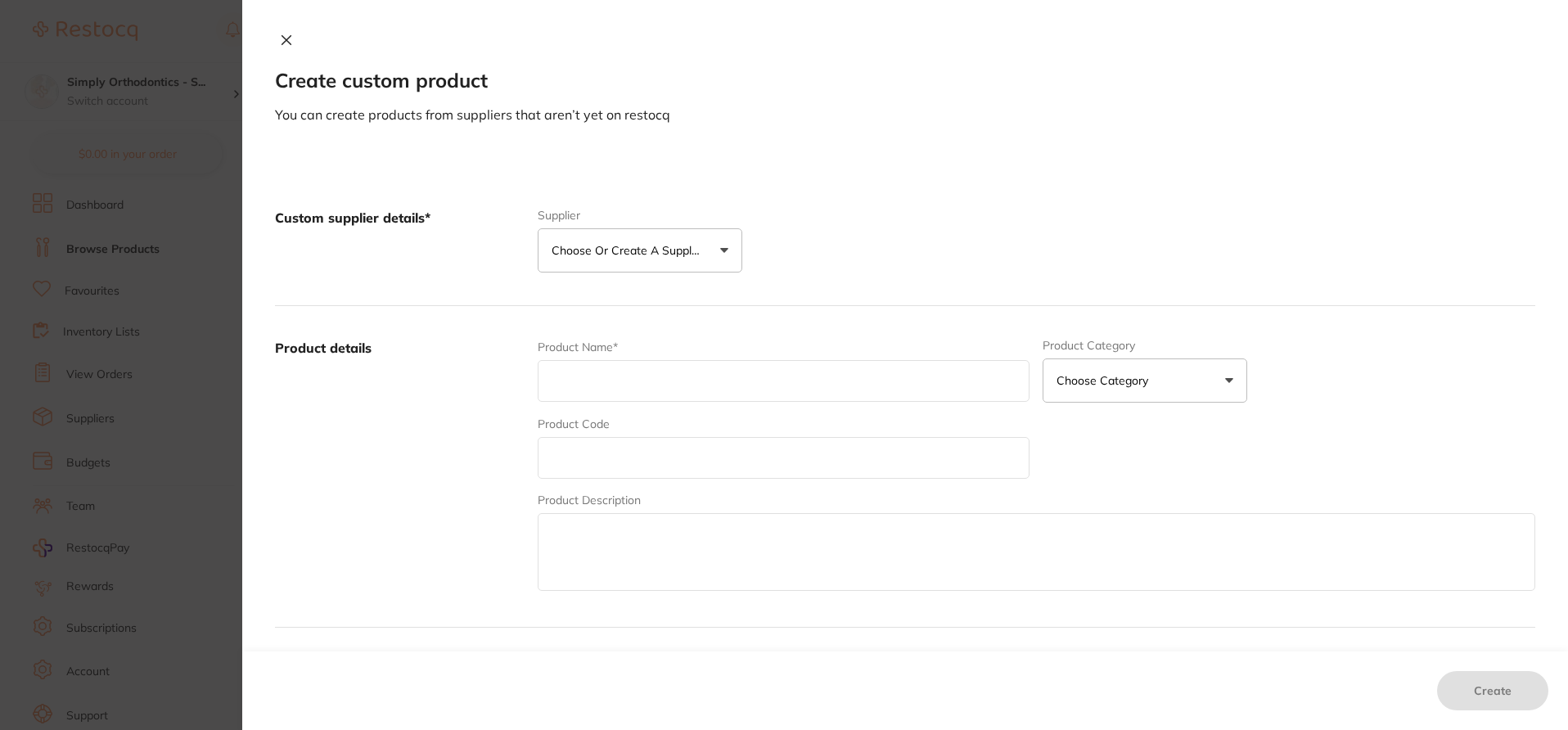
click at [628, 261] on button "Choose or create a supplier" at bounding box center [640, 250] width 204 height 44
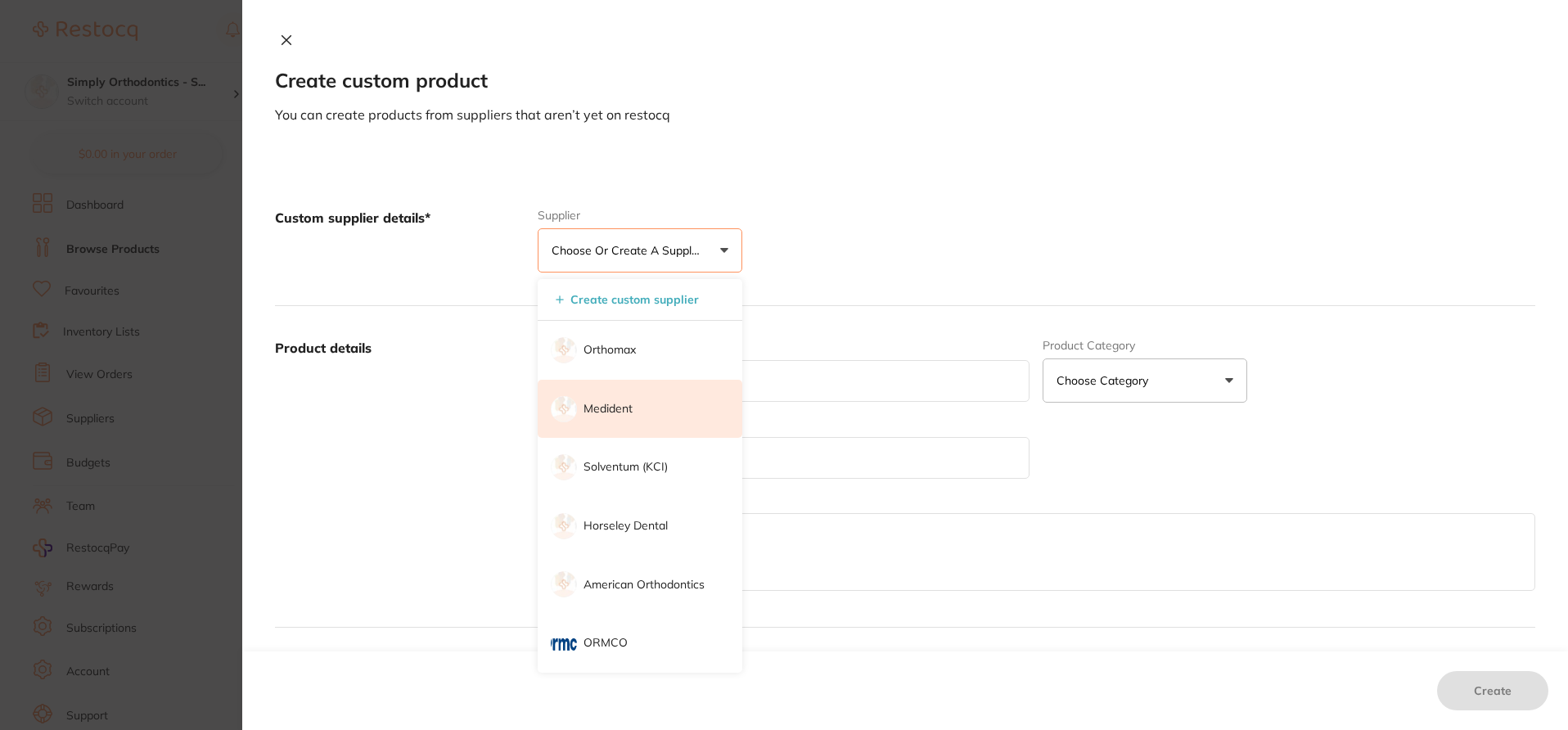
click at [622, 403] on p "Medident" at bounding box center [608, 409] width 49 height 17
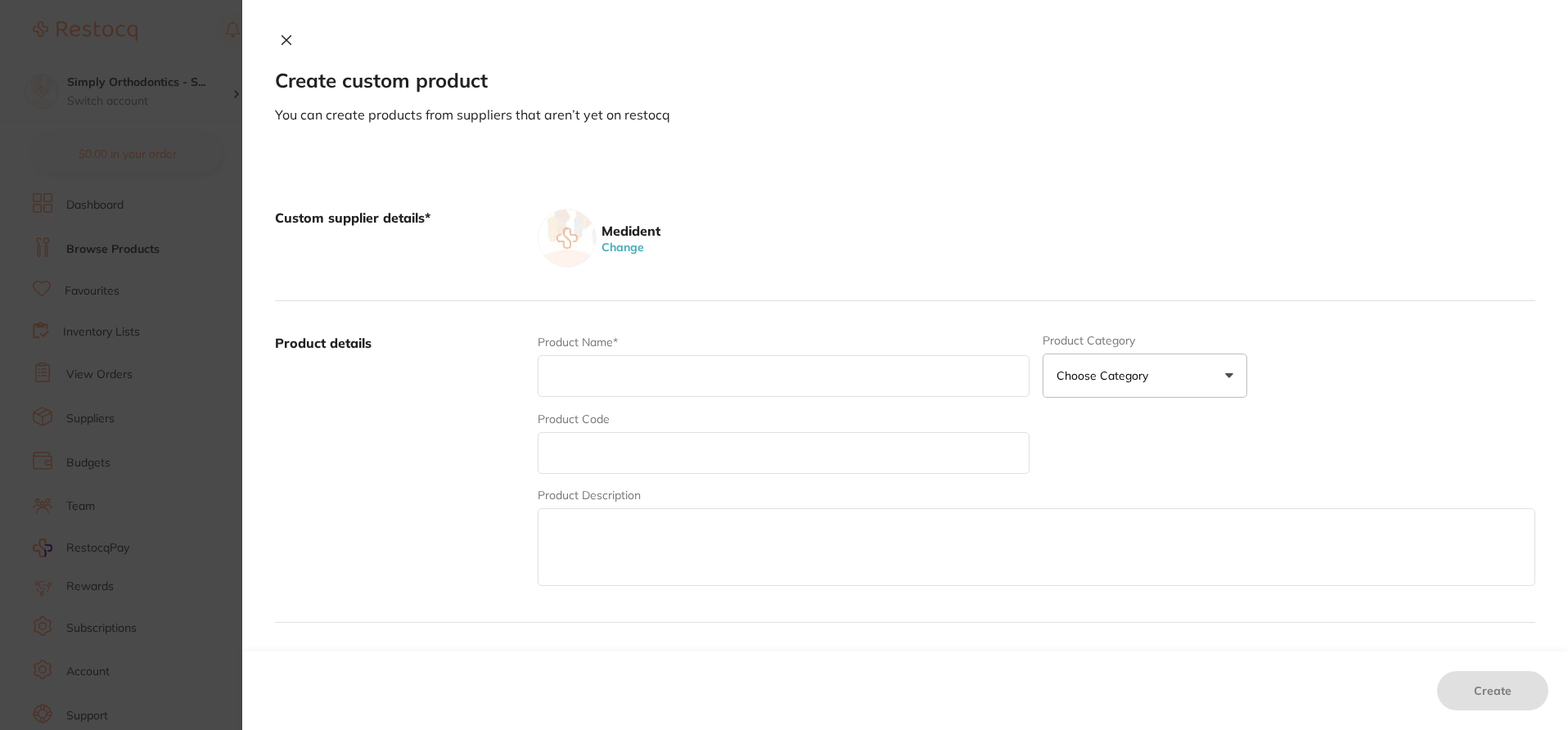
click at [624, 560] on textarea at bounding box center [1037, 547] width 998 height 78
paste textarea "Medium - Safe Touch Advanced Pure Nitrile Gloves"
type textarea "Medium - Safe Touch Advanced Pure Nitrile Gloves"
drag, startPoint x: 875, startPoint y: 539, endPoint x: 538, endPoint y: 527, distance: 337.2
click at [538, 527] on textarea "Medium - Safe Touch Advanced Pure Nitrile Gloves" at bounding box center [1037, 547] width 998 height 78
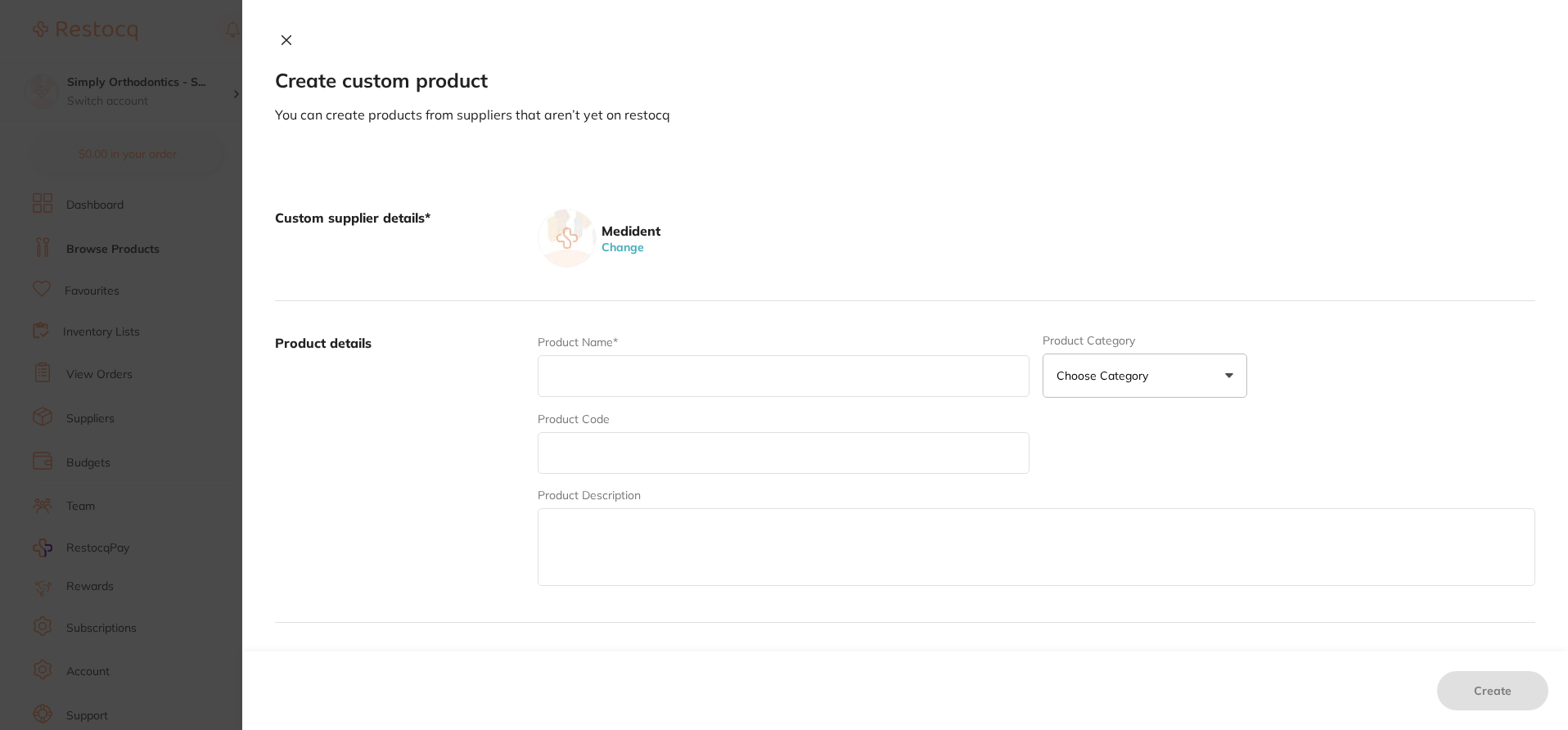
click at [568, 382] on input "text" at bounding box center [784, 376] width 492 height 42
paste input "Medium - Safe Touch Advanced Pure Nitrile Gloves"
type input "Medium - Safe Touch Advanced Pure Nitrile Gloves"
click at [587, 461] on input "text" at bounding box center [784, 453] width 492 height 42
paste input "UN131275C"
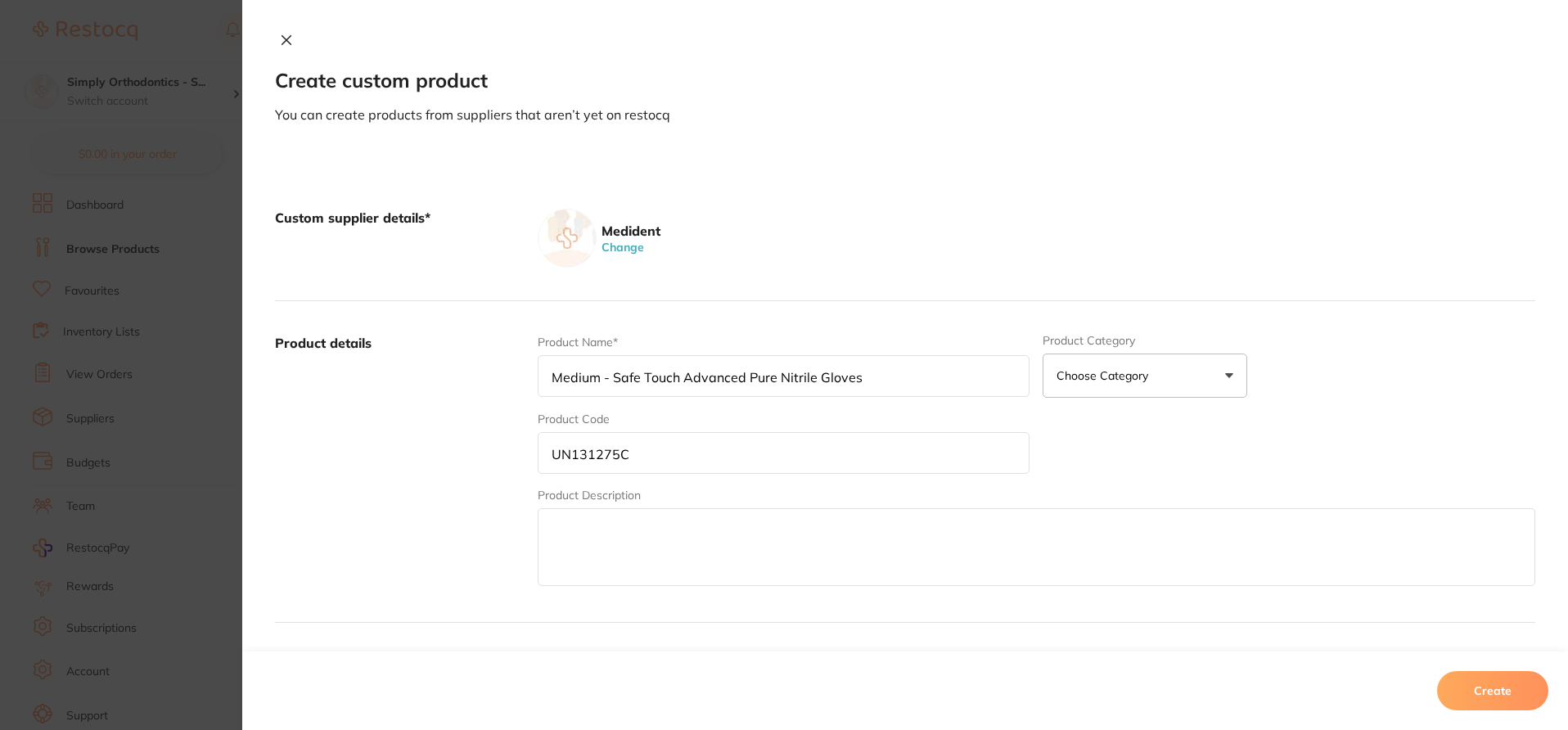
type input "UN131275C"
click at [1107, 374] on p "Choose Category" at bounding box center [1106, 376] width 98 height 17
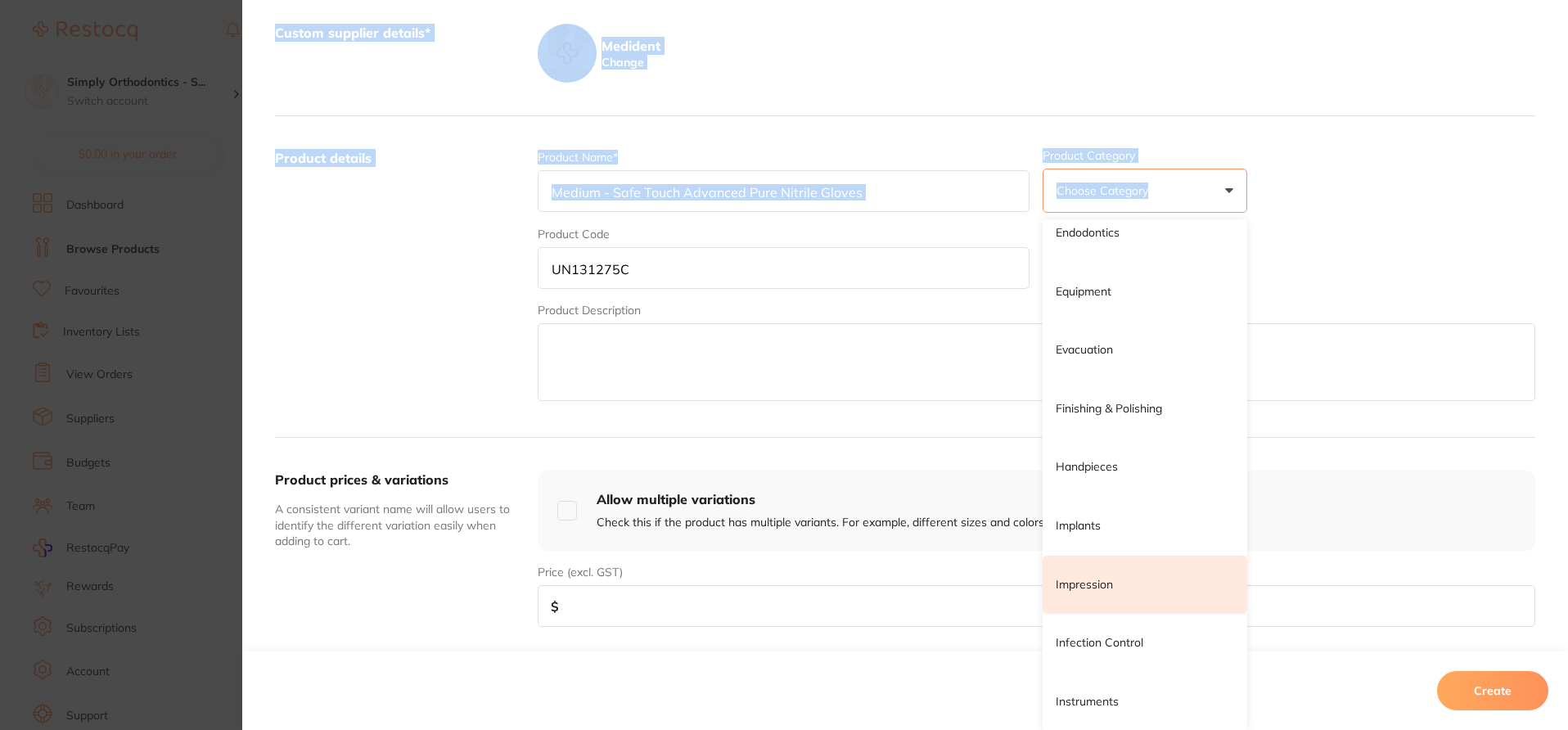
scroll to position [493, 0]
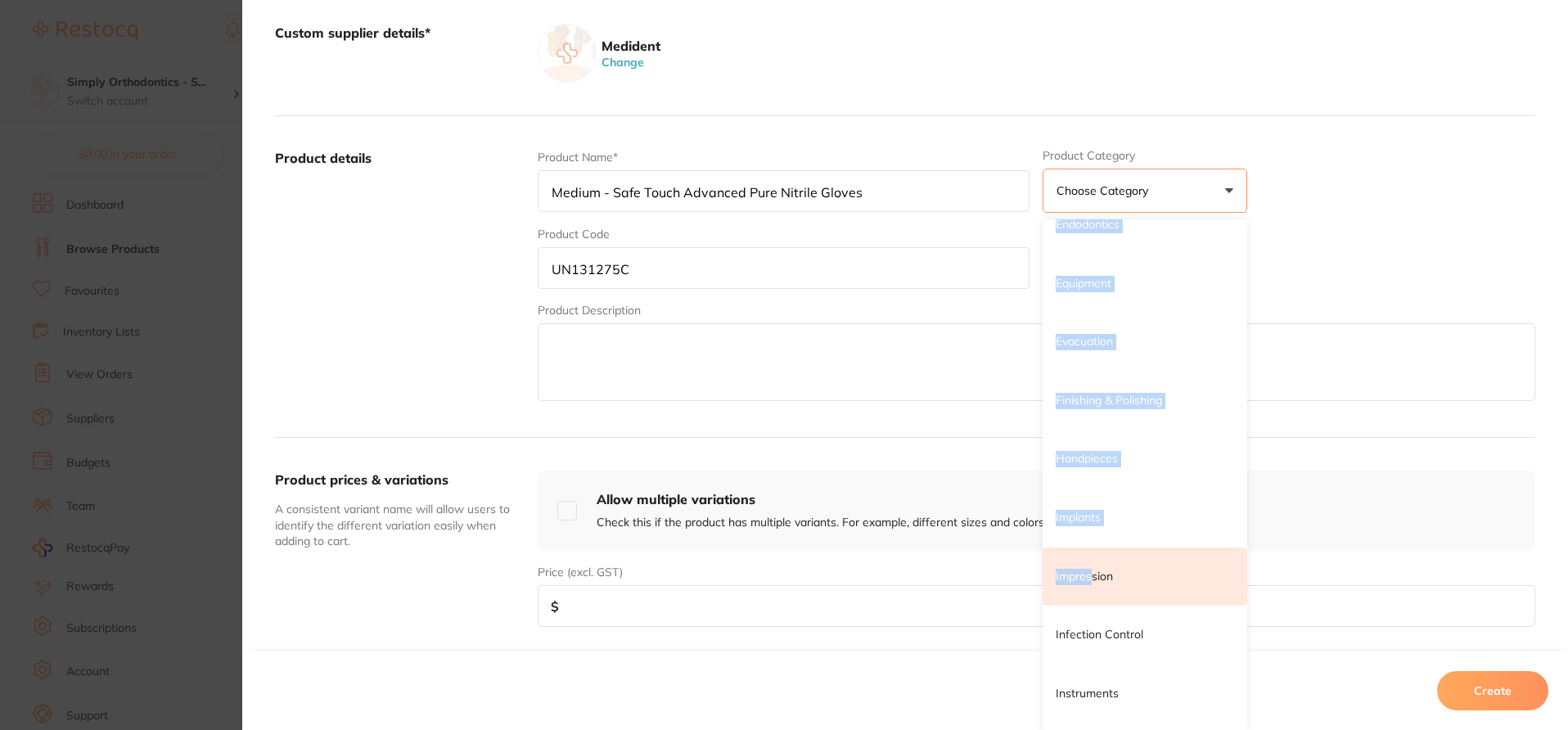
drag, startPoint x: 1107, startPoint y: 455, endPoint x: 1090, endPoint y: 575, distance: 121.2
click at [1090, 575] on ul "3d Printing Anaesthetic Articulating Burs Cad/Cam Crown & Bridge Disposables Ed…" at bounding box center [1145, 722] width 204 height 1992
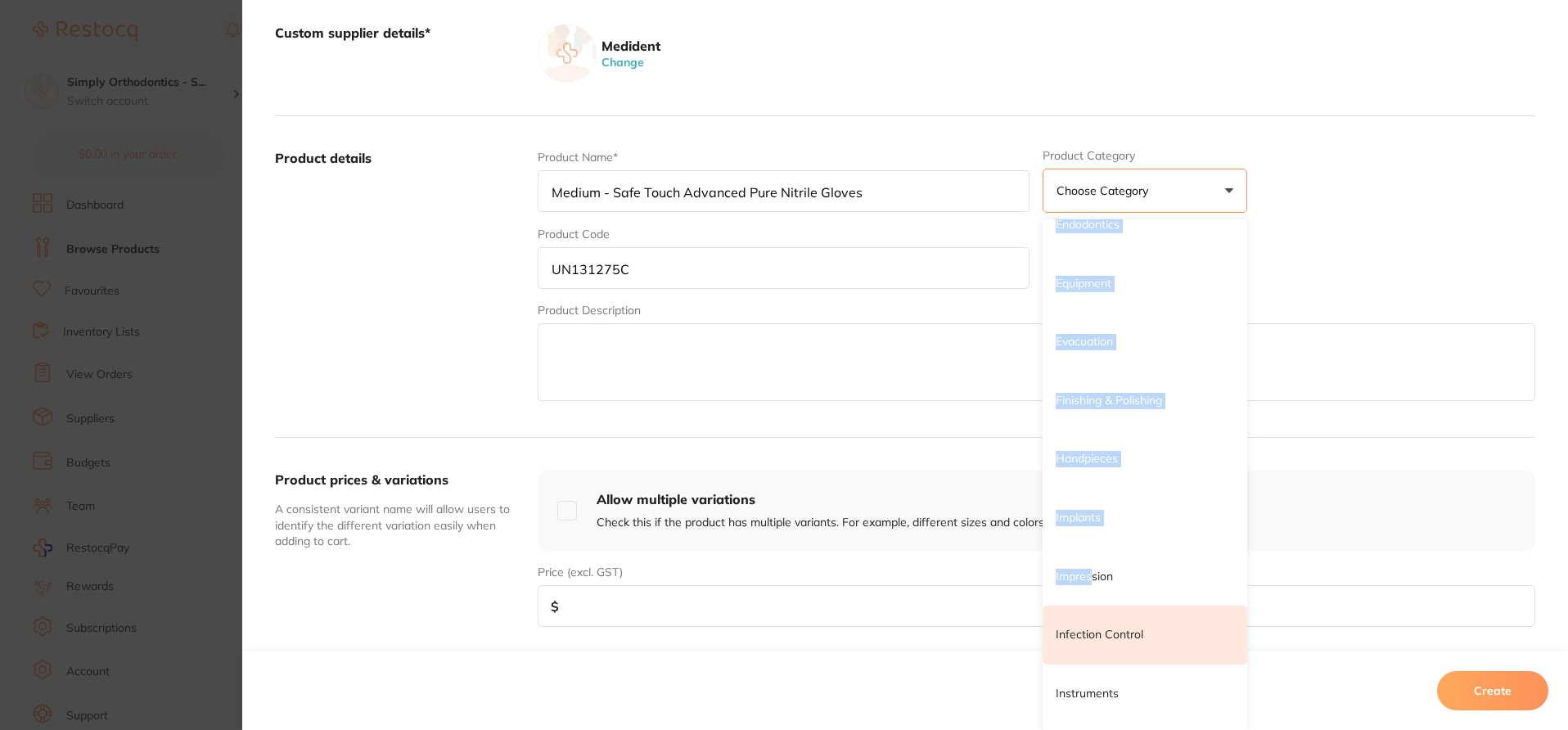
click at [1098, 629] on p "Infection Control" at bounding box center [1100, 635] width 88 height 17
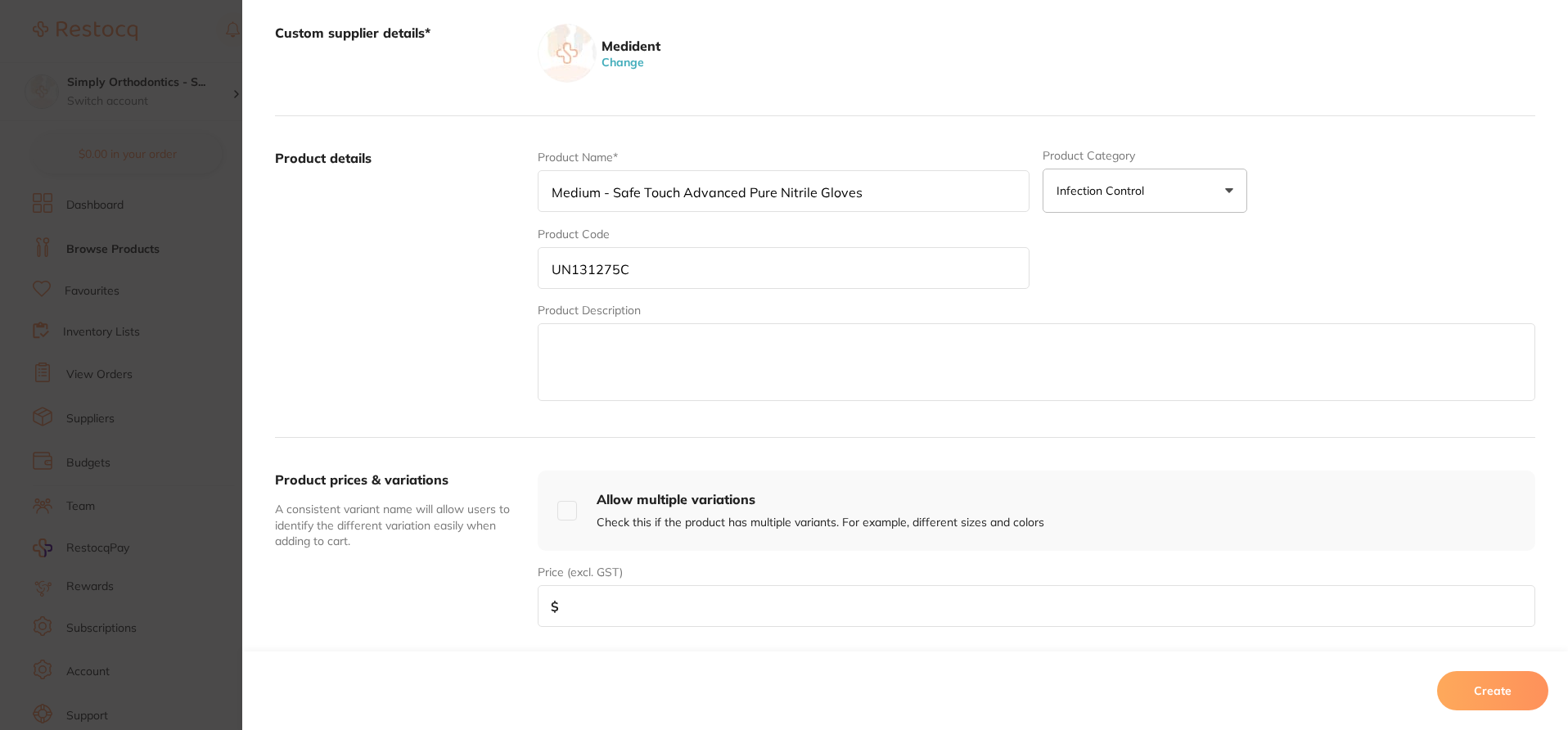
click at [602, 343] on textarea at bounding box center [1037, 362] width 998 height 78
click at [613, 605] on input "number" at bounding box center [1037, 605] width 998 height 42
paste input "193.60"
type input "193.60"
click at [626, 358] on textarea at bounding box center [1037, 362] width 998 height 78
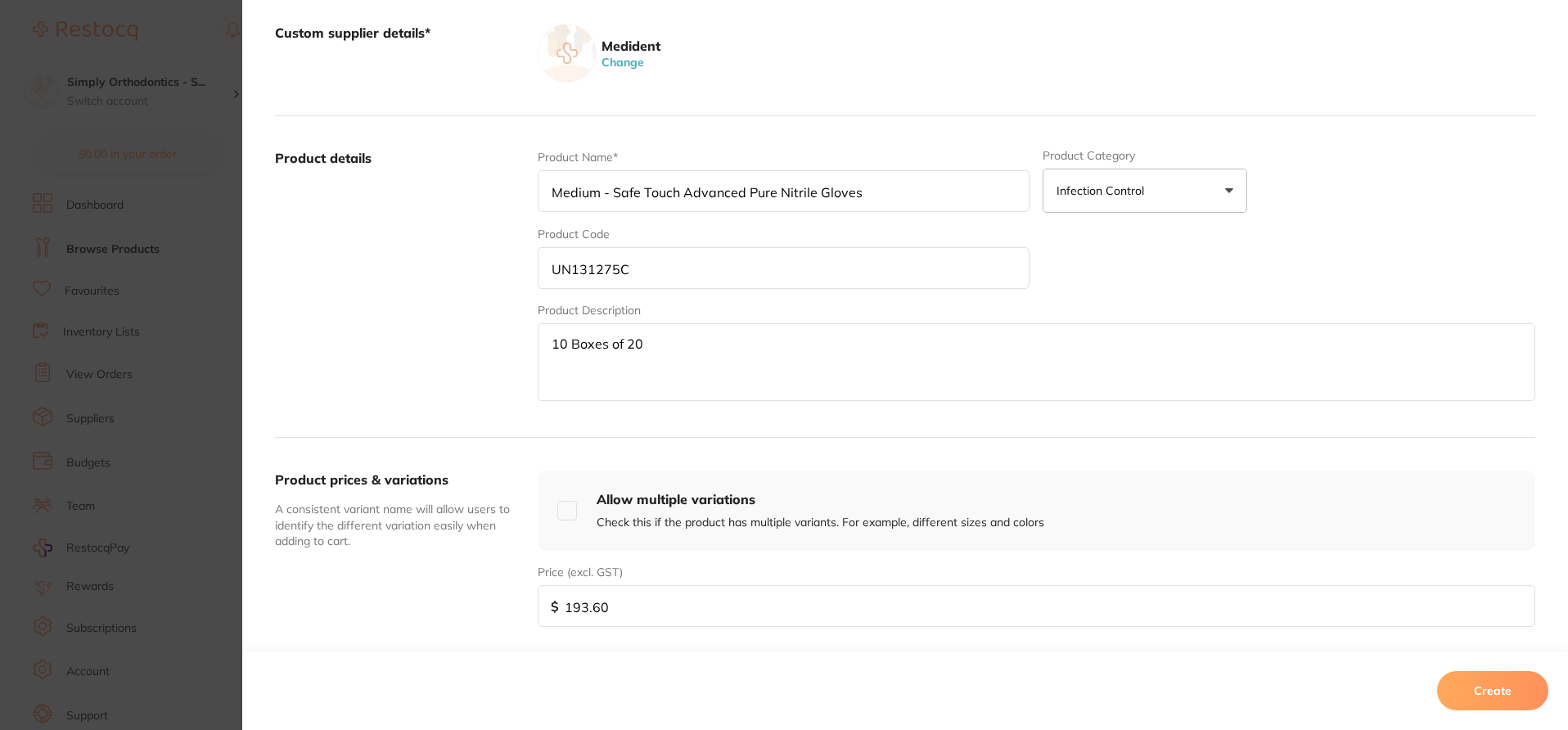
type textarea "10 Boxes of 200"
click at [1508, 680] on button "Create" at bounding box center [1493, 691] width 111 height 39
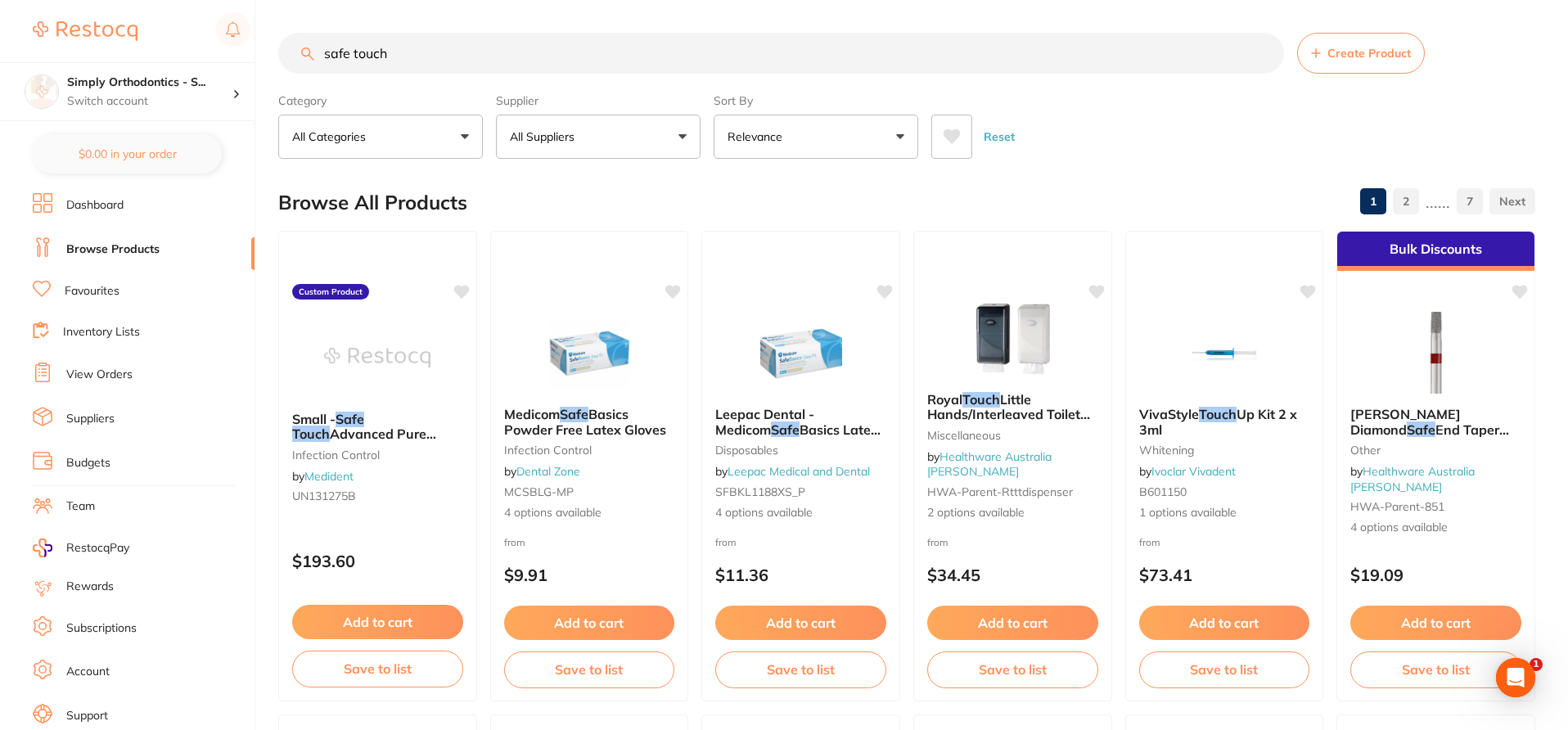
click at [1375, 55] on span "Create Product" at bounding box center [1369, 53] width 84 height 13
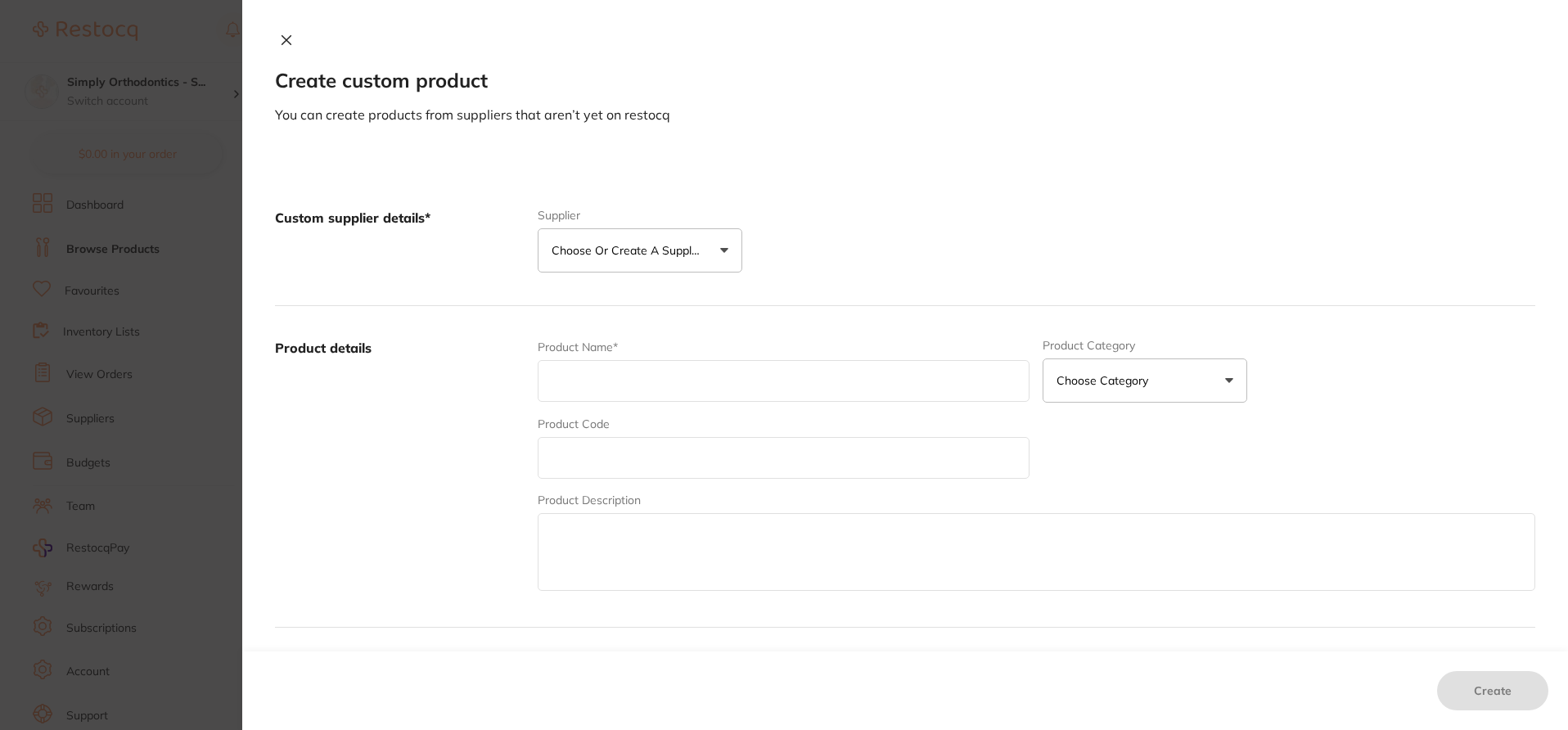
click at [686, 554] on textarea at bounding box center [1037, 552] width 998 height 78
paste textarea "Large - Safe Touch Advanced Pure Nitrile Gloves UN131275E 10 boxes of 200 Medid…"
drag, startPoint x: 839, startPoint y: 529, endPoint x: 566, endPoint y: 526, distance: 273.0
click at [566, 526] on textarea "Large - Safe Touch Advanced Pure Nitrile Gloves UN131275E 10 boxes of 200 Medid…" at bounding box center [1037, 552] width 998 height 78
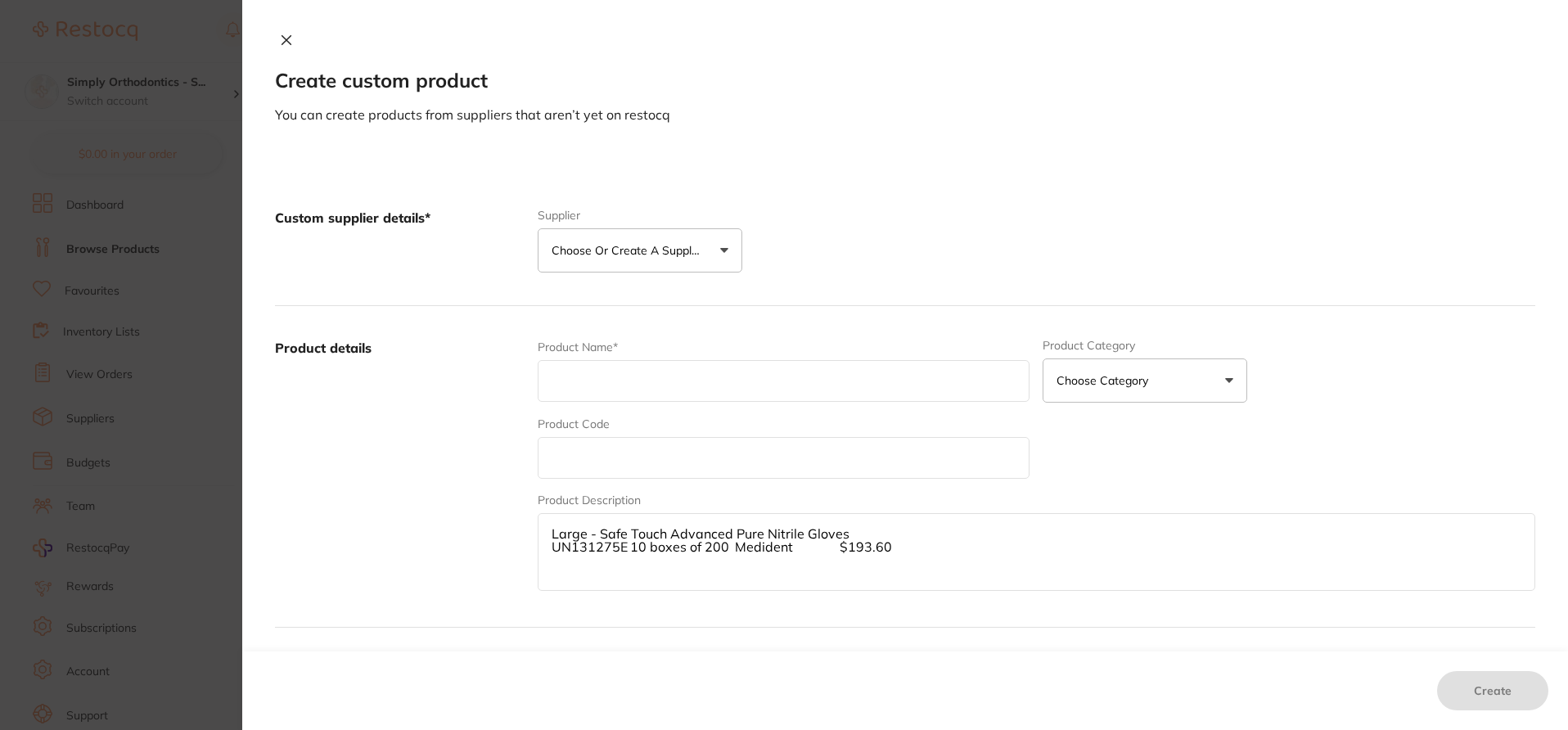
drag, startPoint x: 857, startPoint y: 534, endPoint x: 544, endPoint y: 523, distance: 313.2
click at [544, 523] on textarea "Large - Safe Touch Advanced Pure Nitrile Gloves UN131275E 10 boxes of 200 Medid…" at bounding box center [1037, 552] width 998 height 78
type textarea "UN131275E 10 boxes of 200 Medident $193.60"
click at [595, 243] on p "Choose or create a supplier" at bounding box center [630, 250] width 156 height 17
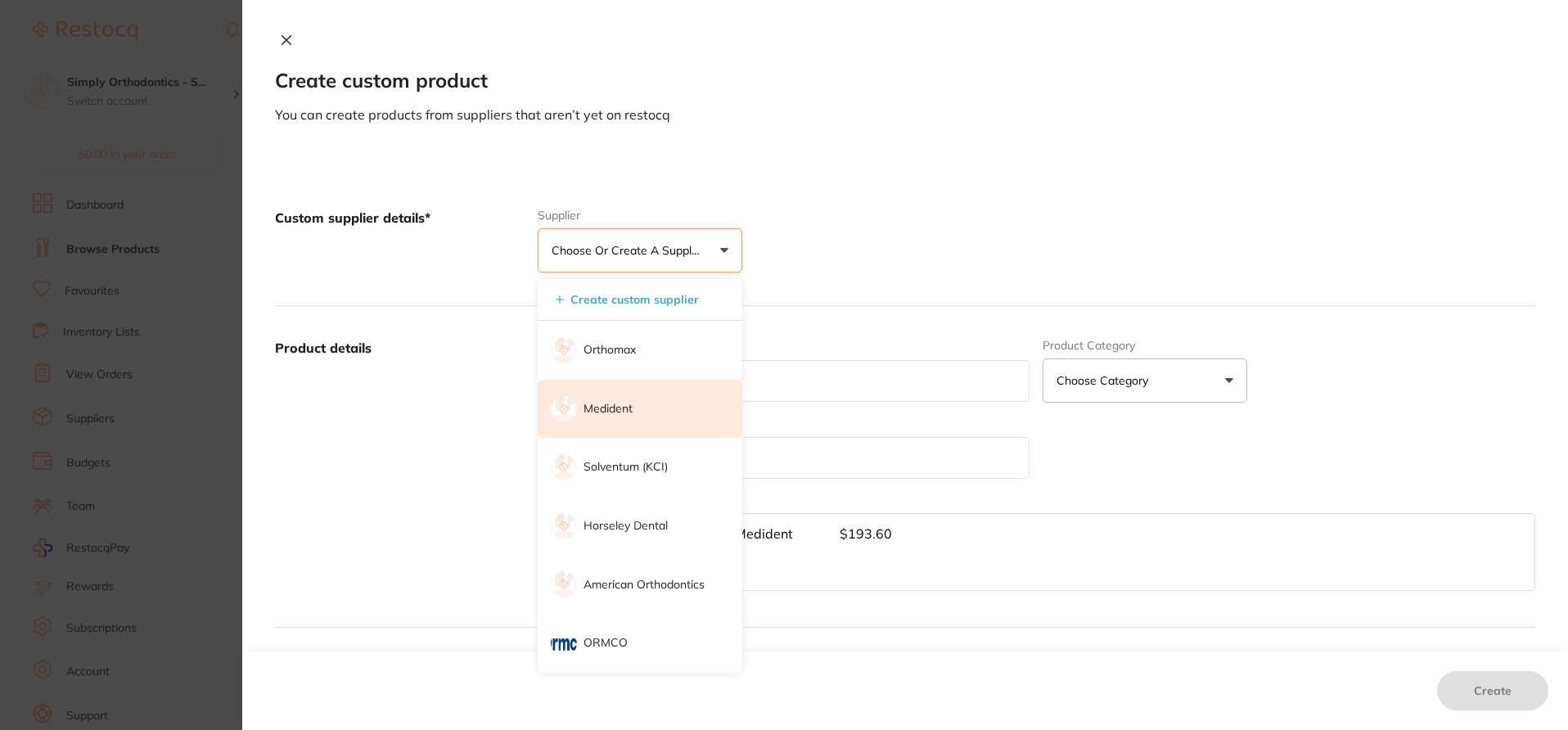
click at [635, 407] on li "Medident" at bounding box center [640, 409] width 204 height 59
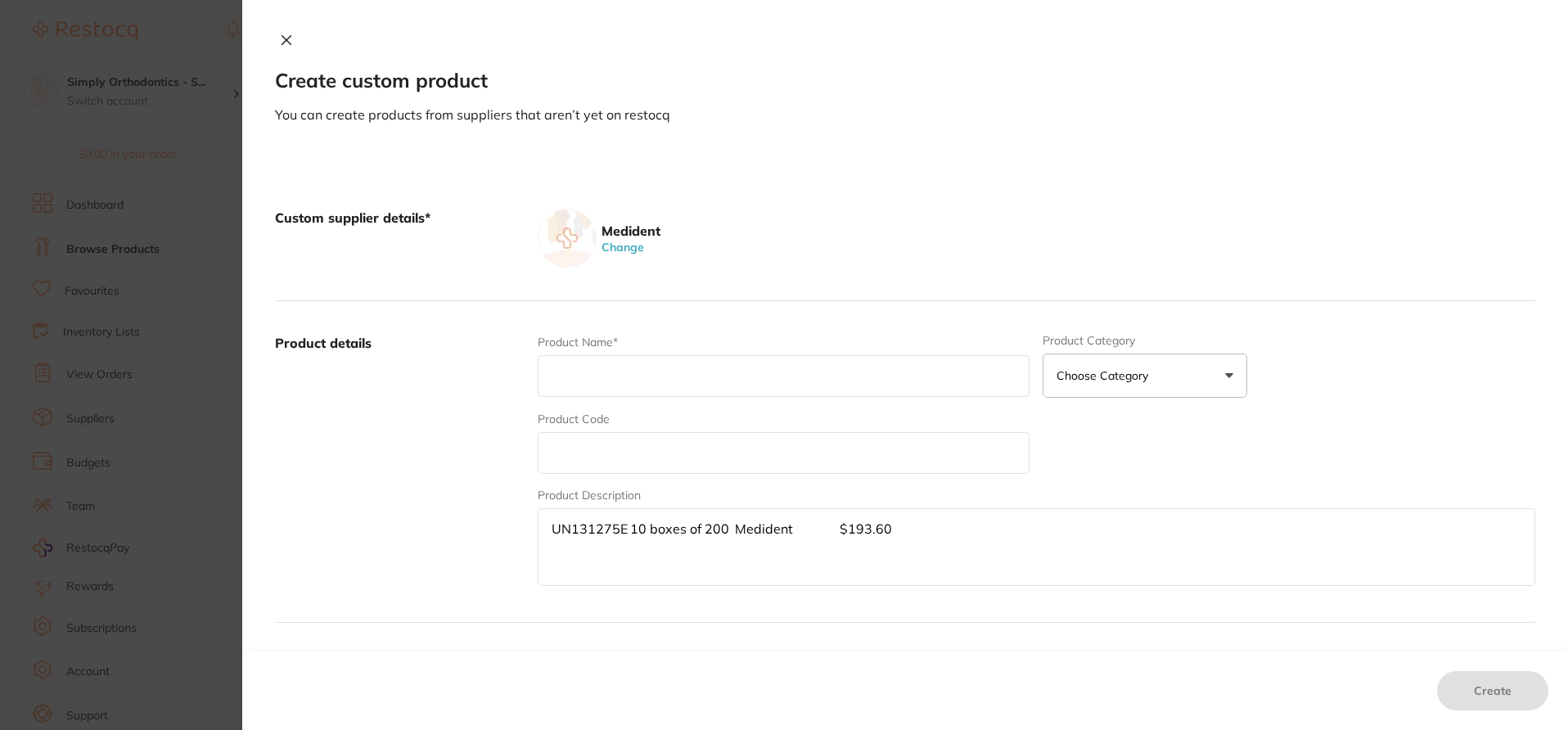
click at [597, 371] on input "text" at bounding box center [784, 376] width 492 height 42
paste input "Large - Safe Touch Advanced Pure Nitrile Gloves"
type input "Large - Safe Touch Advanced Pure Nitrile Gloves"
drag, startPoint x: 624, startPoint y: 541, endPoint x: 525, endPoint y: 536, distance: 99.1
click at [525, 536] on div "Product details Product Name* Large - Safe Touch Advanced Pure Nitrile Gloves P…" at bounding box center [905, 461] width 1260 height 322
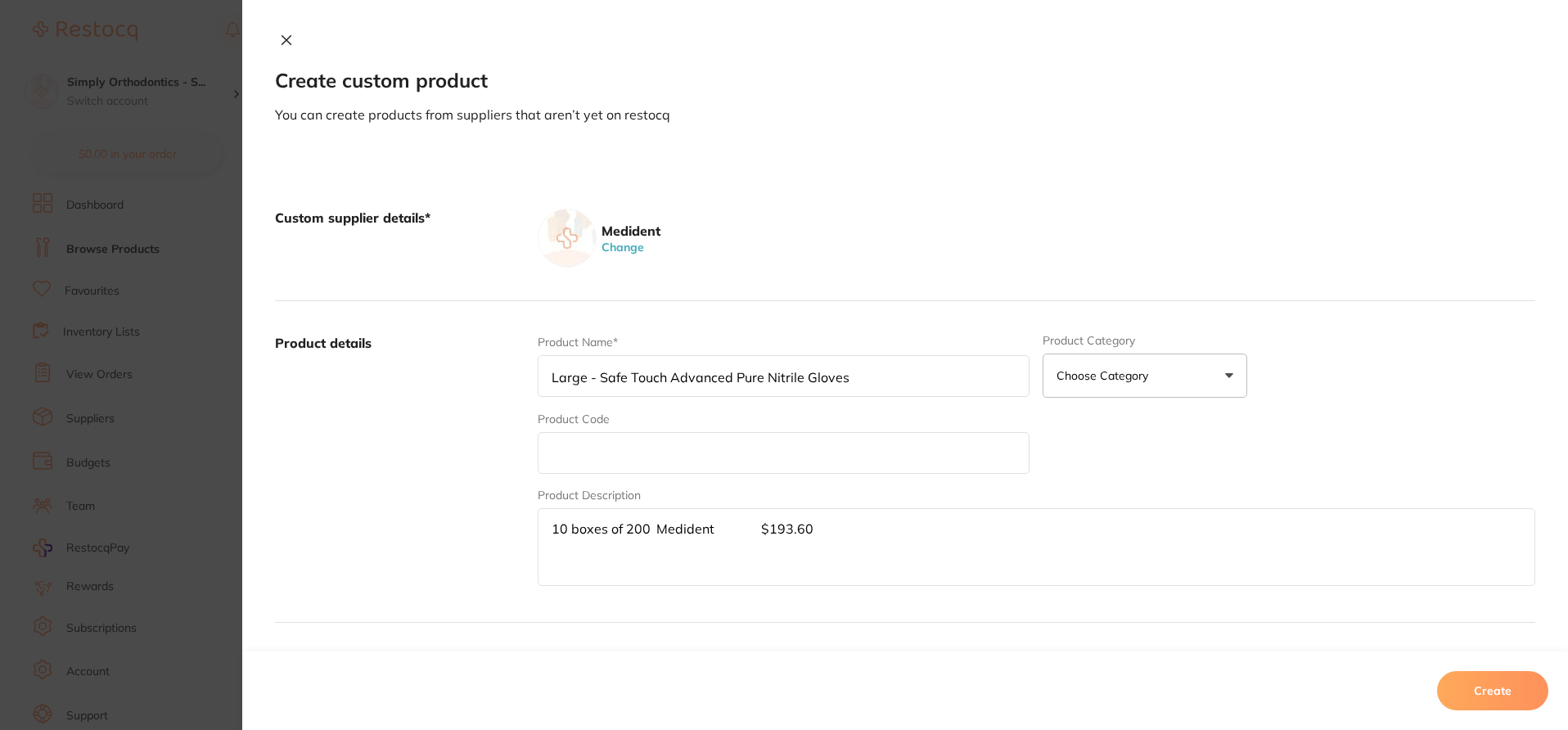
type textarea "10 boxes of 200 Medident $193.60"
click at [579, 452] on input "text" at bounding box center [784, 453] width 492 height 42
paste input "UN131275E"
type input "UN131275E"
drag, startPoint x: 752, startPoint y: 549, endPoint x: 559, endPoint y: 534, distance: 193.6
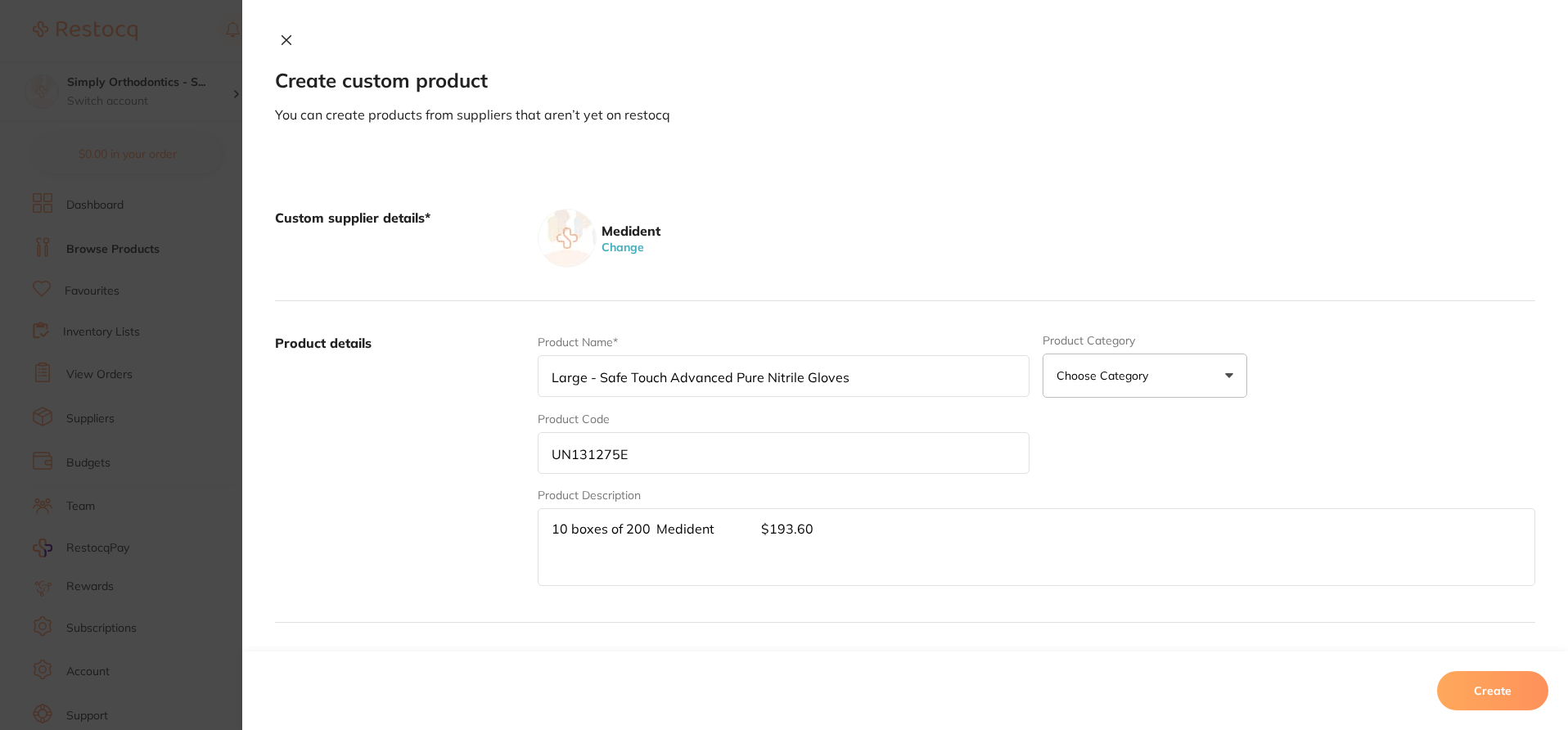
click at [559, 536] on textarea "10 boxes of 200 Medident $193.60" at bounding box center [1037, 547] width 998 height 78
click at [547, 513] on textarea "$193.60" at bounding box center [1037, 547] width 998 height 78
paste textarea "10 boxes of 200 Medident"
drag, startPoint x: 656, startPoint y: 548, endPoint x: 594, endPoint y: 545, distance: 62.1
click at [594, 545] on textarea "10 boxes of 200 Medident $193.60" at bounding box center [1037, 547] width 998 height 78
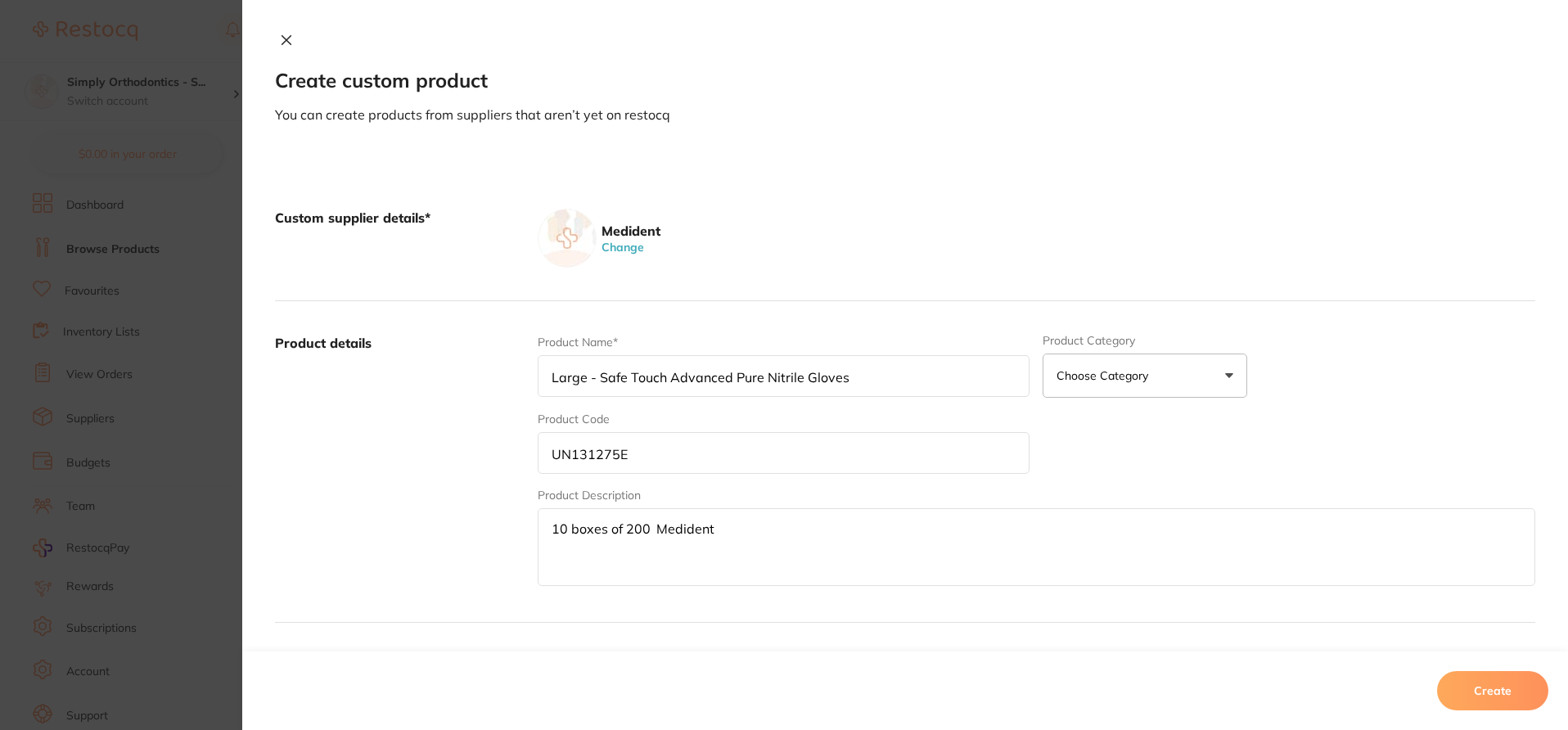
type textarea "10 boxes of 200 Medident"
click at [1200, 480] on div "Product Name* Large - Safe Touch Advanced Pure Nitrile Gloves Product Category …" at bounding box center [1037, 461] width 998 height 255
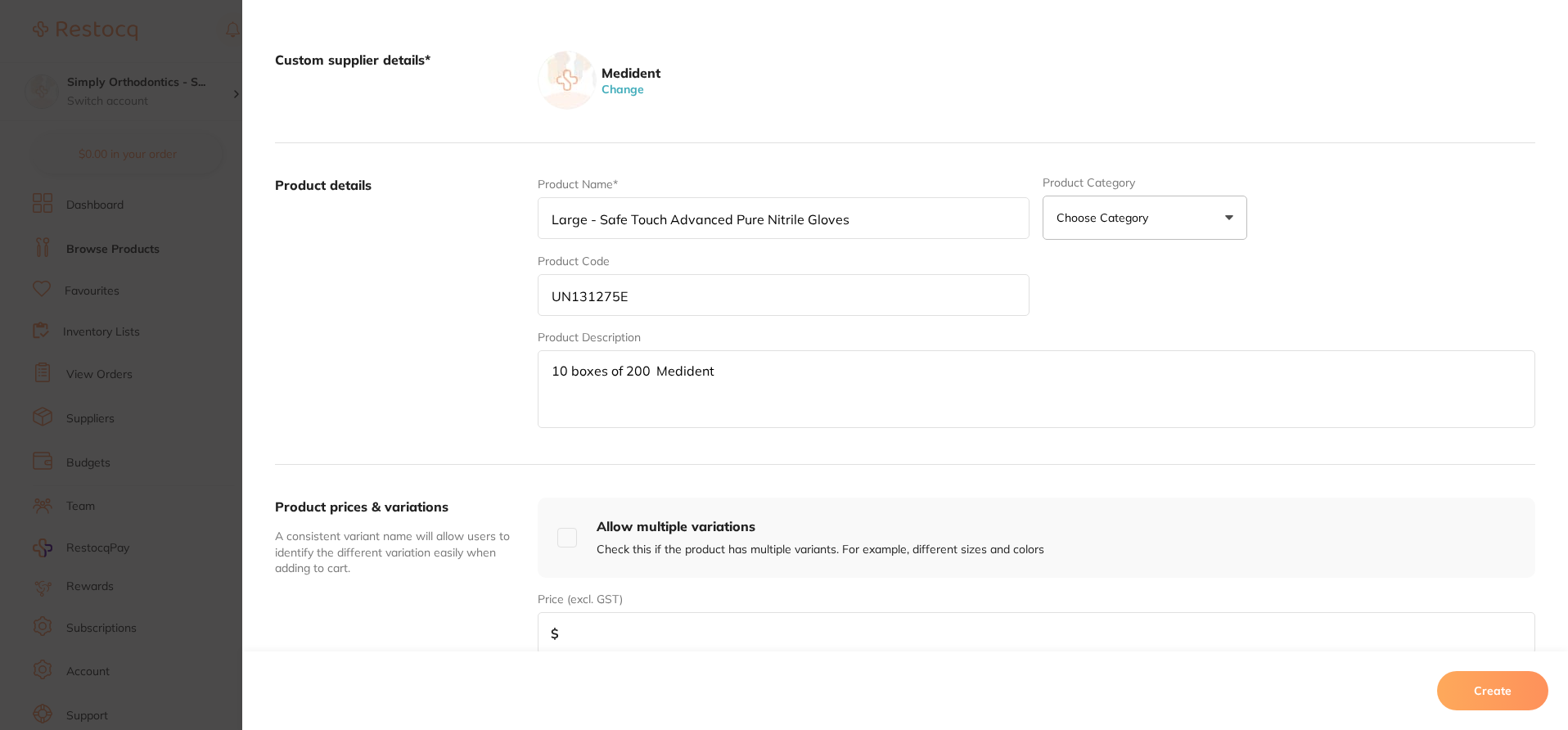
scroll to position [218, 0]
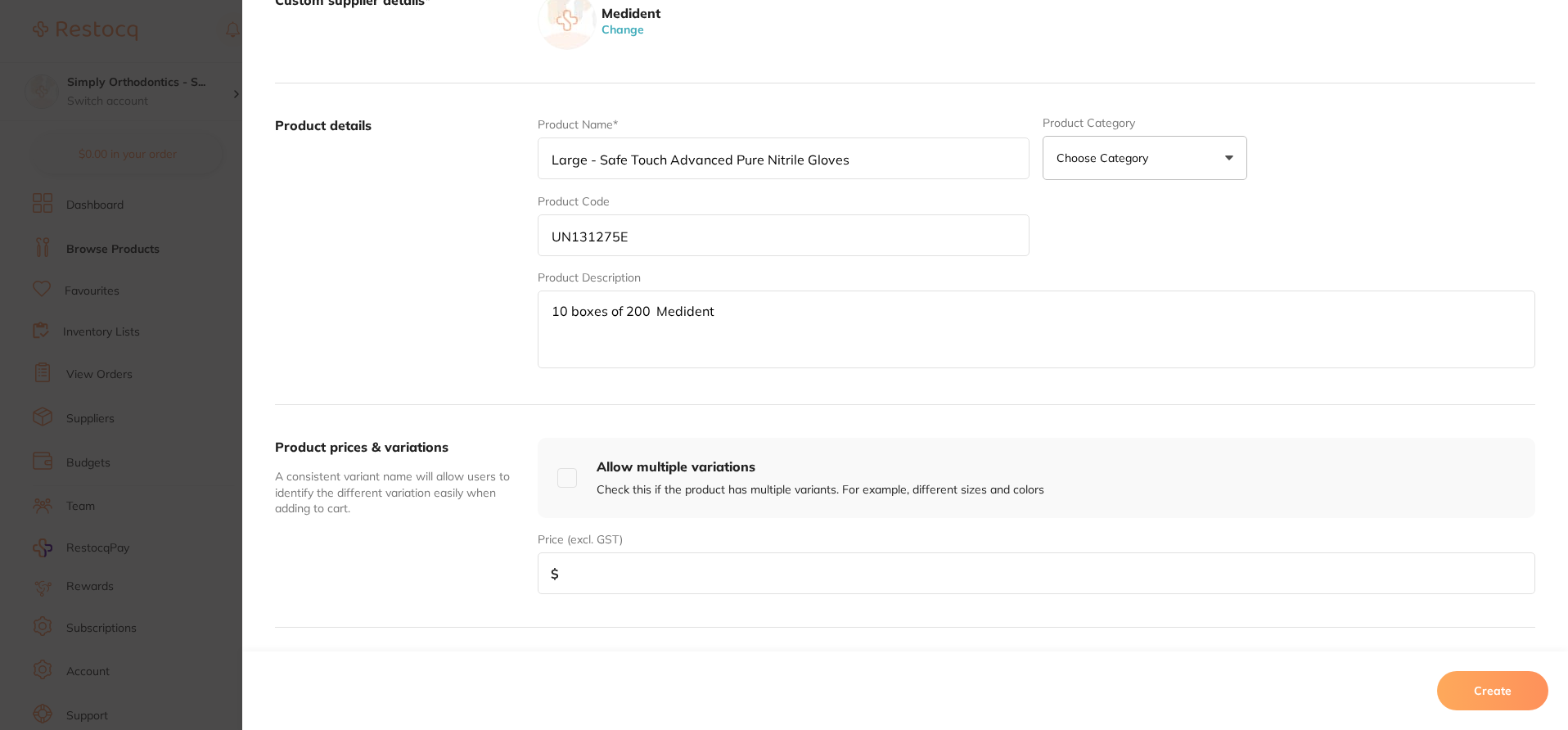
click at [944, 559] on input "number" at bounding box center [1037, 573] width 998 height 42
paste input "193.60"
type input "193.60"
click at [1141, 167] on button "Choose Category" at bounding box center [1145, 158] width 204 height 44
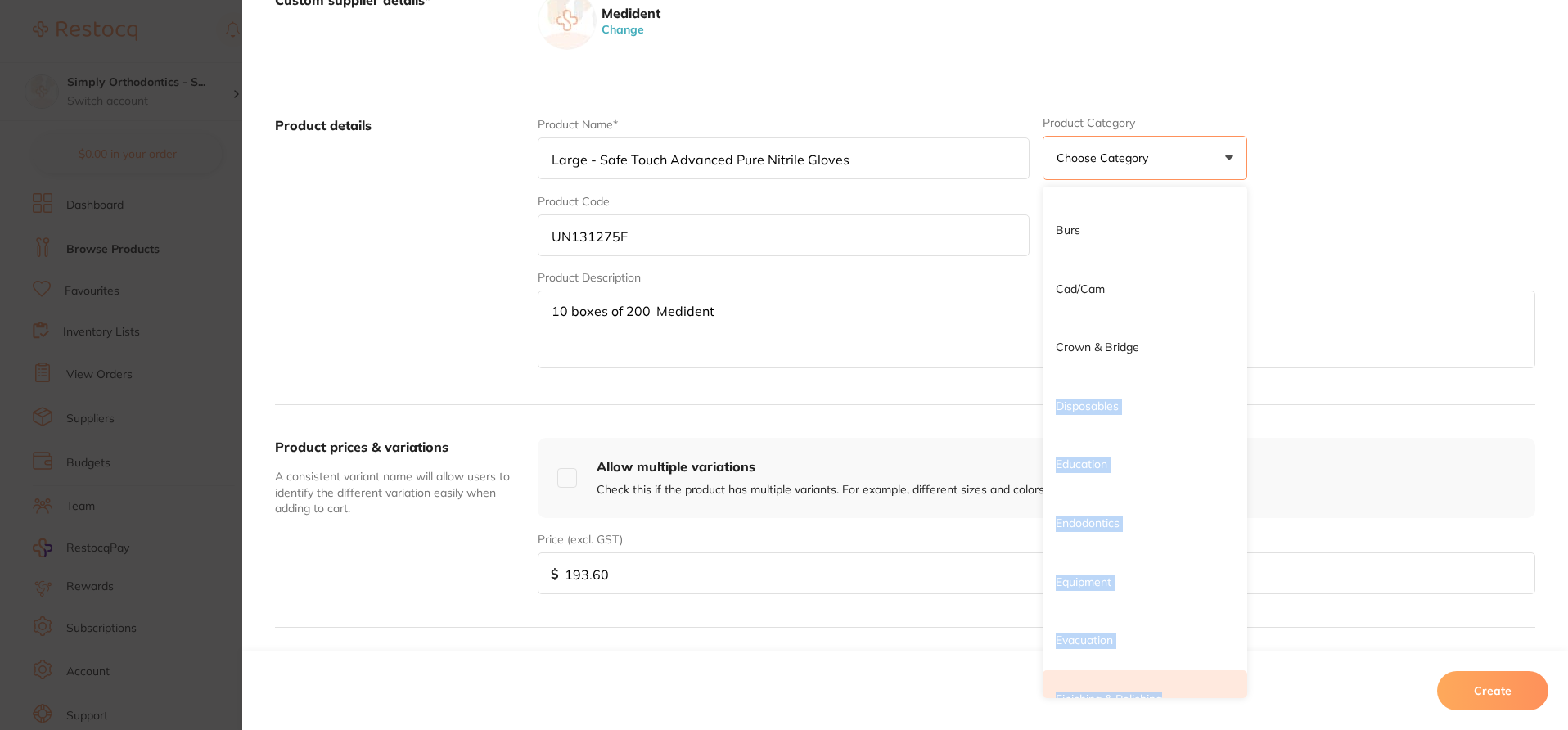
scroll to position [236, 0]
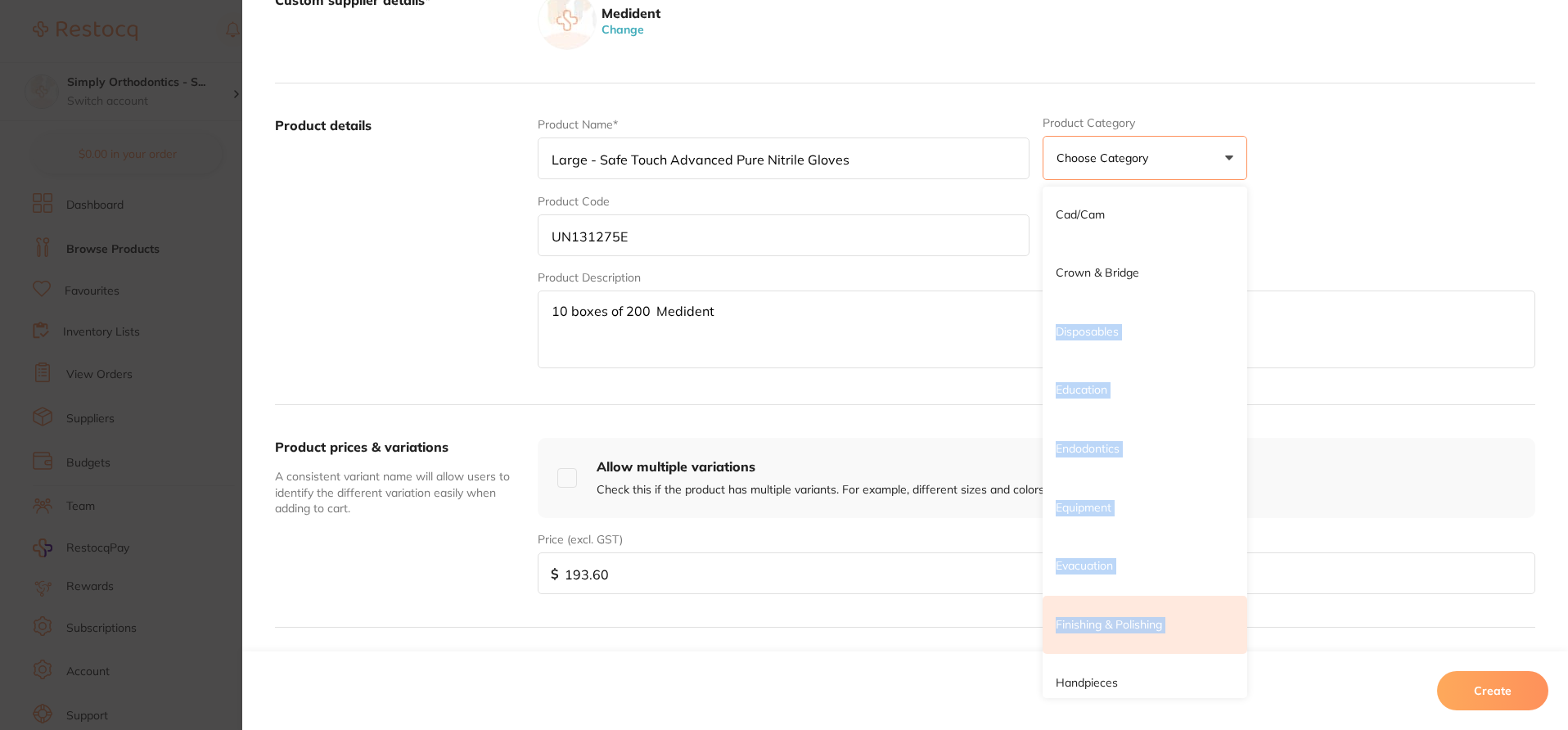
drag, startPoint x: 1109, startPoint y: 563, endPoint x: 1089, endPoint y: 595, distance: 37.7
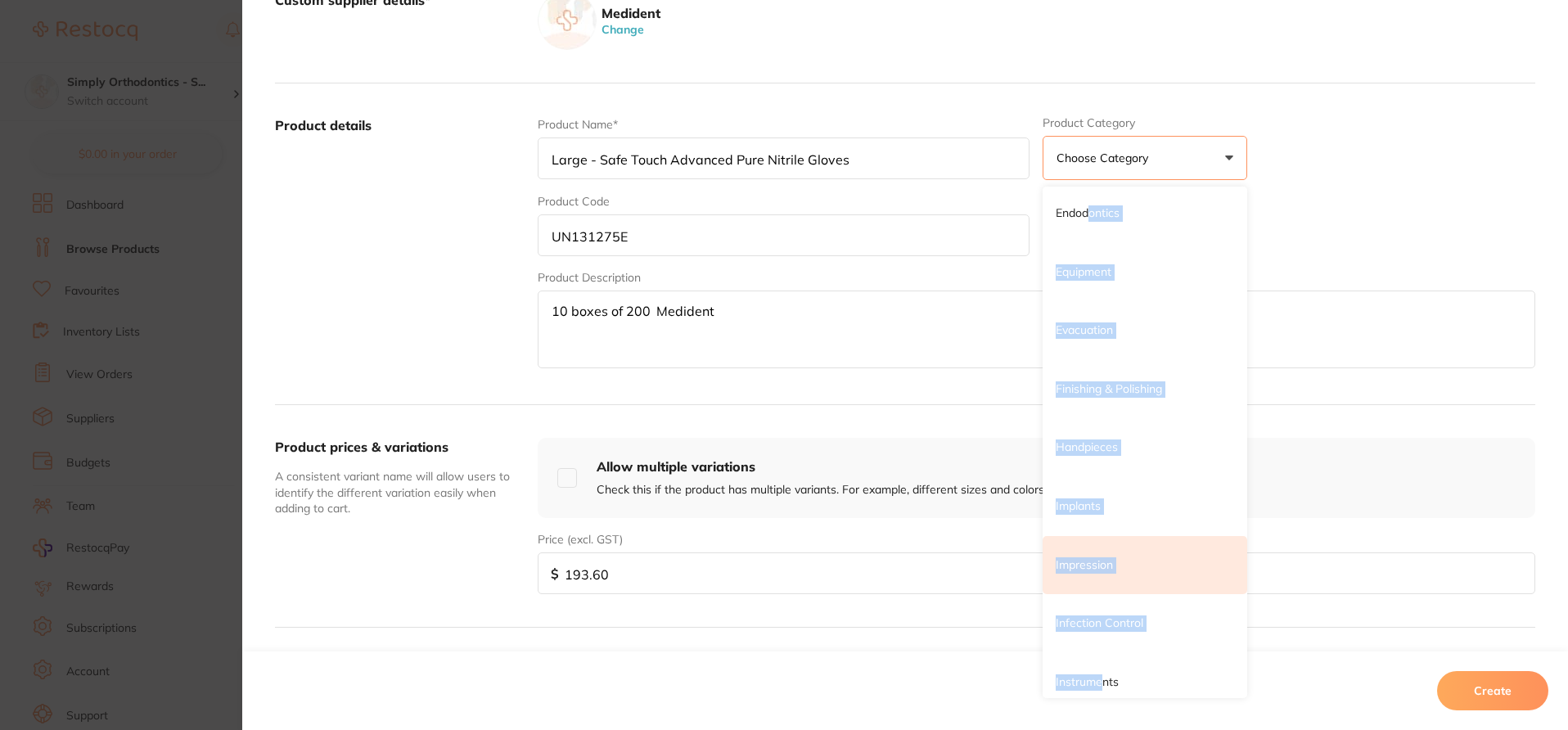
scroll to position [489, 0]
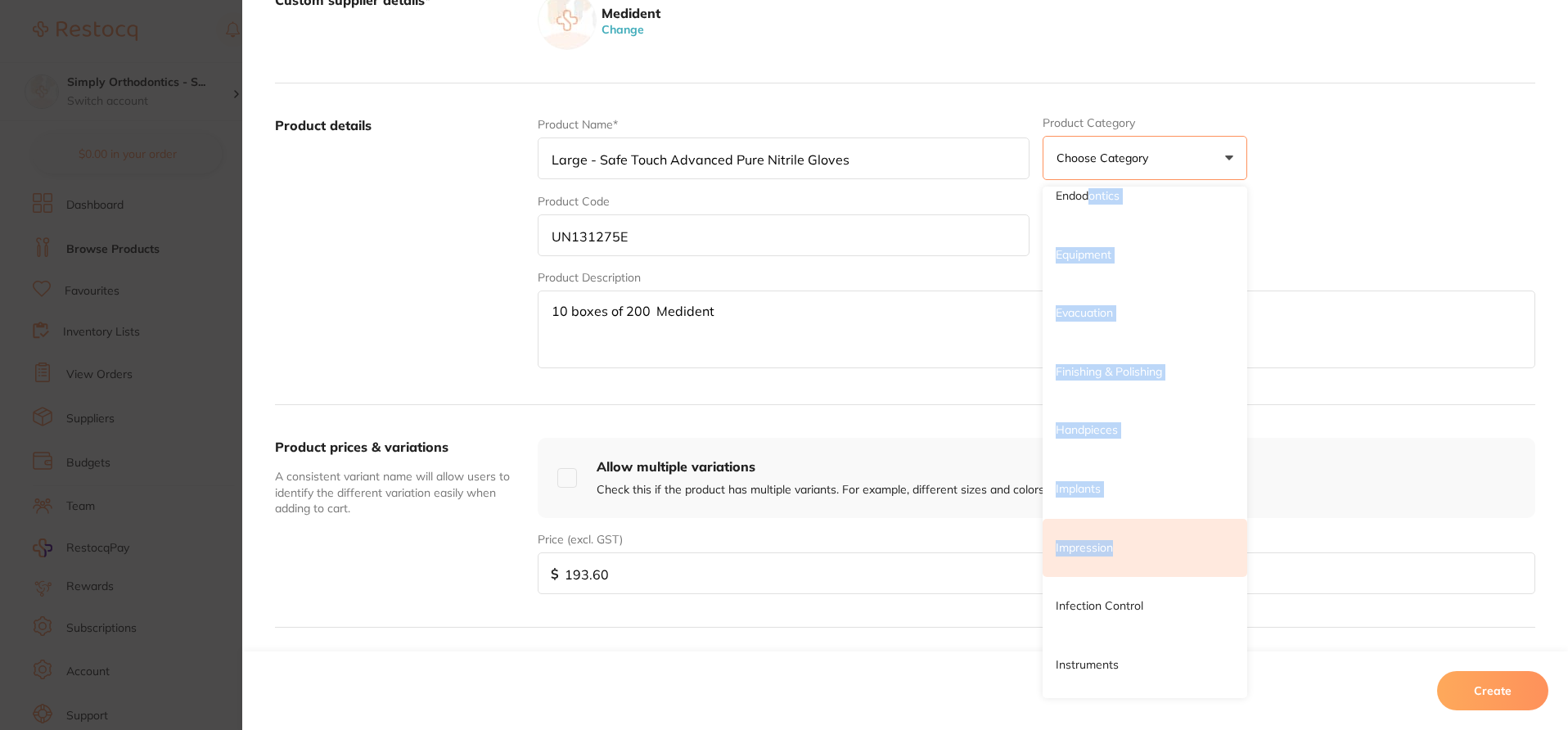
drag, startPoint x: 1087, startPoint y: 448, endPoint x: 1095, endPoint y: 575, distance: 127.3
click at [1095, 575] on ul "3d Printing Anaesthetic Articulating Burs Cad/Cam Crown & Bridge Disposables Ed…" at bounding box center [1145, 694] width 204 height 1992
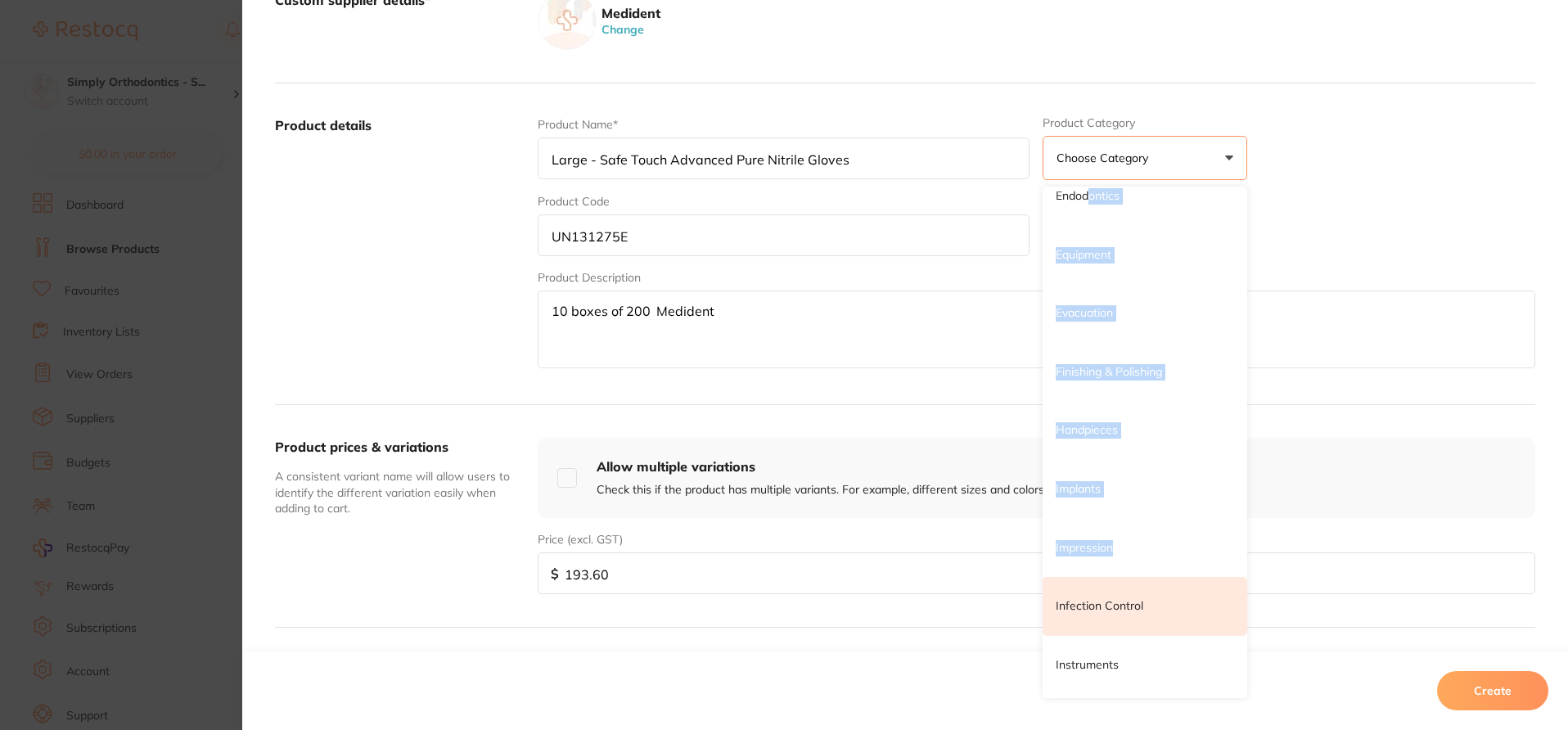
click at [1112, 600] on p "Infection Control" at bounding box center [1100, 606] width 88 height 17
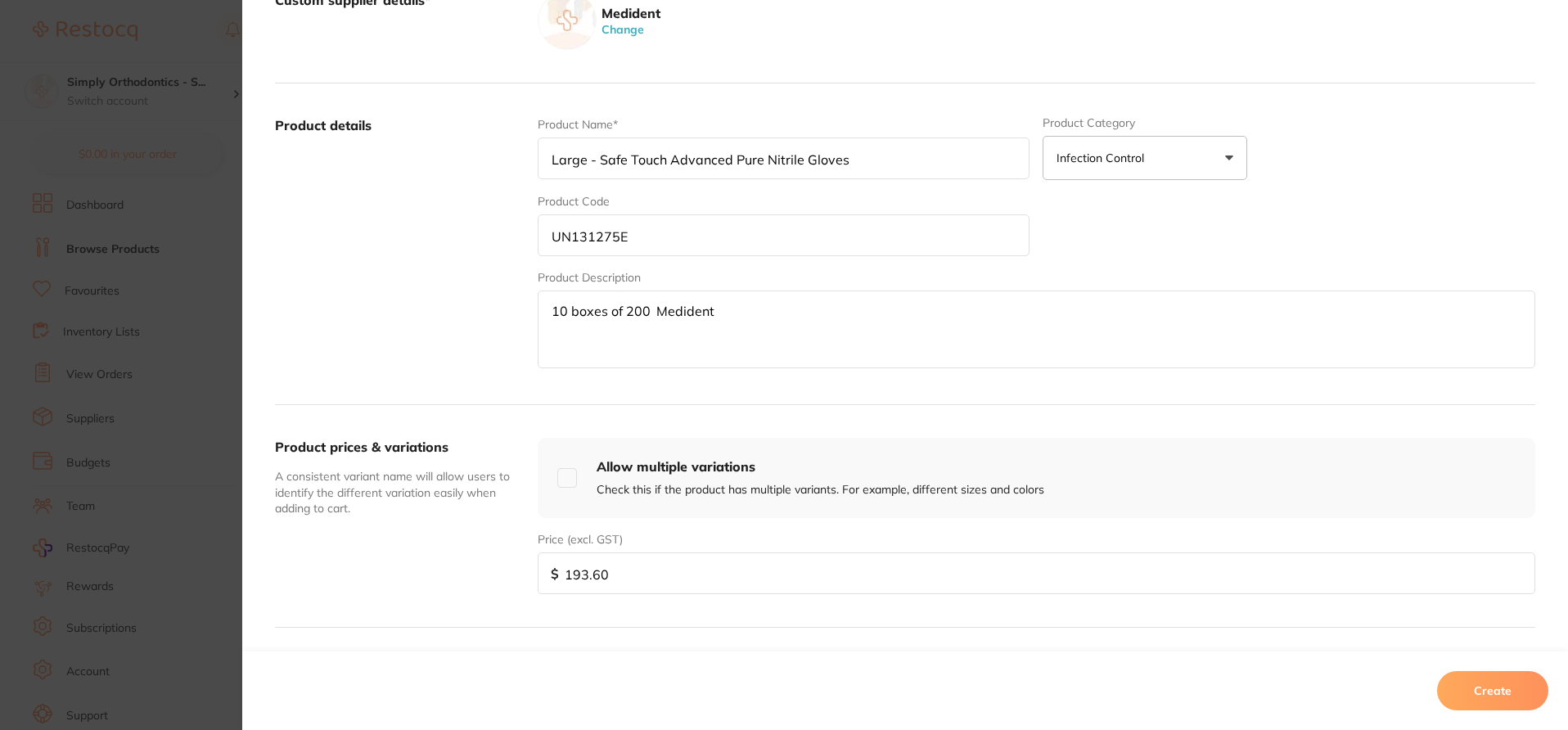
click at [579, 311] on textarea "10 boxes of 200 Medident" at bounding box center [1037, 330] width 998 height 78
type textarea "10 boxes of 200 Medident"
click at [1489, 699] on button "Create" at bounding box center [1493, 691] width 111 height 39
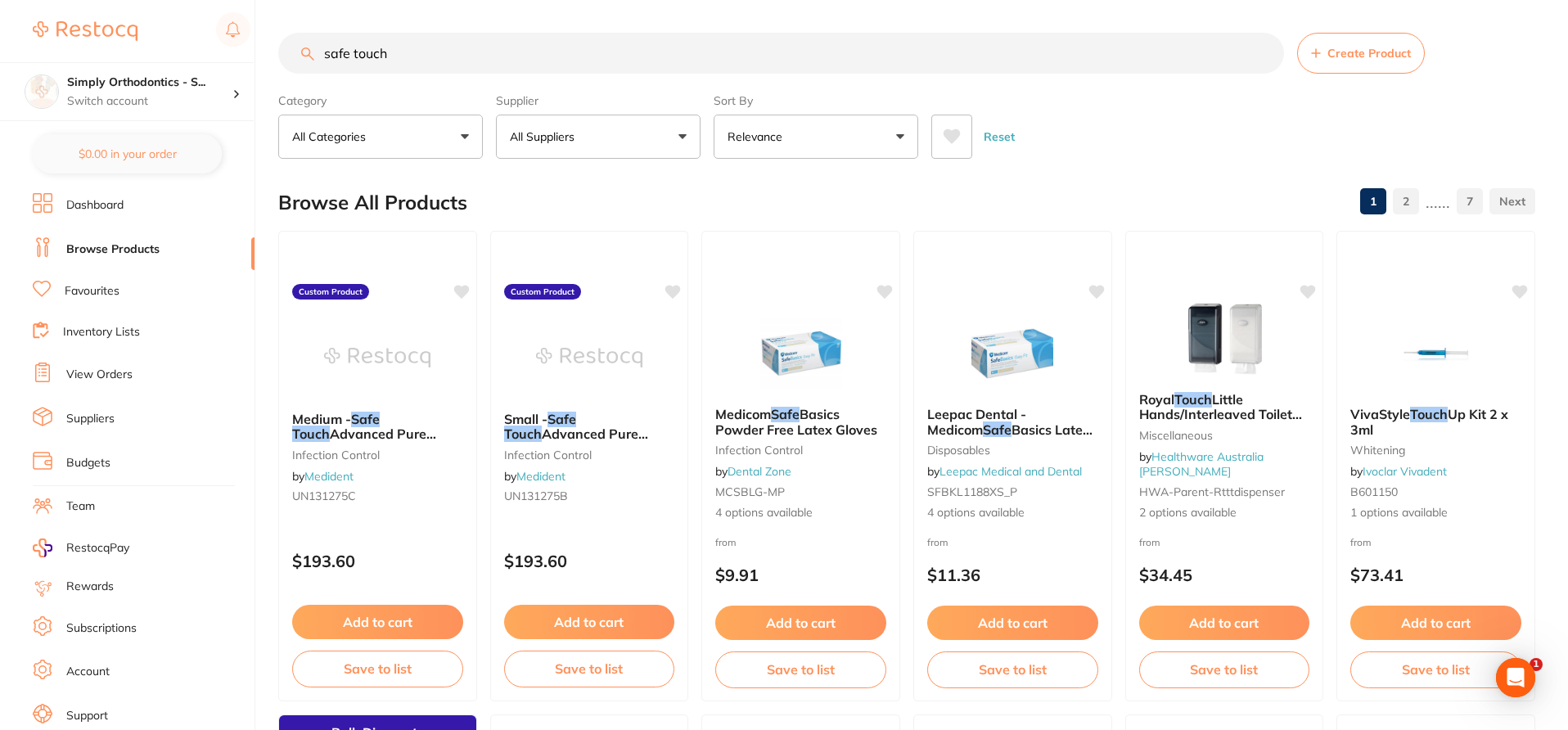
click at [691, 133] on button "All Suppliers" at bounding box center [599, 136] width 204 height 44
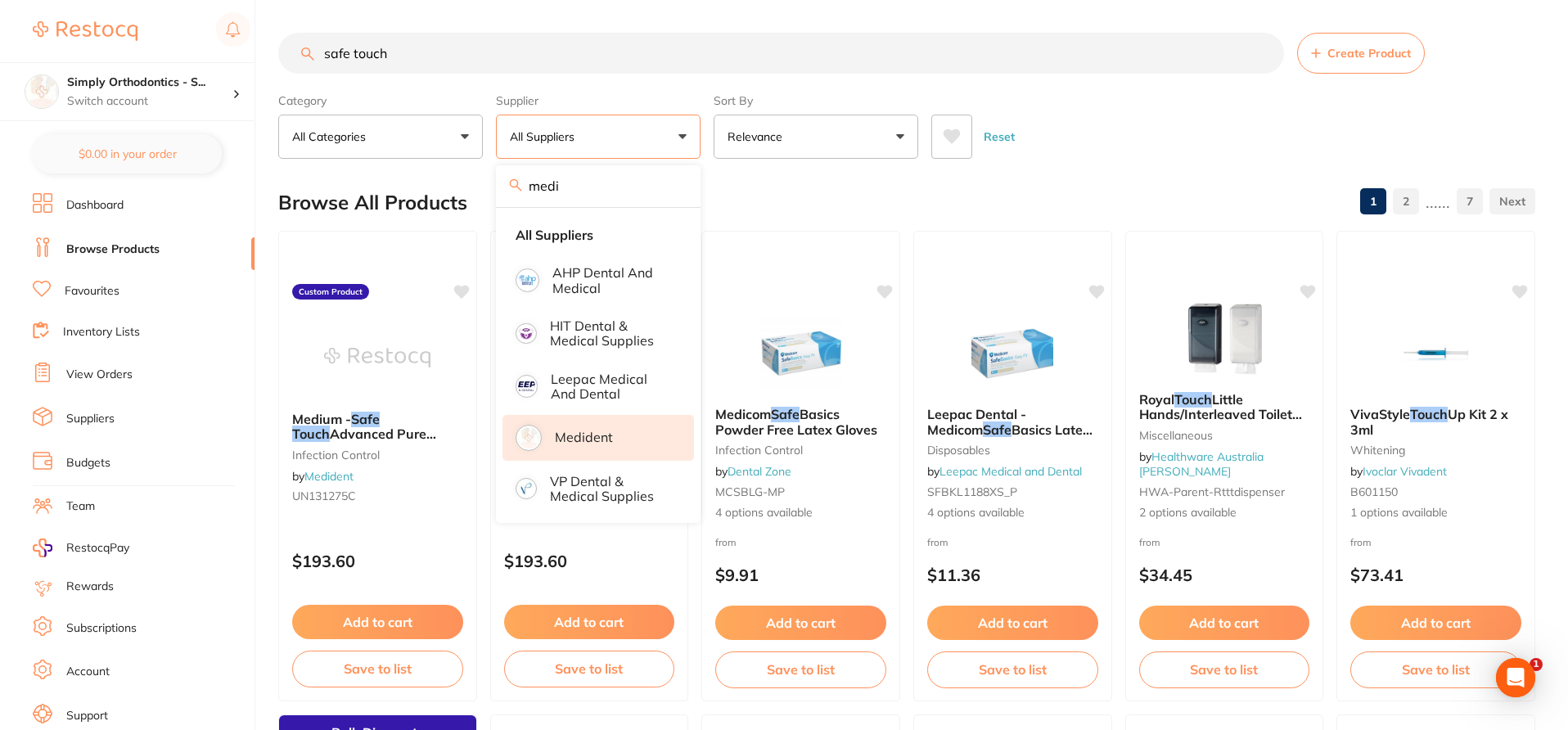
type input "medi"
click at [587, 430] on p "Medident" at bounding box center [584, 437] width 58 height 15
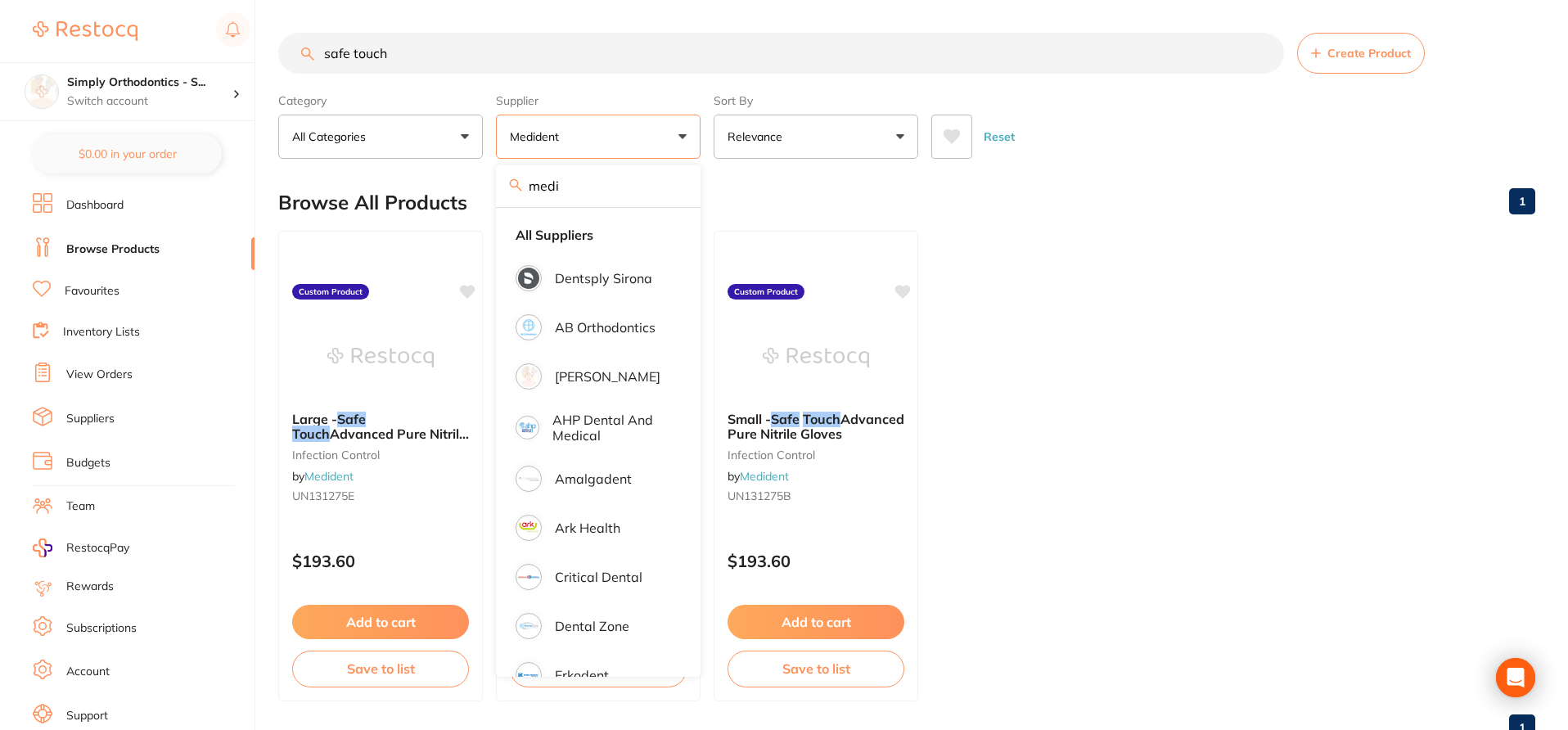
click at [806, 198] on div "Browse All Products 1" at bounding box center [907, 202] width 1258 height 55
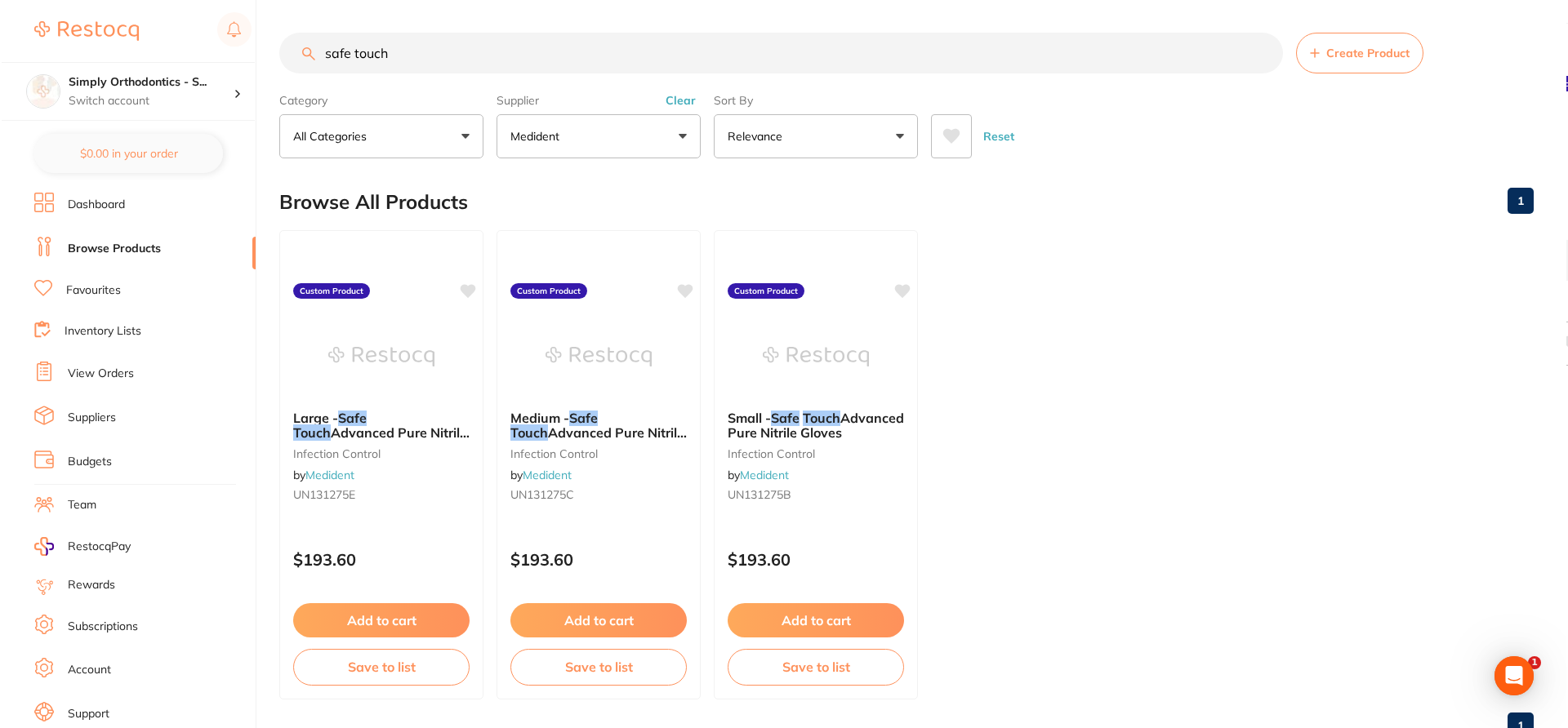
scroll to position [0, 0]
click at [901, 289] on icon at bounding box center [902, 289] width 16 height 14
click at [683, 294] on icon at bounding box center [684, 289] width 16 height 14
click at [466, 288] on icon at bounding box center [467, 289] width 16 height 14
click at [826, 510] on div "Small - Safe Touch Advanced Pure Nitrile Gloves infection control by Medident U…" at bounding box center [814, 459] width 204 height 125
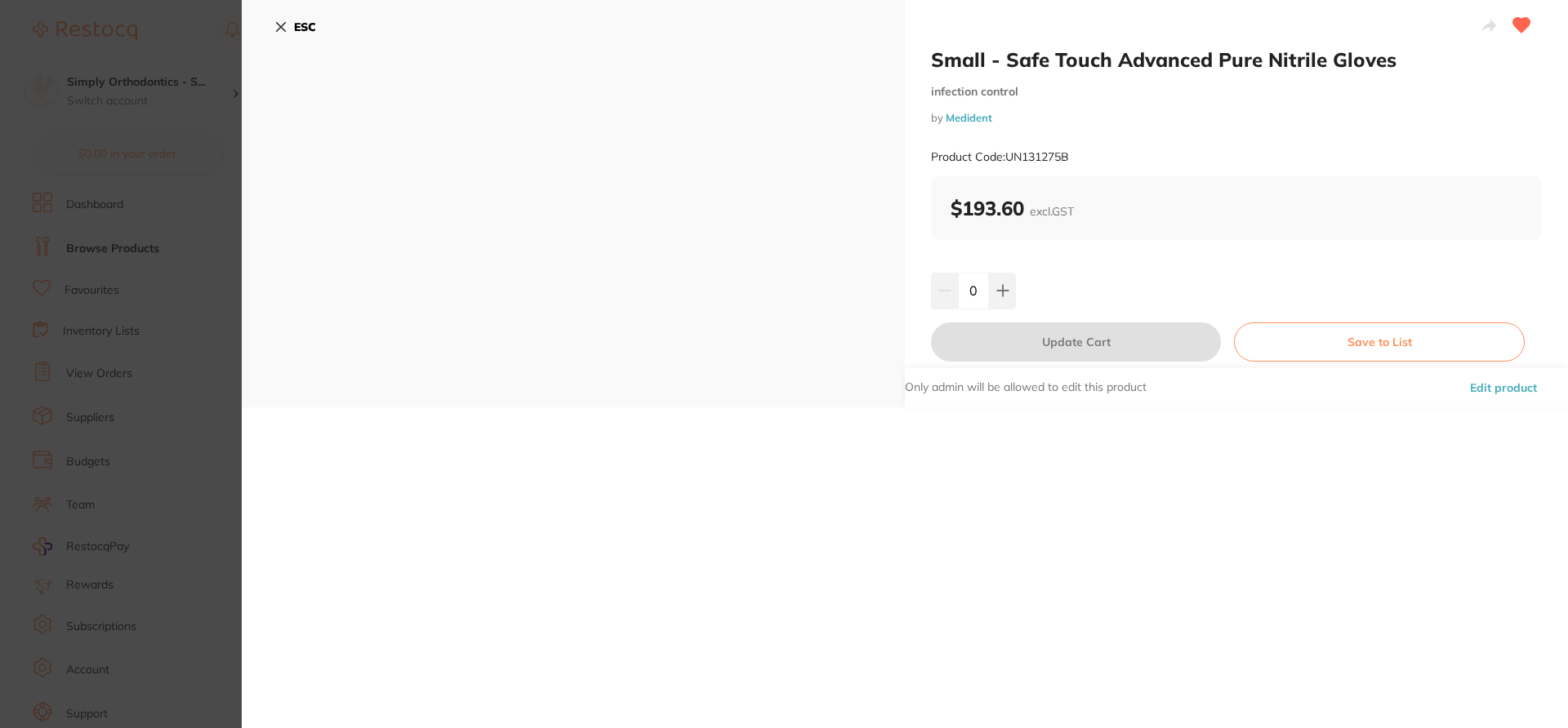
click at [1502, 388] on button "Edit product" at bounding box center [1503, 387] width 77 height 39
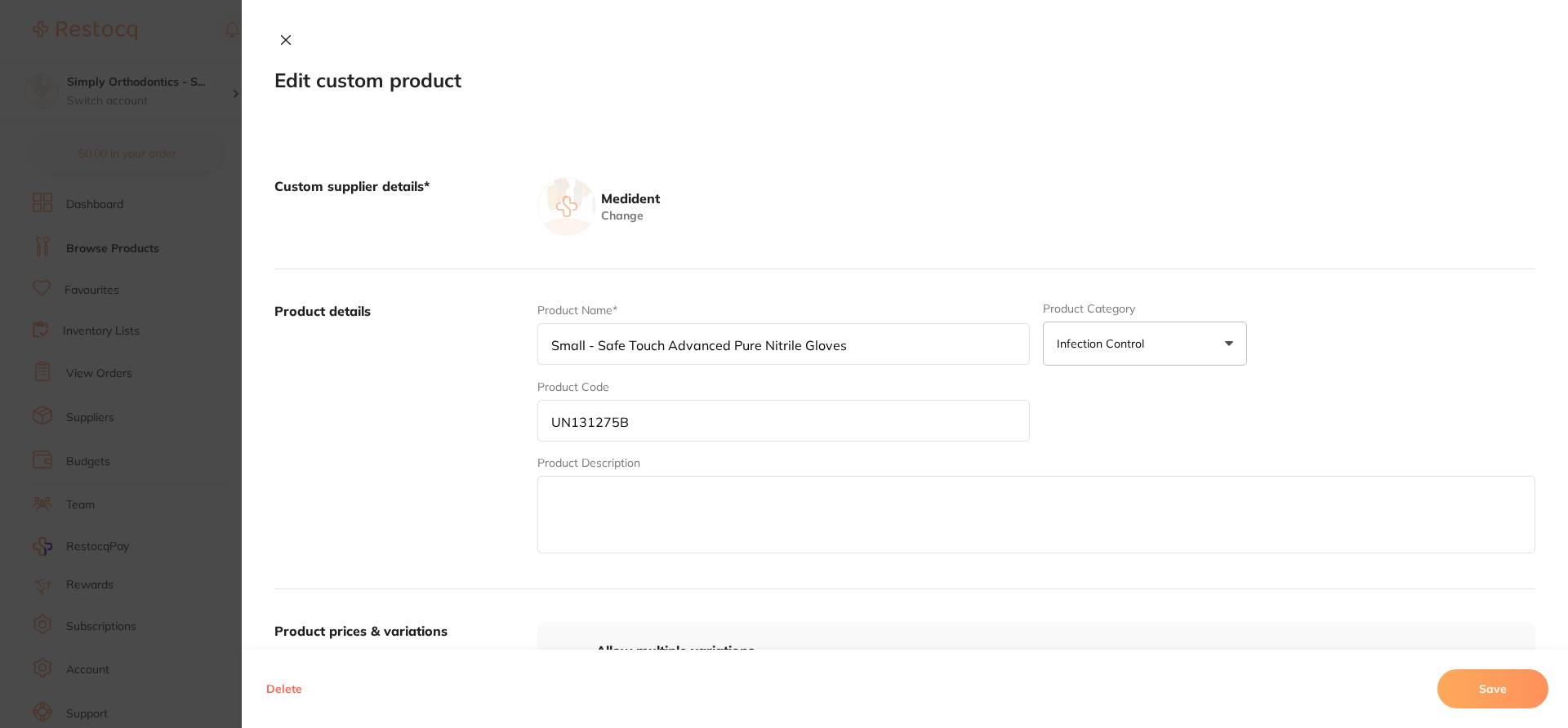
click at [589, 506] on textarea at bounding box center [1036, 514] width 998 height 78
type textarea "10 Box of 200"
click at [1492, 685] on button "Save" at bounding box center [1489, 689] width 111 height 39
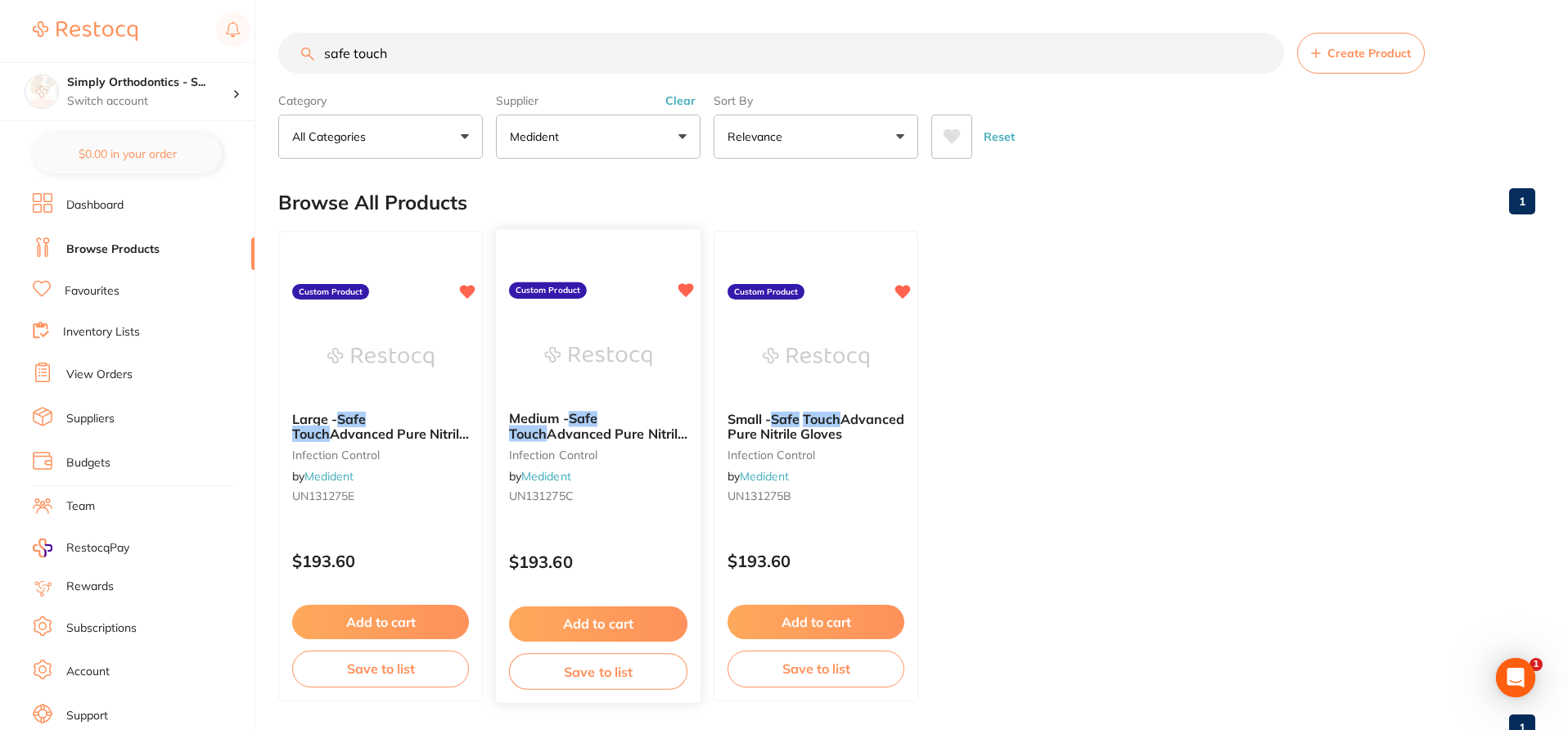
click at [651, 520] on div "Medium - Safe Touch Advanced Pure Nitrile Gloves infection control by Medident …" at bounding box center [599, 460] width 204 height 126
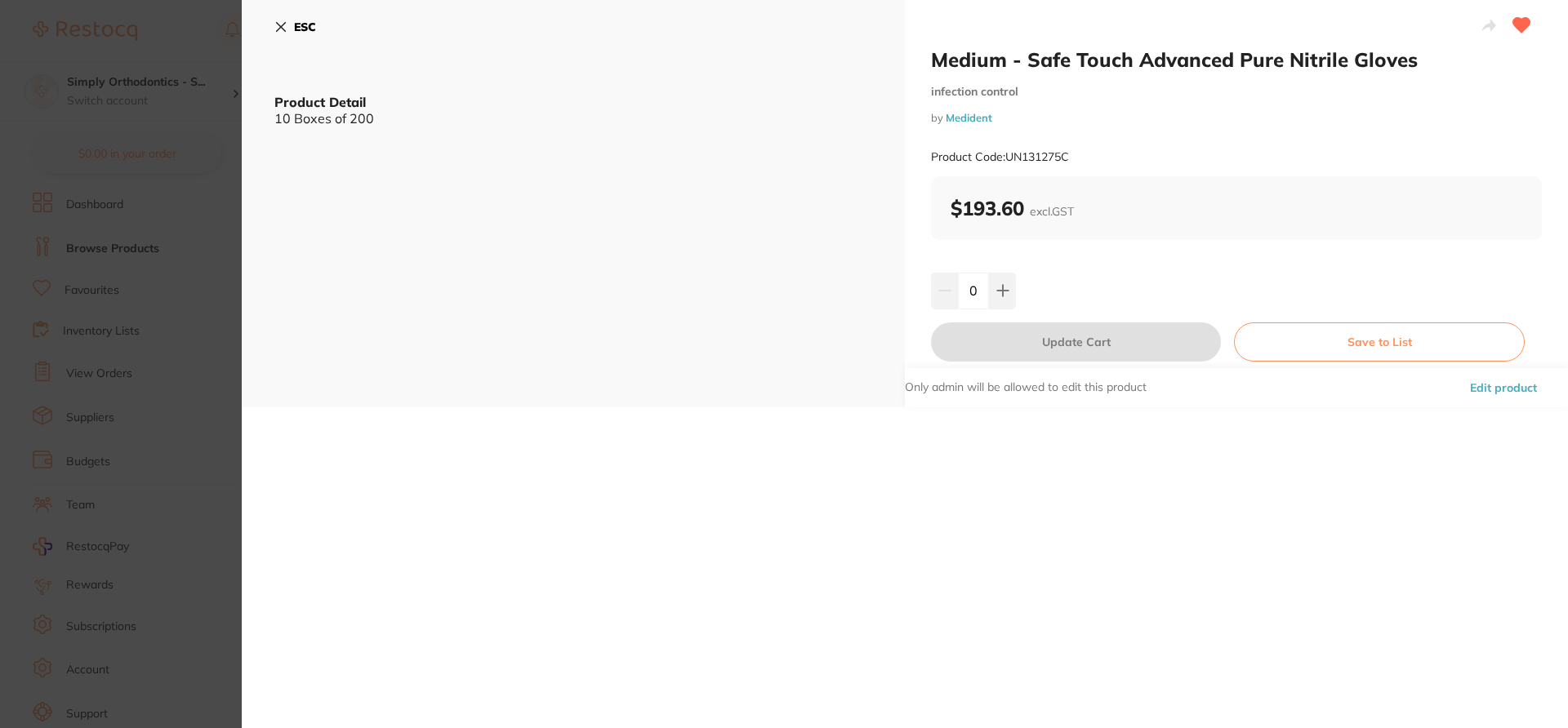
click at [280, 23] on icon at bounding box center [281, 26] width 13 height 13
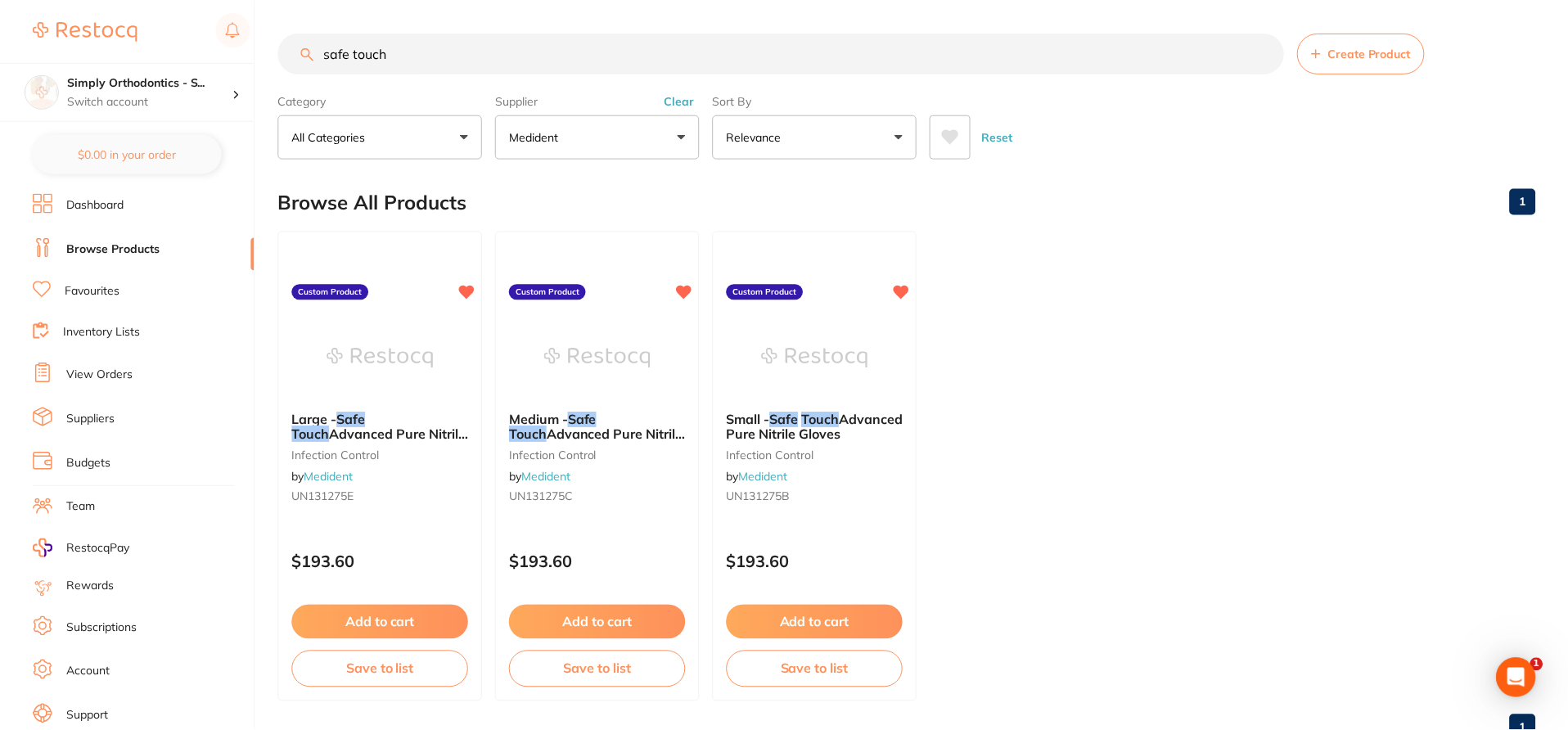
scroll to position [56, 0]
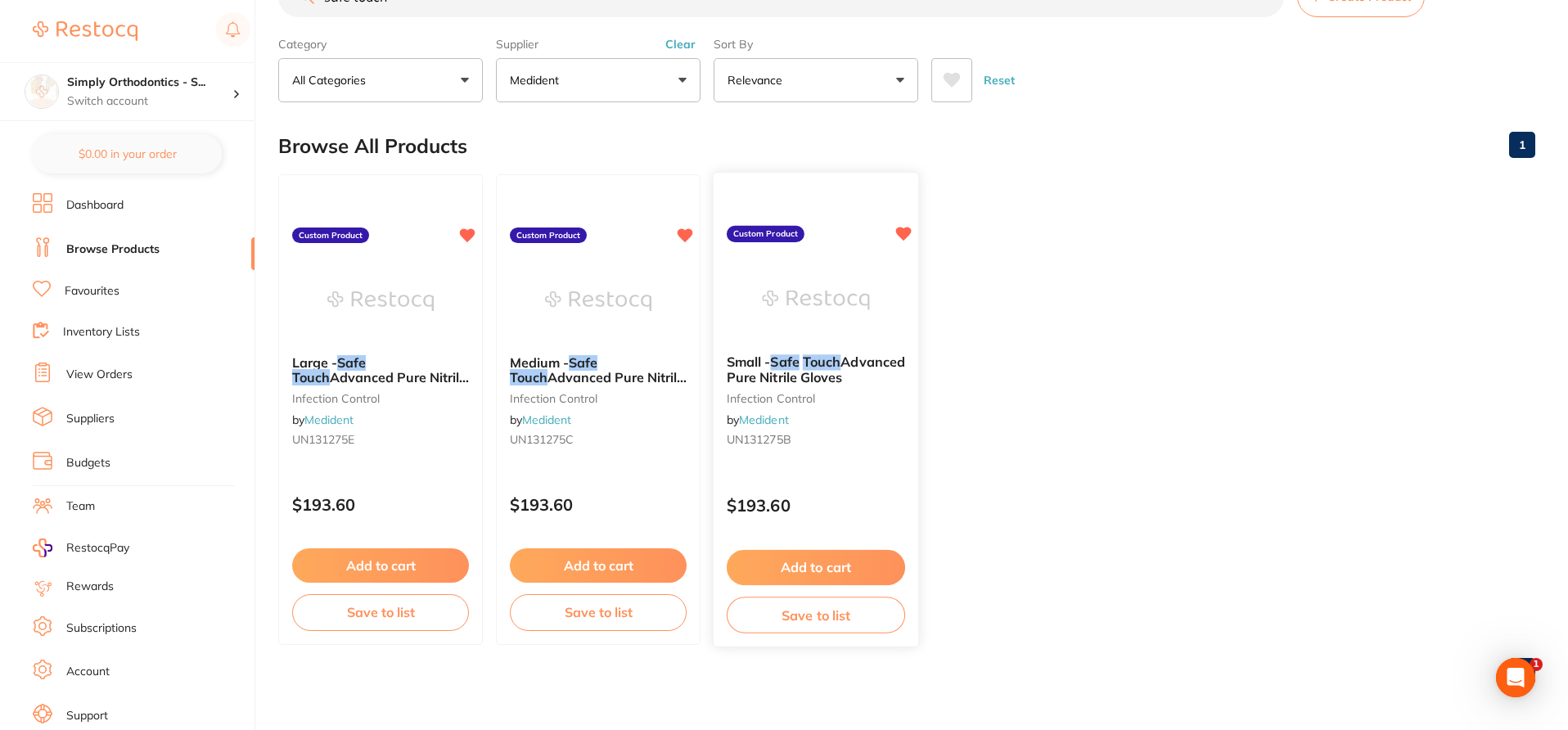
click at [821, 471] on div "Small - Safe Touch Advanced Pure Nitrile Gloves infection control by Medident U…" at bounding box center [816, 410] width 207 height 476
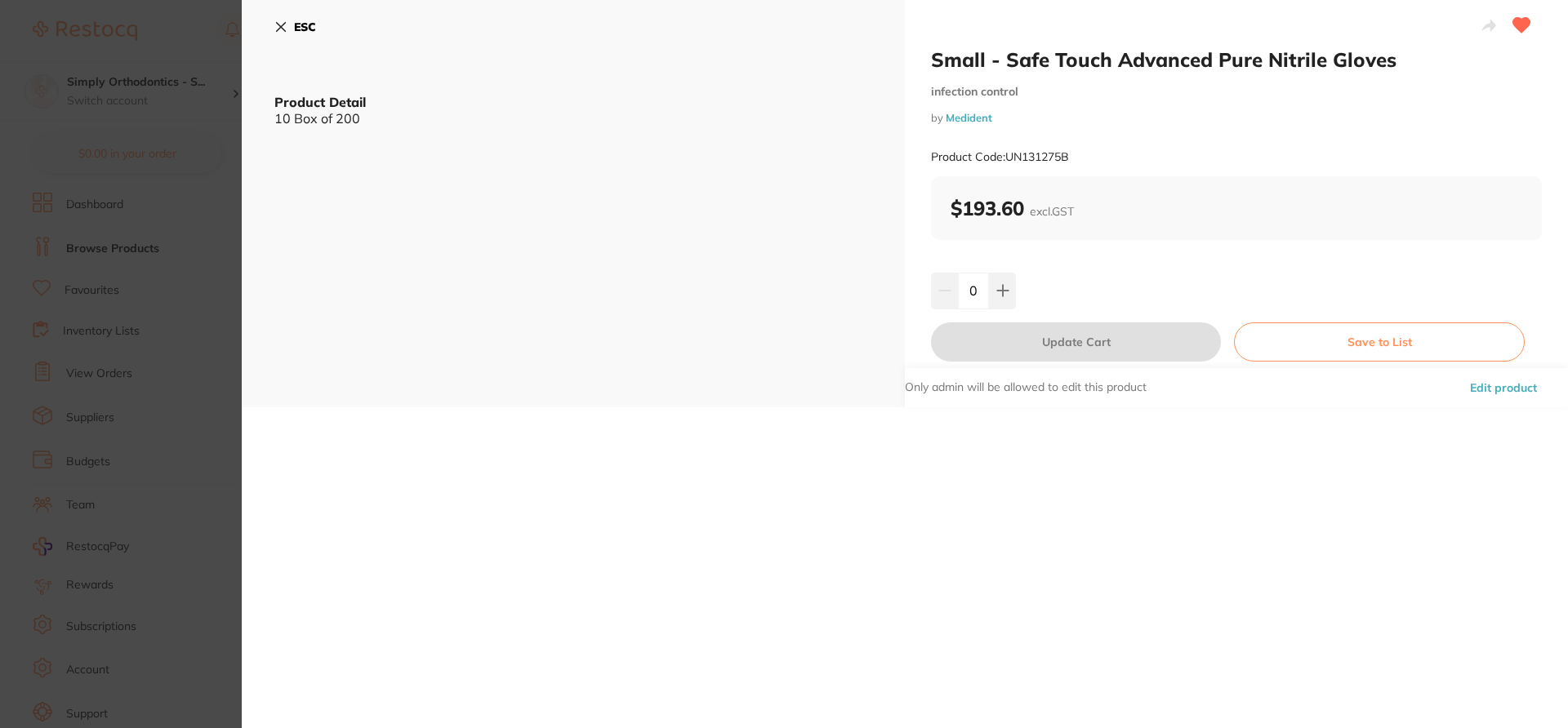
click at [275, 29] on icon at bounding box center [281, 26] width 13 height 13
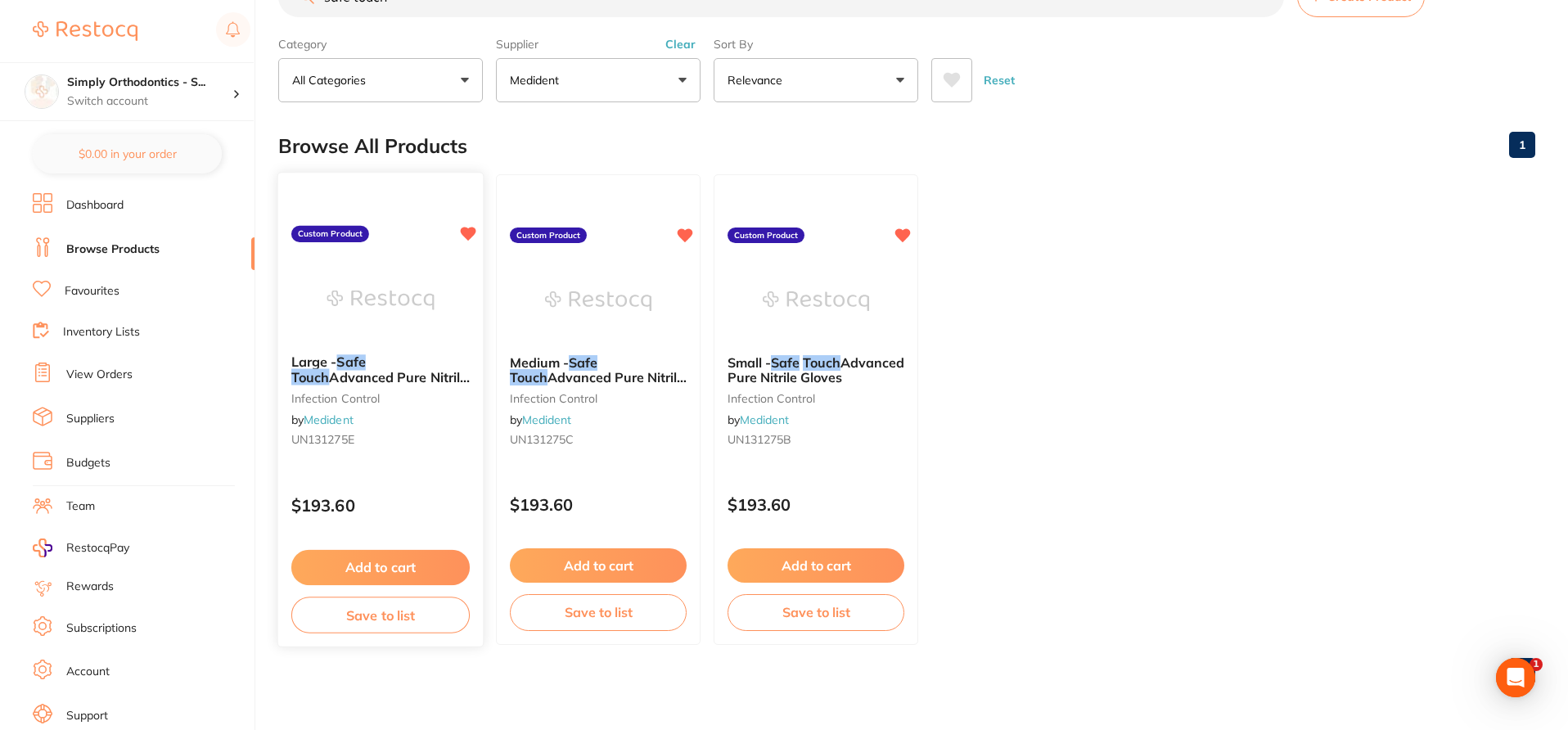
click at [407, 467] on div "Large - Safe Touch Advanced Pure Nitrile Gloves infection control by Medident U…" at bounding box center [381, 410] width 207 height 476
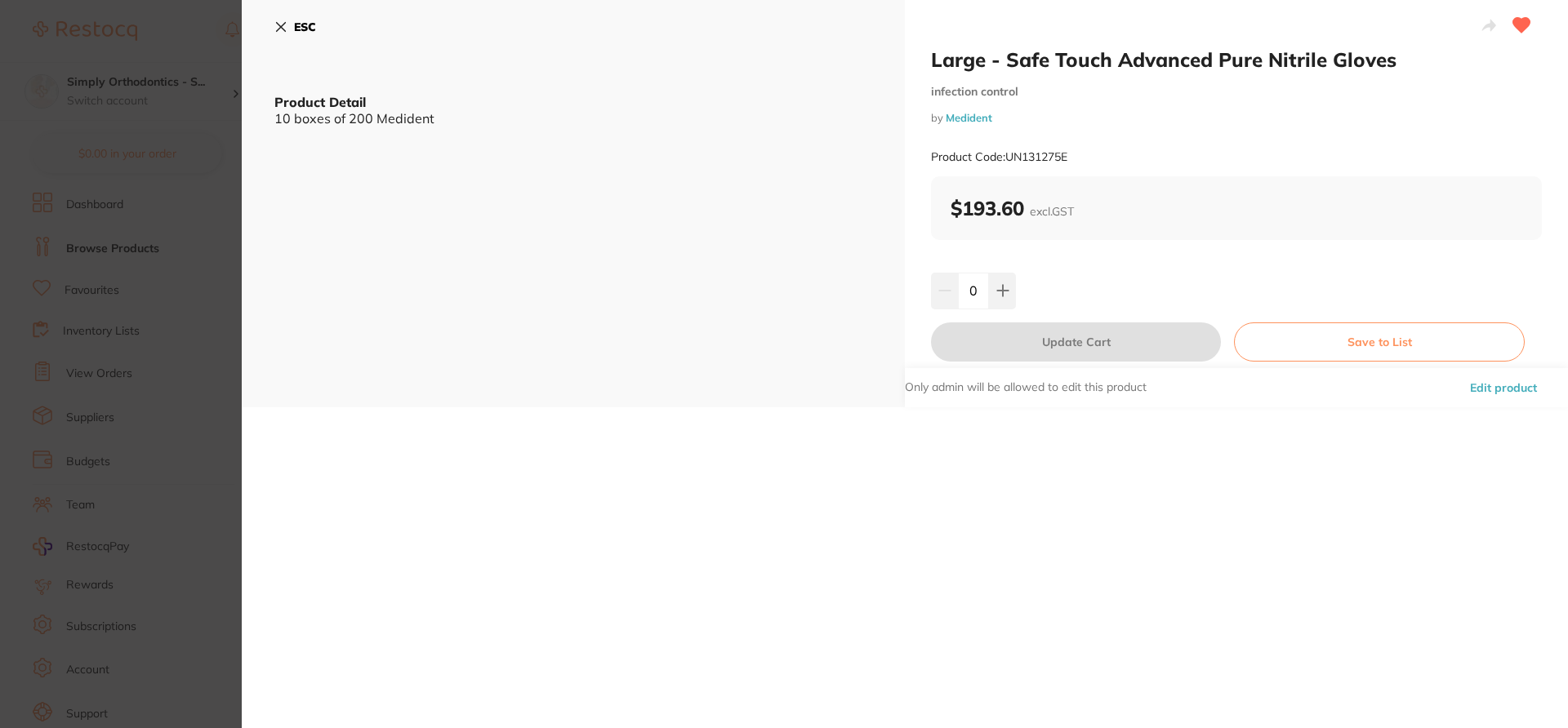
click at [1511, 383] on button "Edit product" at bounding box center [1503, 387] width 77 height 39
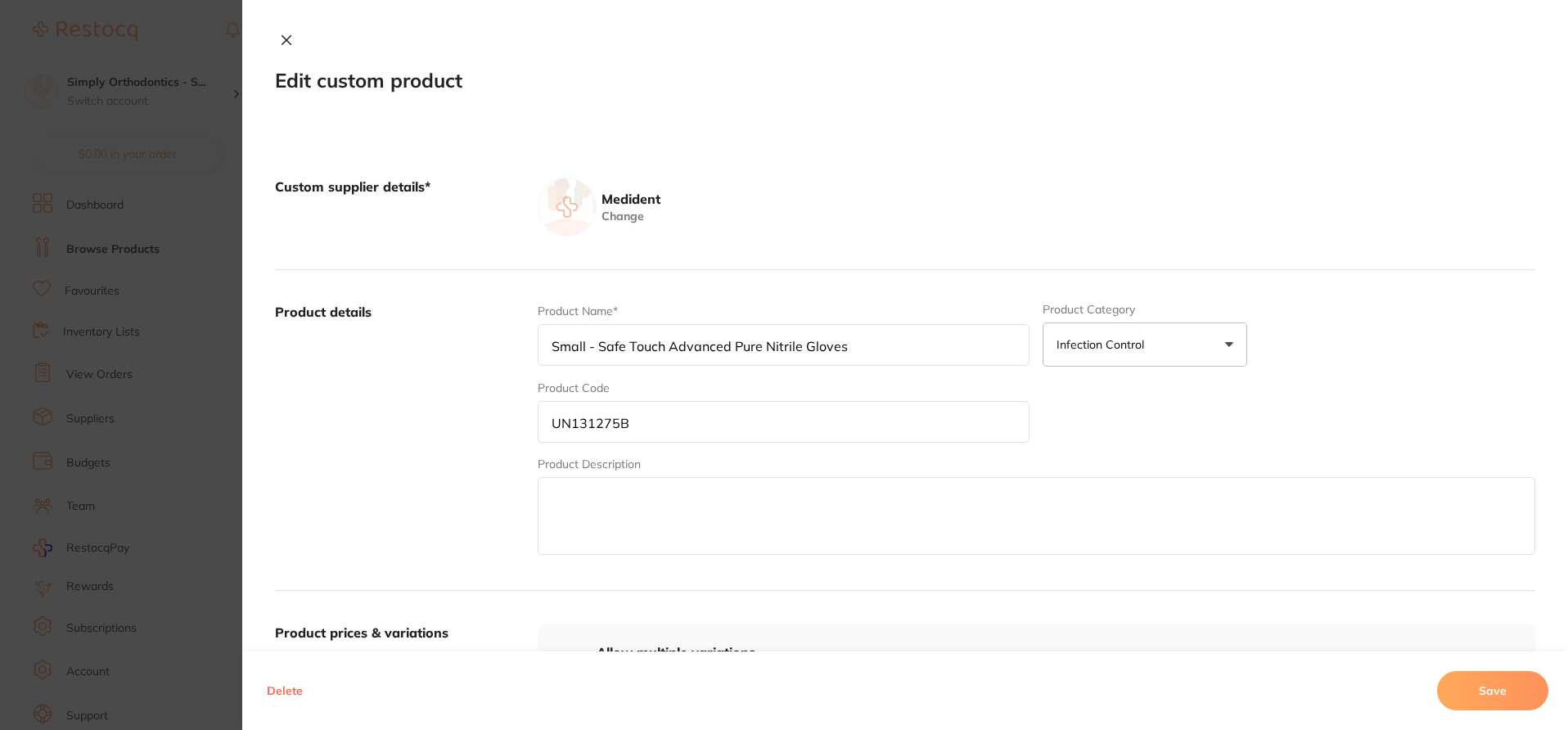
type input "Large - Safe Touch Advanced Pure Nitrile Gloves"
type input "UN131275E"
drag, startPoint x: 659, startPoint y: 497, endPoint x: 774, endPoint y: 502, distance: 115.1
click at [774, 502] on textarea "10 boxes of 200 Medident" at bounding box center [1037, 516] width 998 height 78
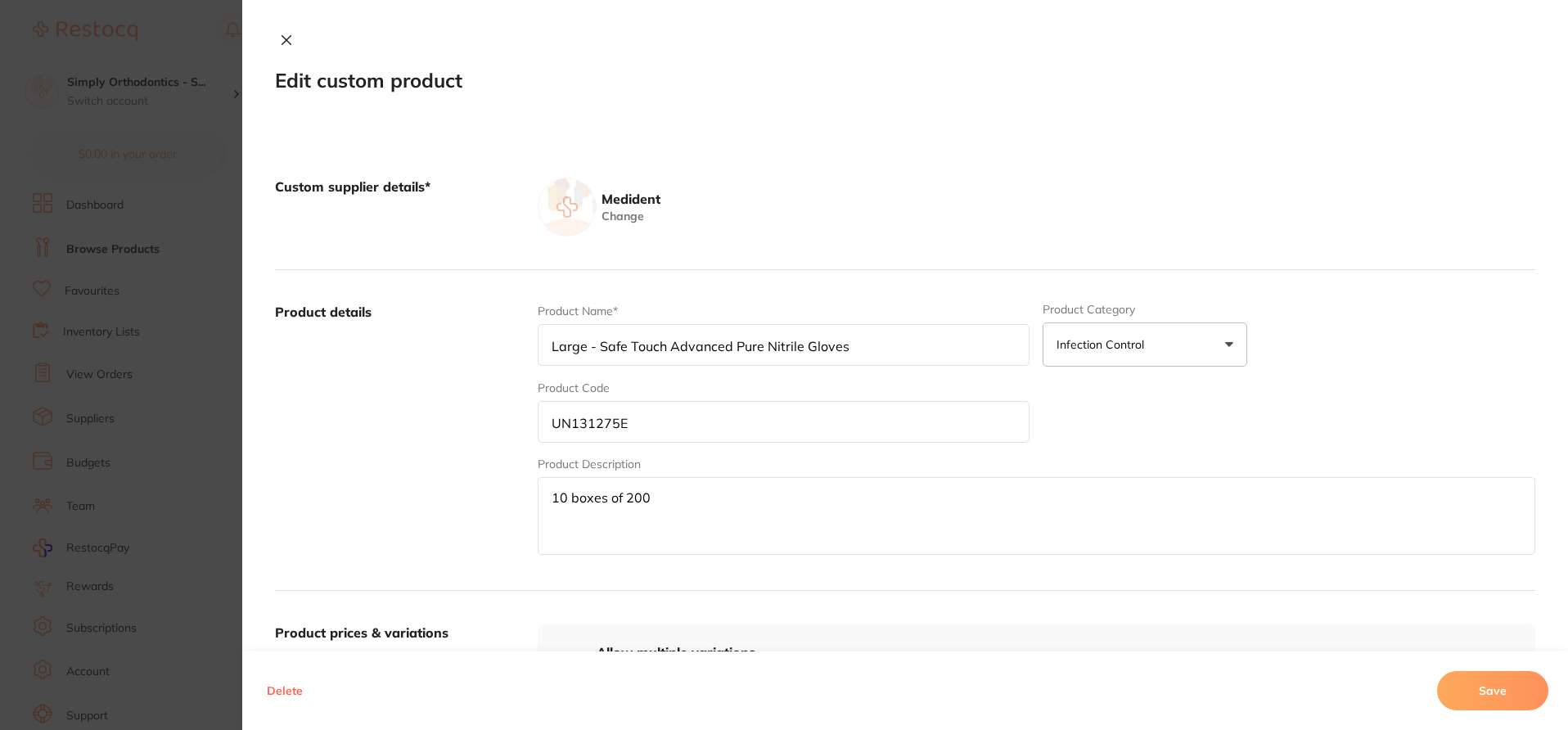
drag, startPoint x: 566, startPoint y: 498, endPoint x: 602, endPoint y: 498, distance: 36.0
click at [602, 498] on textarea "10 boxes of 200" at bounding box center [1037, 516] width 998 height 78
type textarea "10 Boxes of 200"
click at [1486, 692] on button "Save" at bounding box center [1493, 691] width 111 height 39
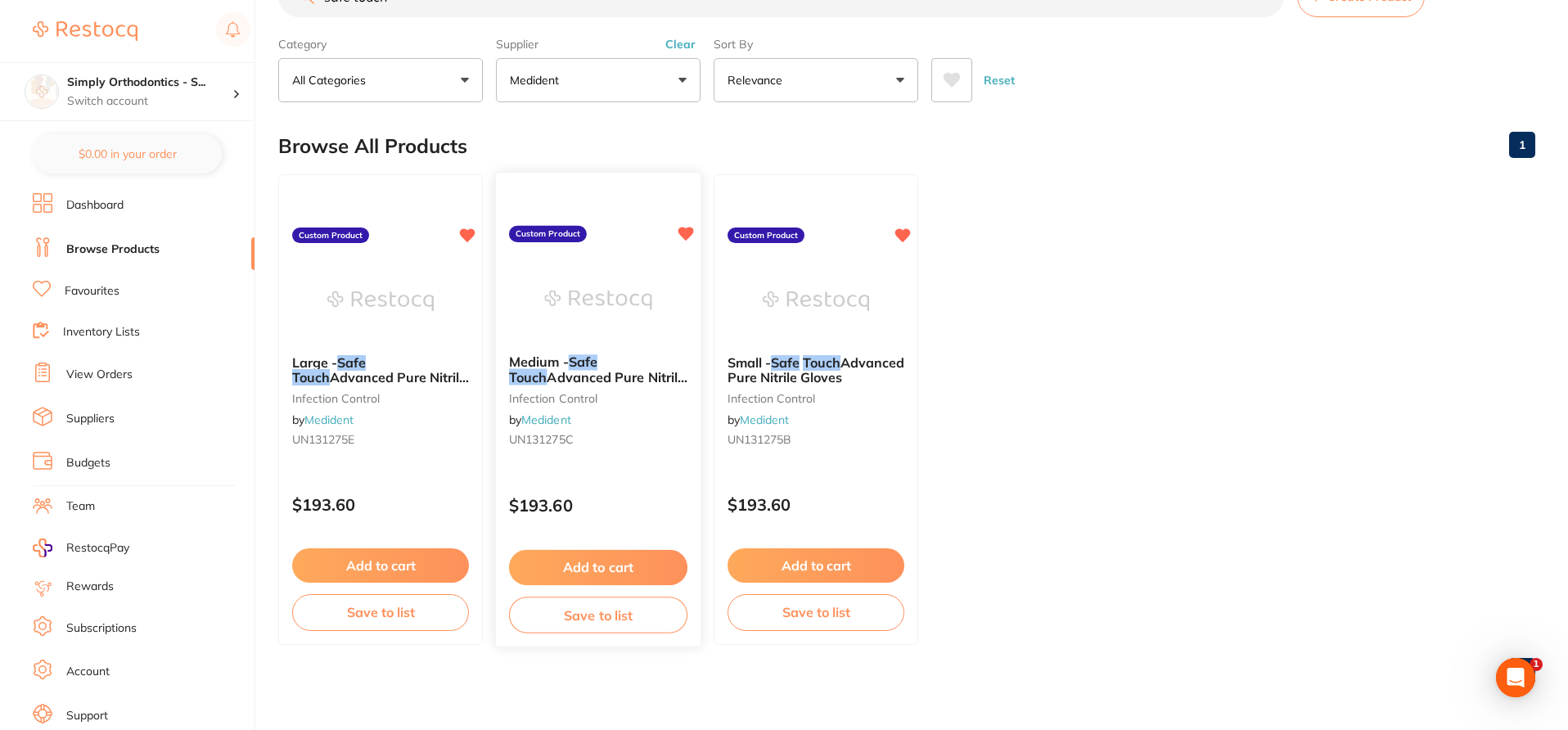
click at [639, 487] on div "$193.60" at bounding box center [599, 501] width 204 height 44
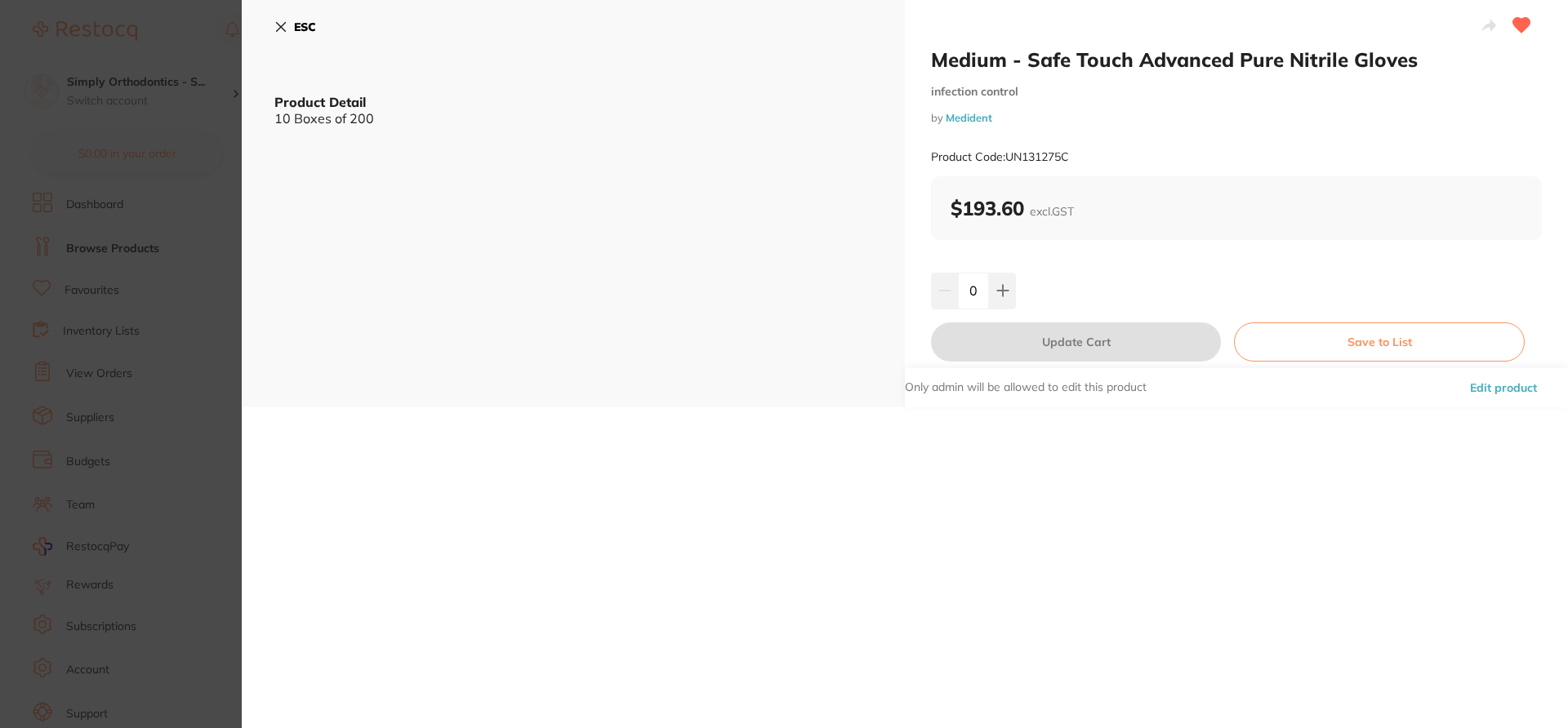
click at [218, 193] on section "Medium - Safe Touch Advanced Pure Nitrile Gloves infection control by Medident …" at bounding box center [784, 364] width 1568 height 728
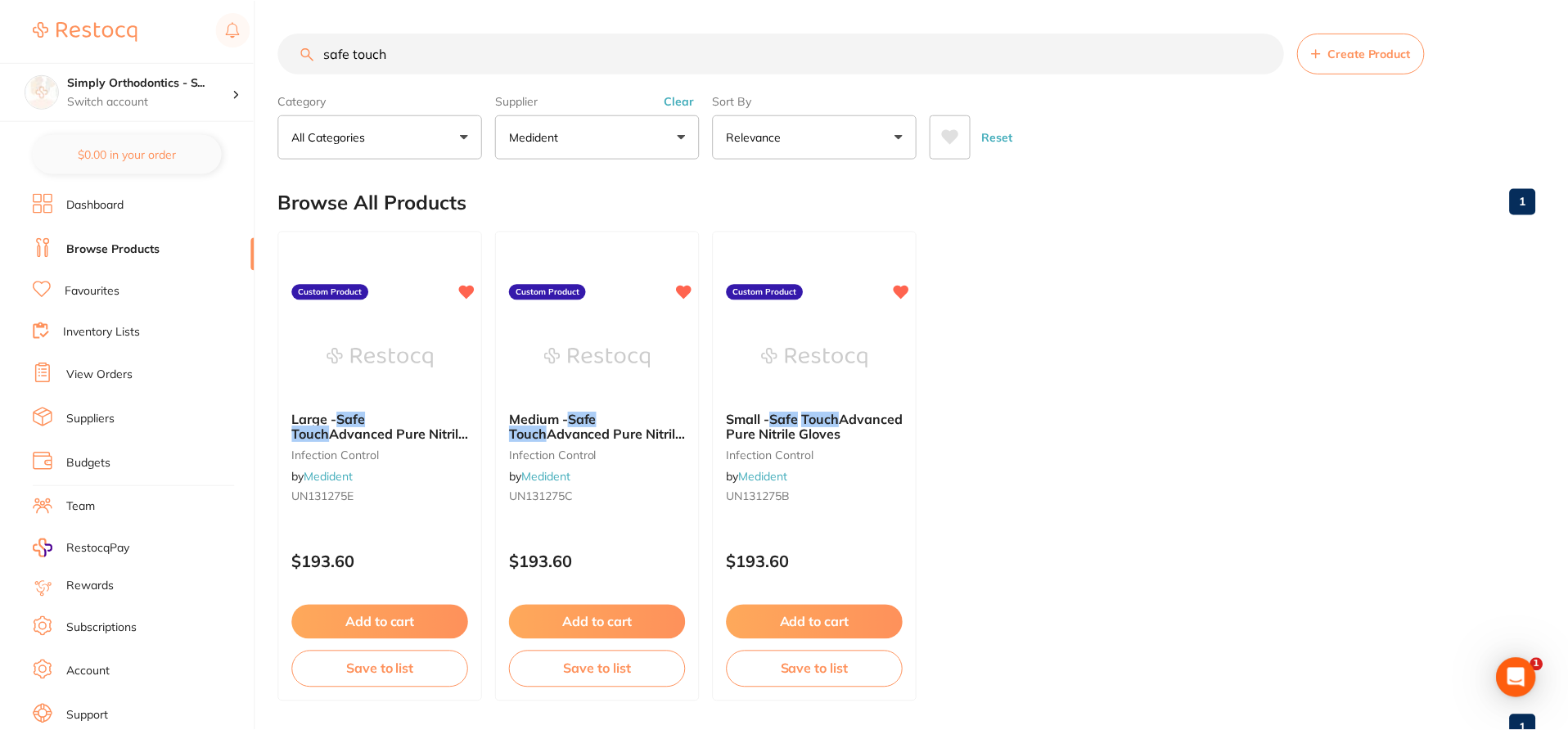
scroll to position [56, 0]
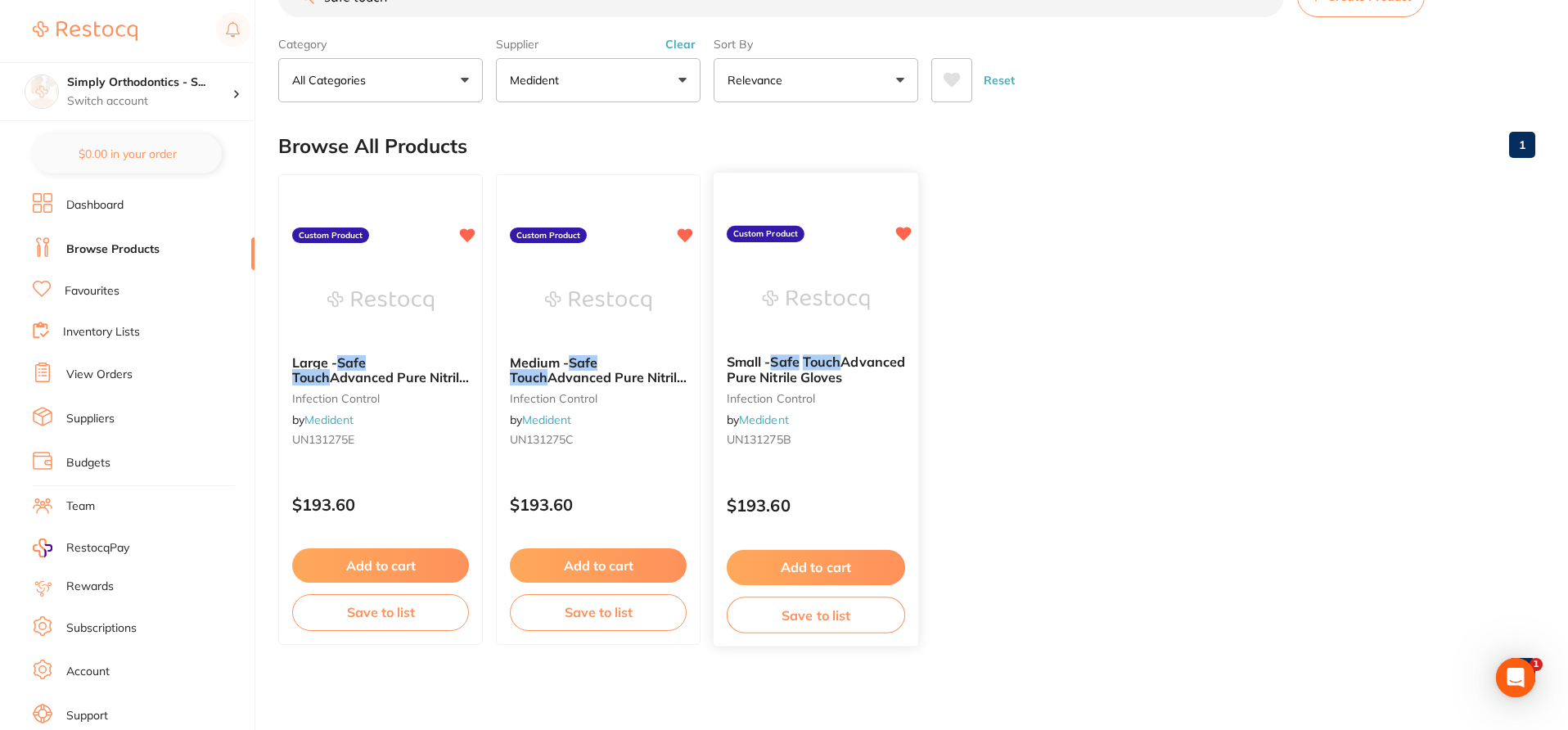
click at [888, 492] on div "$193.60" at bounding box center [816, 501] width 204 height 44
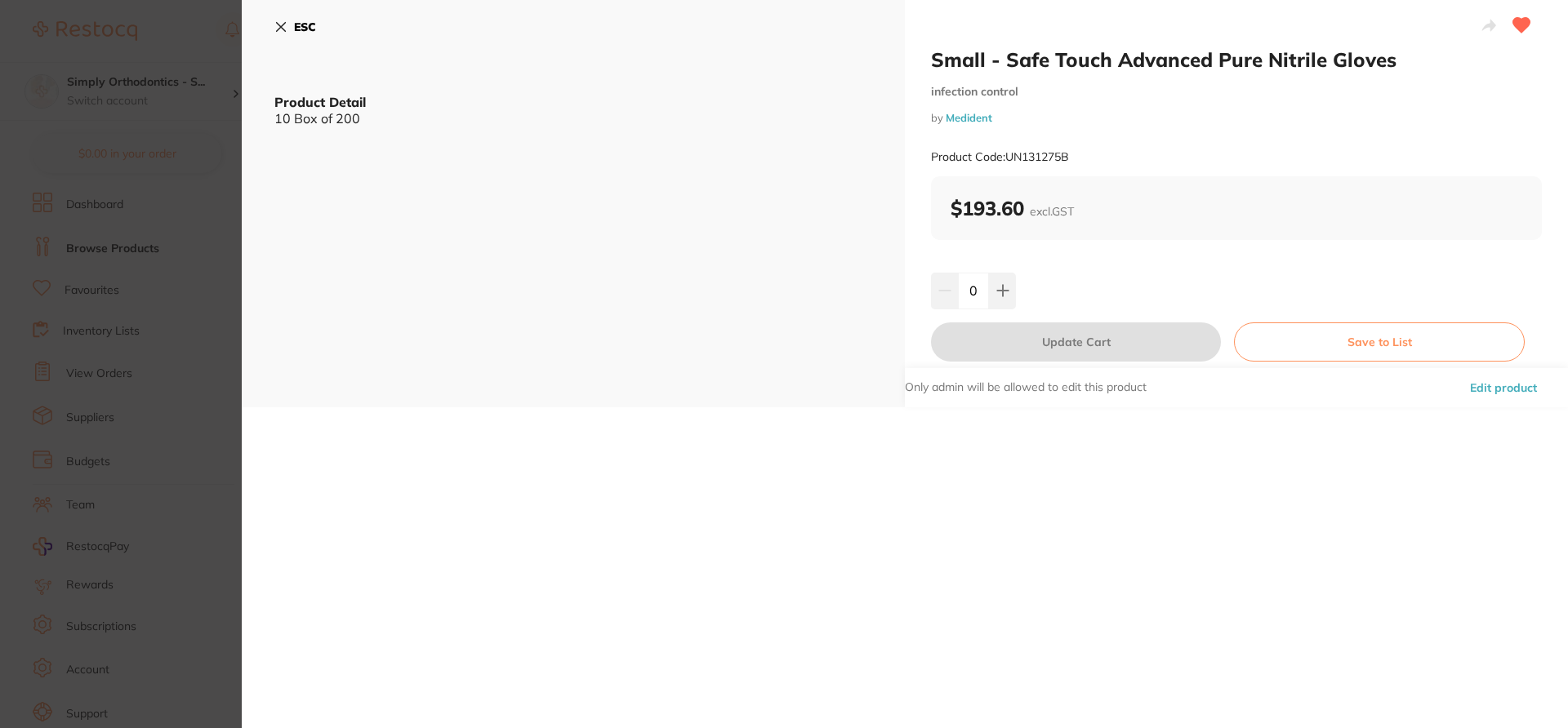
click at [1513, 383] on button "Edit product" at bounding box center [1503, 387] width 77 height 39
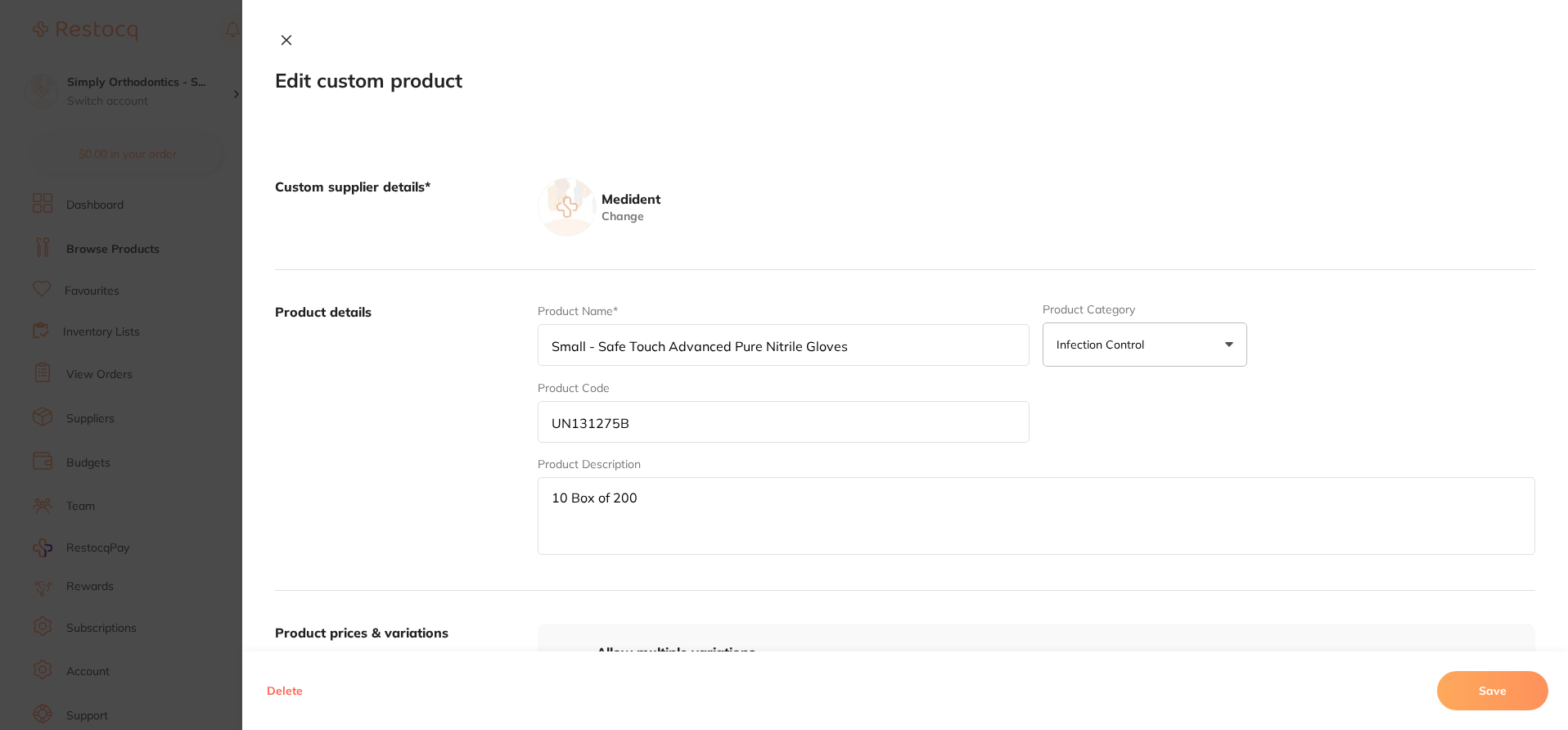
click at [590, 500] on textarea "10 Box of 200" at bounding box center [1037, 516] width 998 height 78
type textarea "10 Boxes of 200"
click at [1500, 691] on button "Save" at bounding box center [1493, 691] width 111 height 39
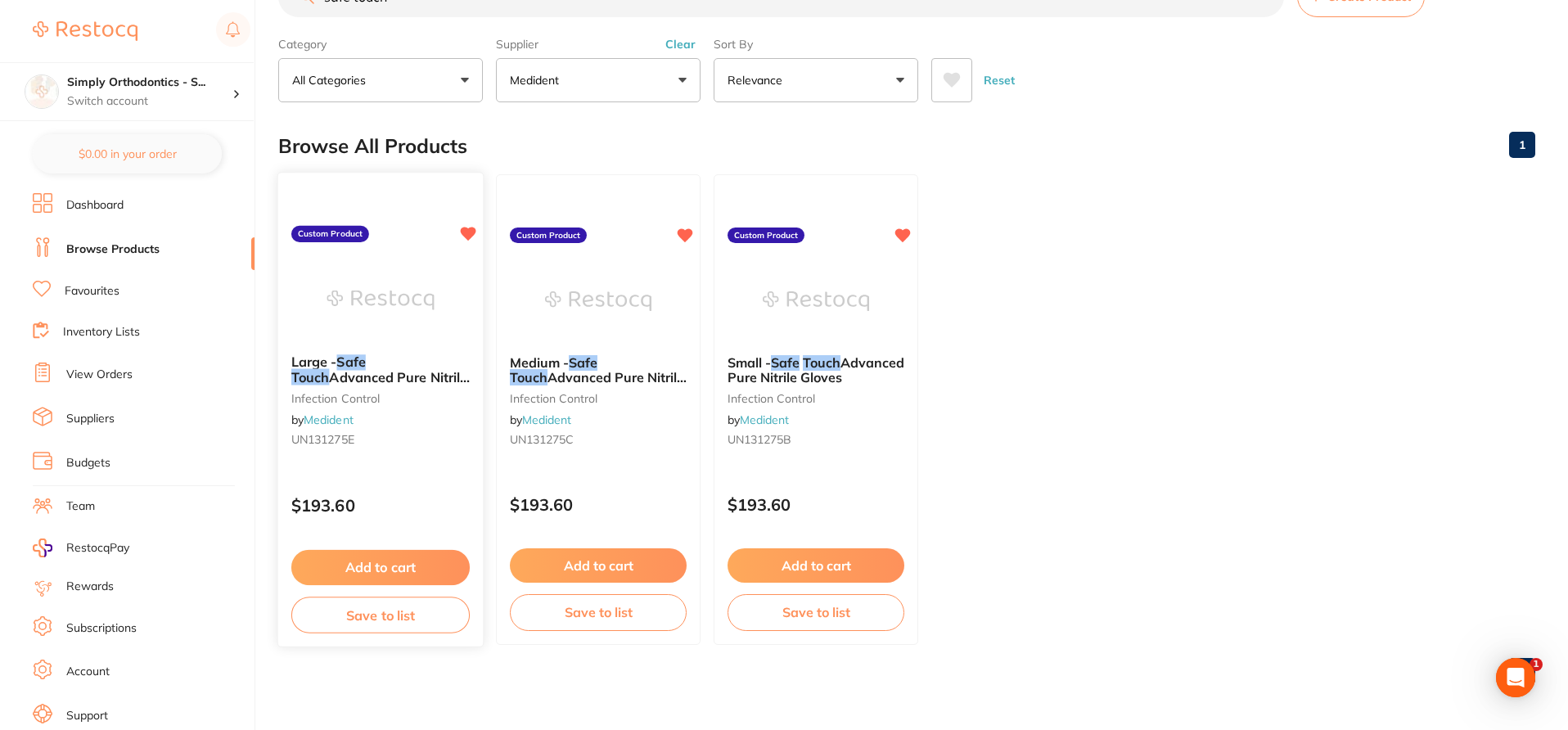
click at [443, 468] on div "Large - Safe Touch Advanced Pure Nitrile Gloves infection control by Medident U…" at bounding box center [381, 410] width 207 height 476
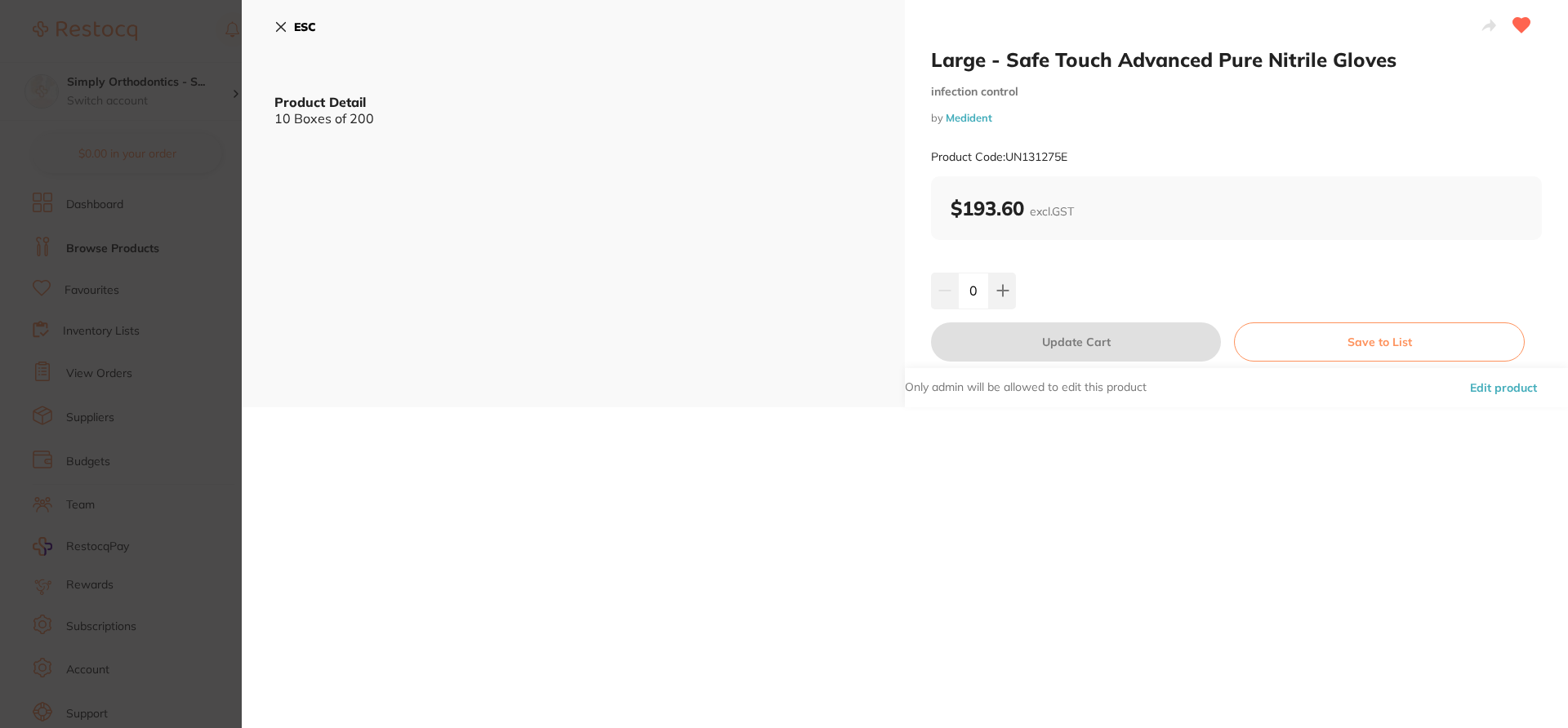
click at [277, 23] on icon at bounding box center [281, 27] width 9 height 9
